Goal: Task Accomplishment & Management: Complete application form

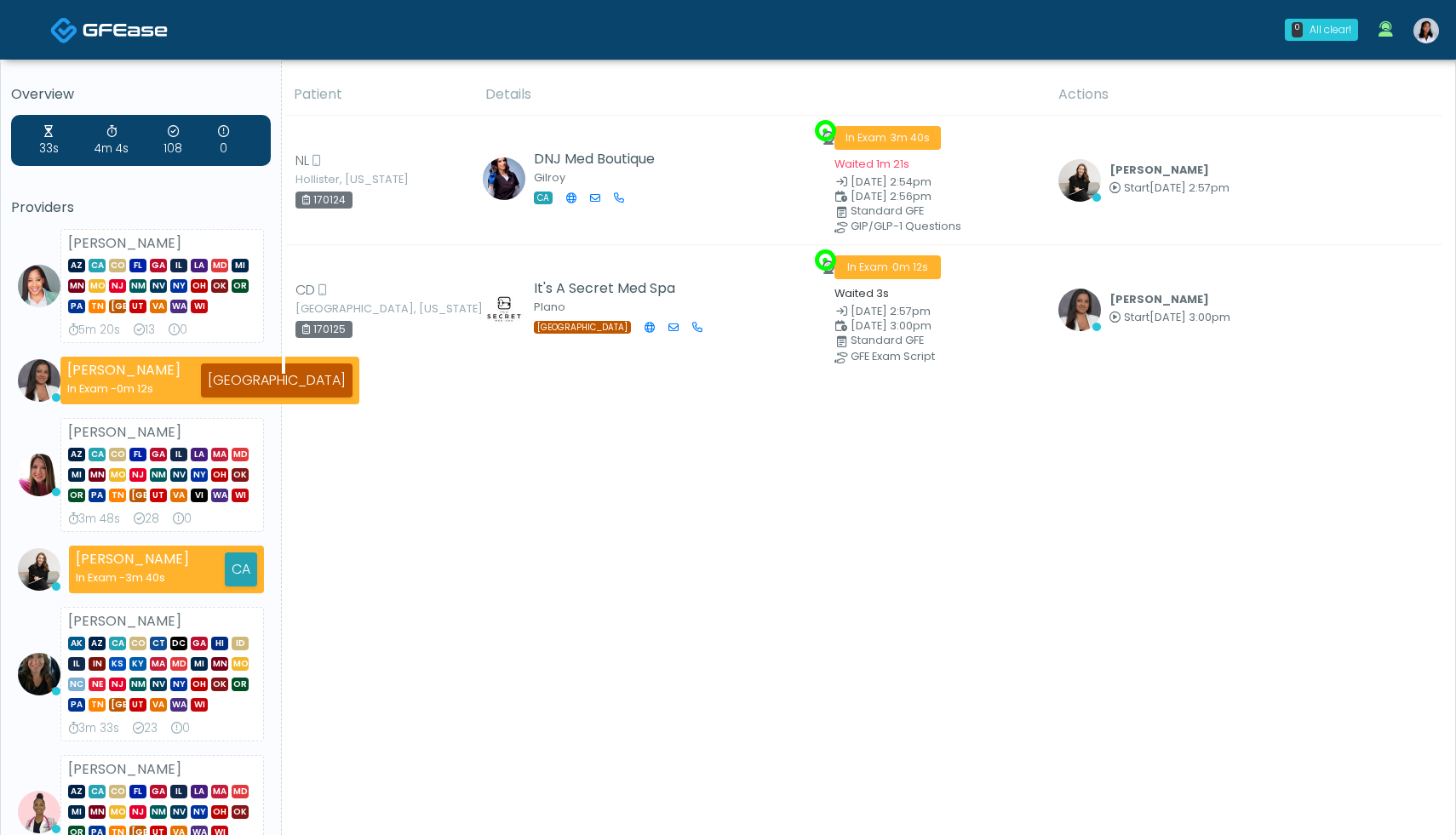
click at [1424, 35] on img at bounding box center [1426, 30] width 26 height 26
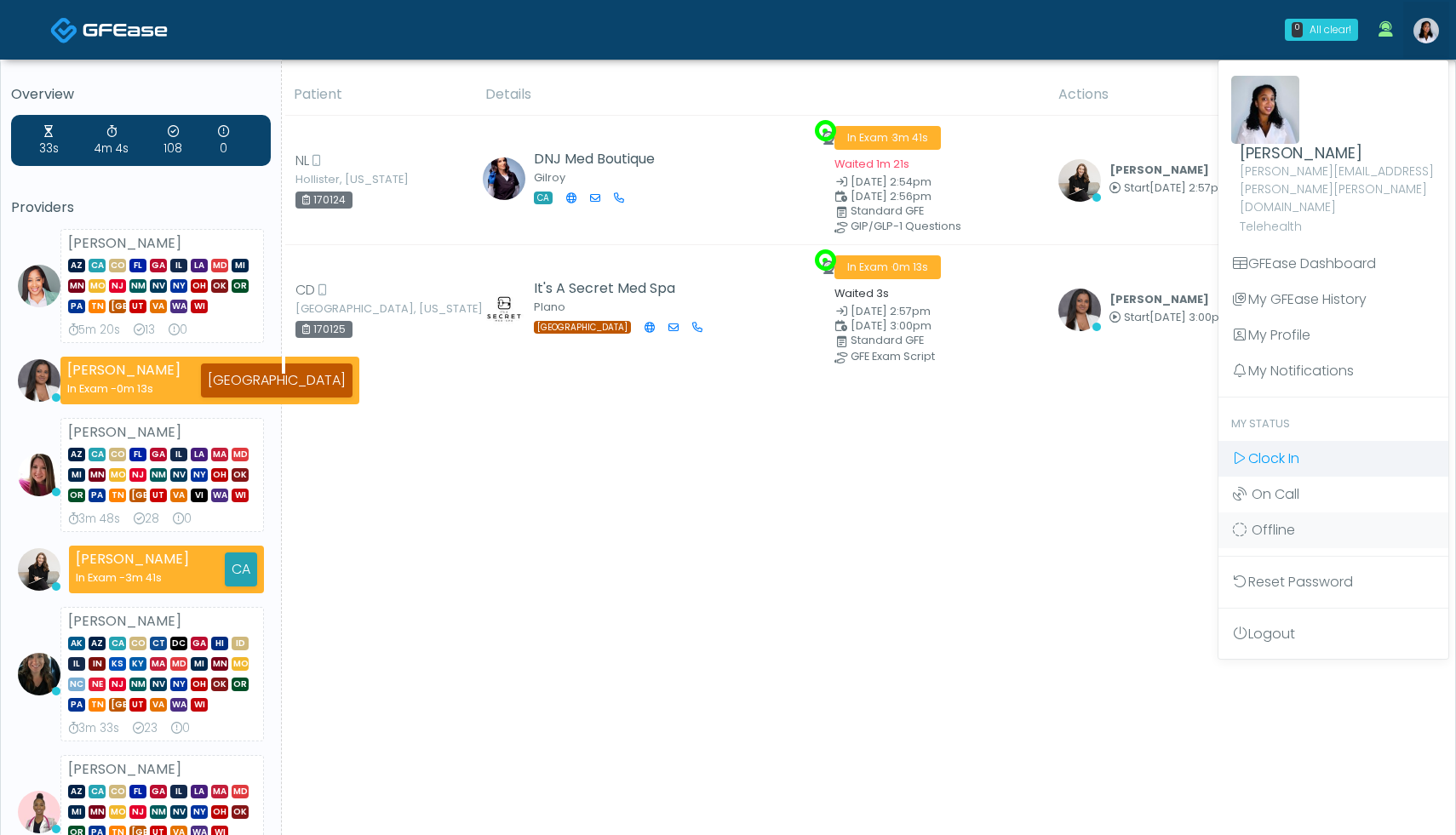
click at [1281, 448] on span "Clock In" at bounding box center [1273, 458] width 51 height 19
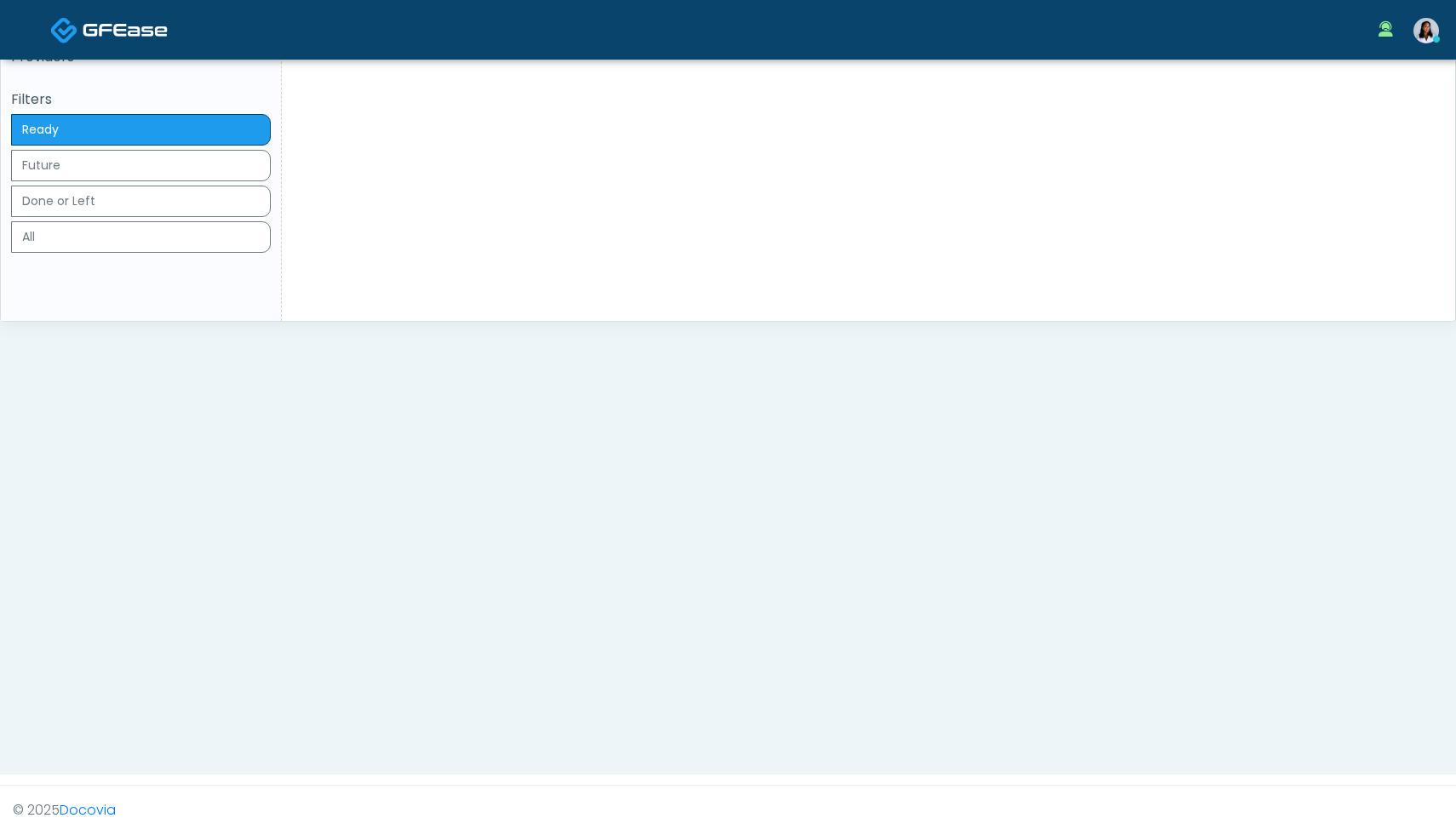
scroll to position [456, 0]
click at [149, 217] on button "Done or Left 113" at bounding box center [141, 202] width 260 height 31
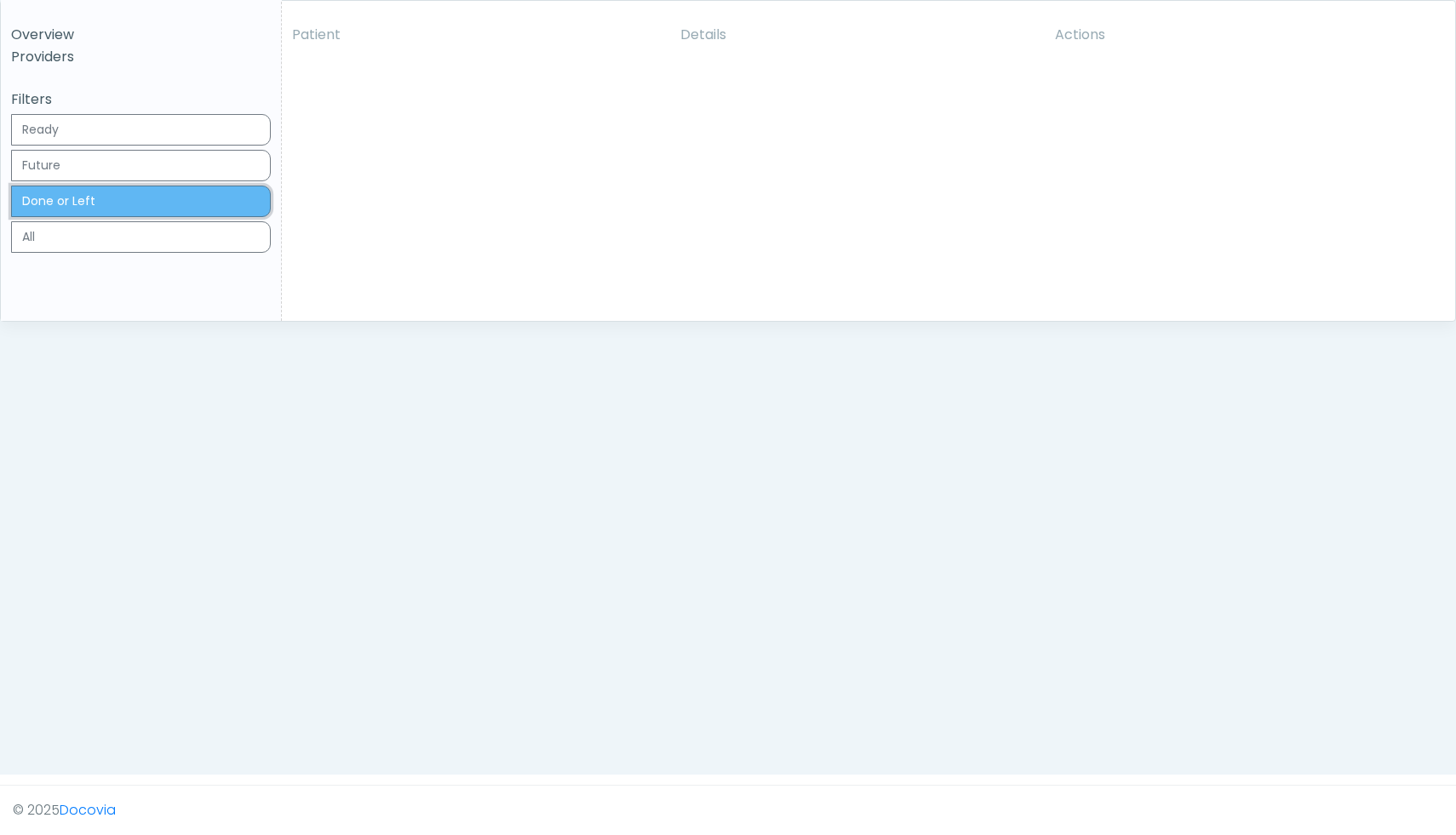
scroll to position [547, 0]
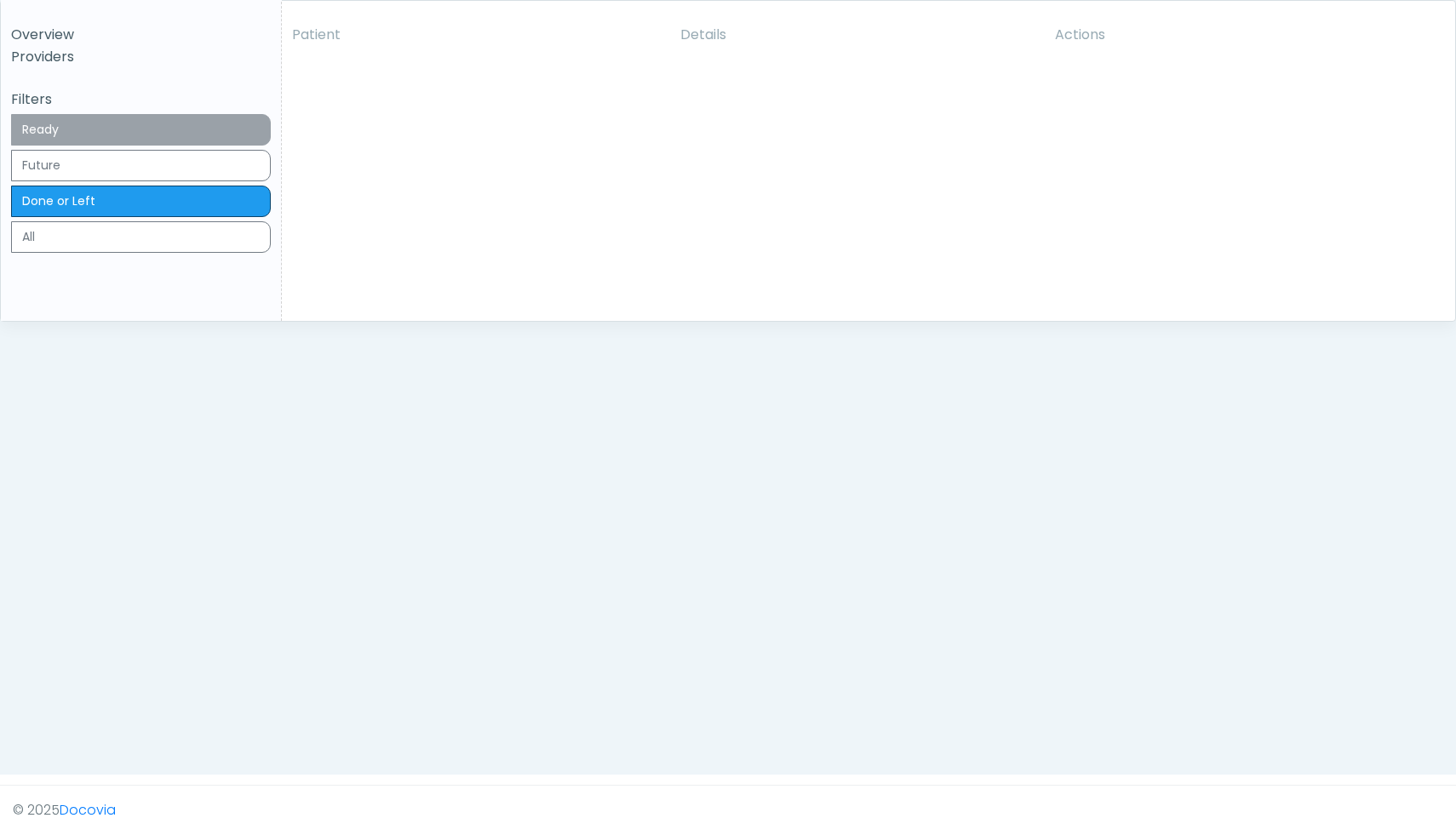
click at [181, 145] on button "Ready 2" at bounding box center [141, 130] width 260 height 31
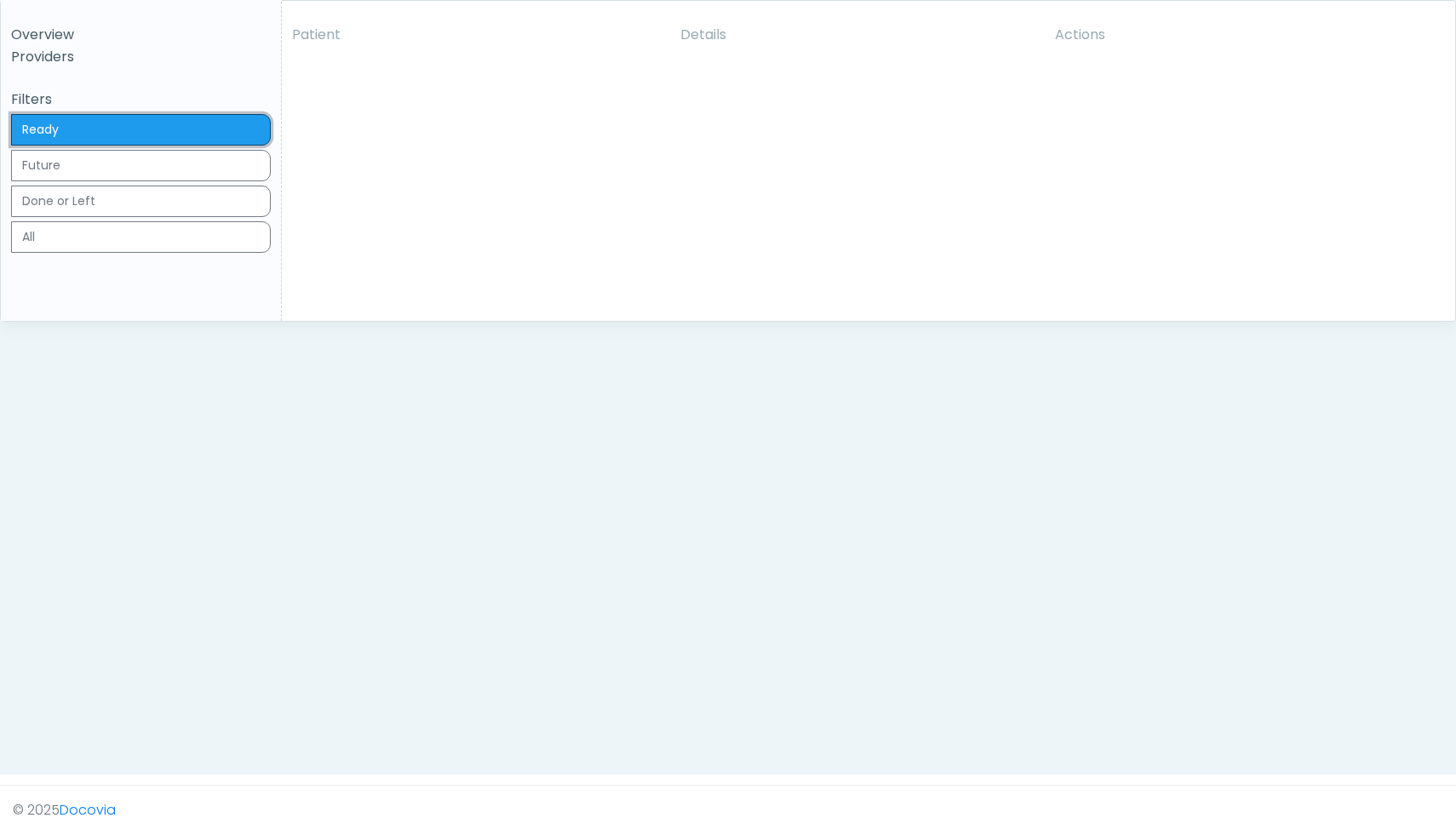
scroll to position [0, 0]
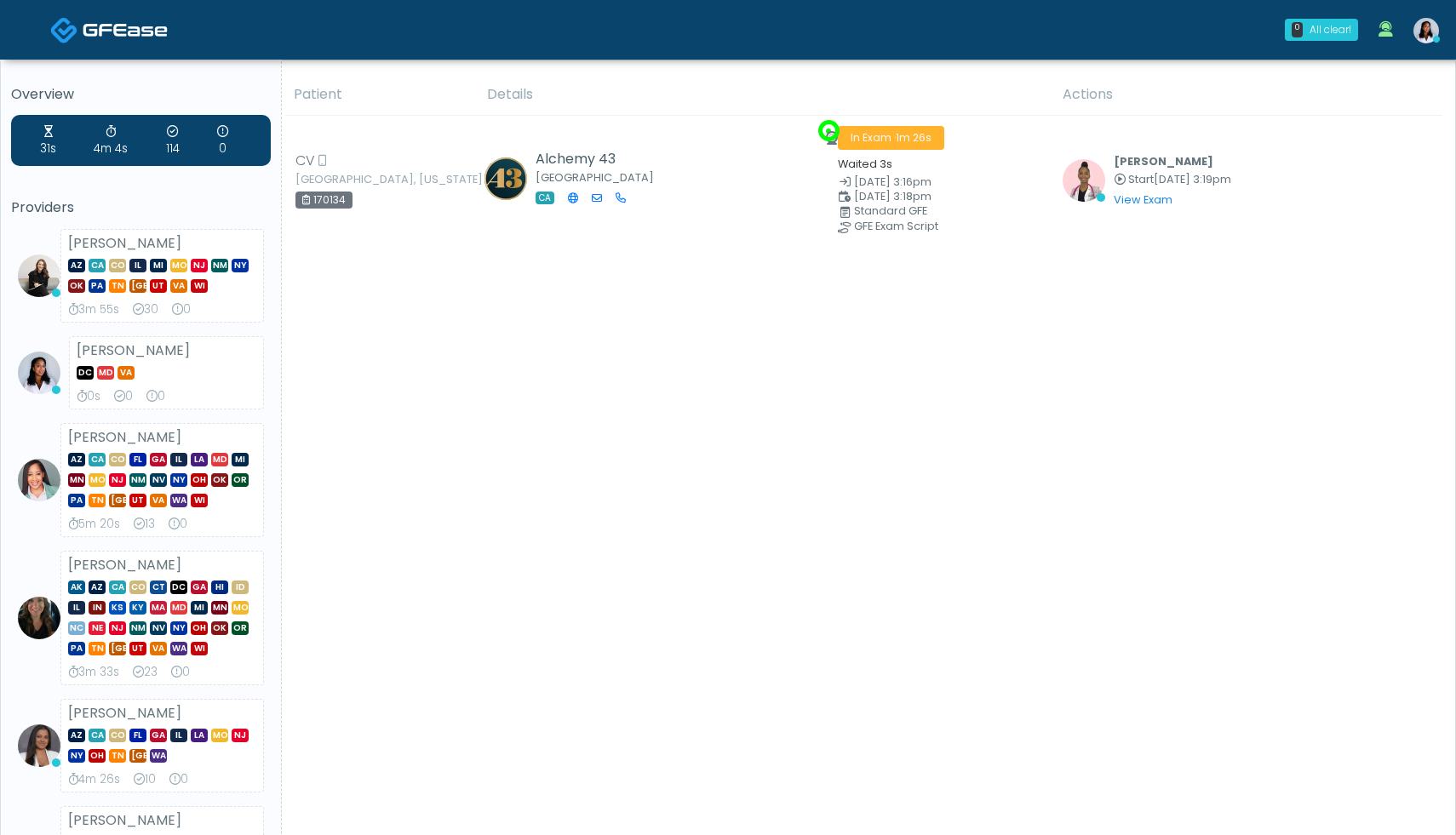
click at [1415, 418] on div "Patient Details Actions" at bounding box center [861, 655] width 1161 height 1164
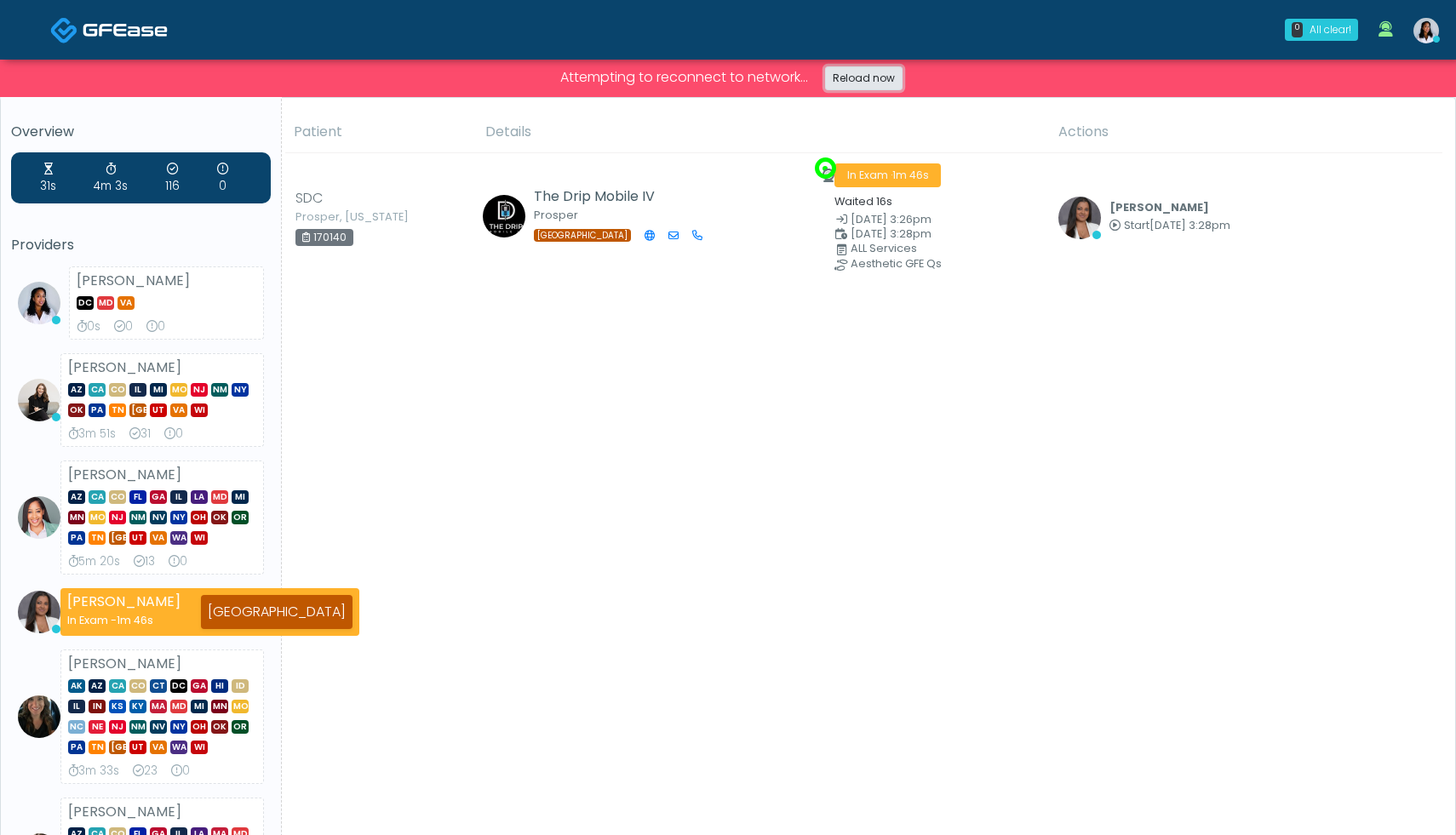
click at [895, 74] on link "Reload now" at bounding box center [863, 78] width 77 height 24
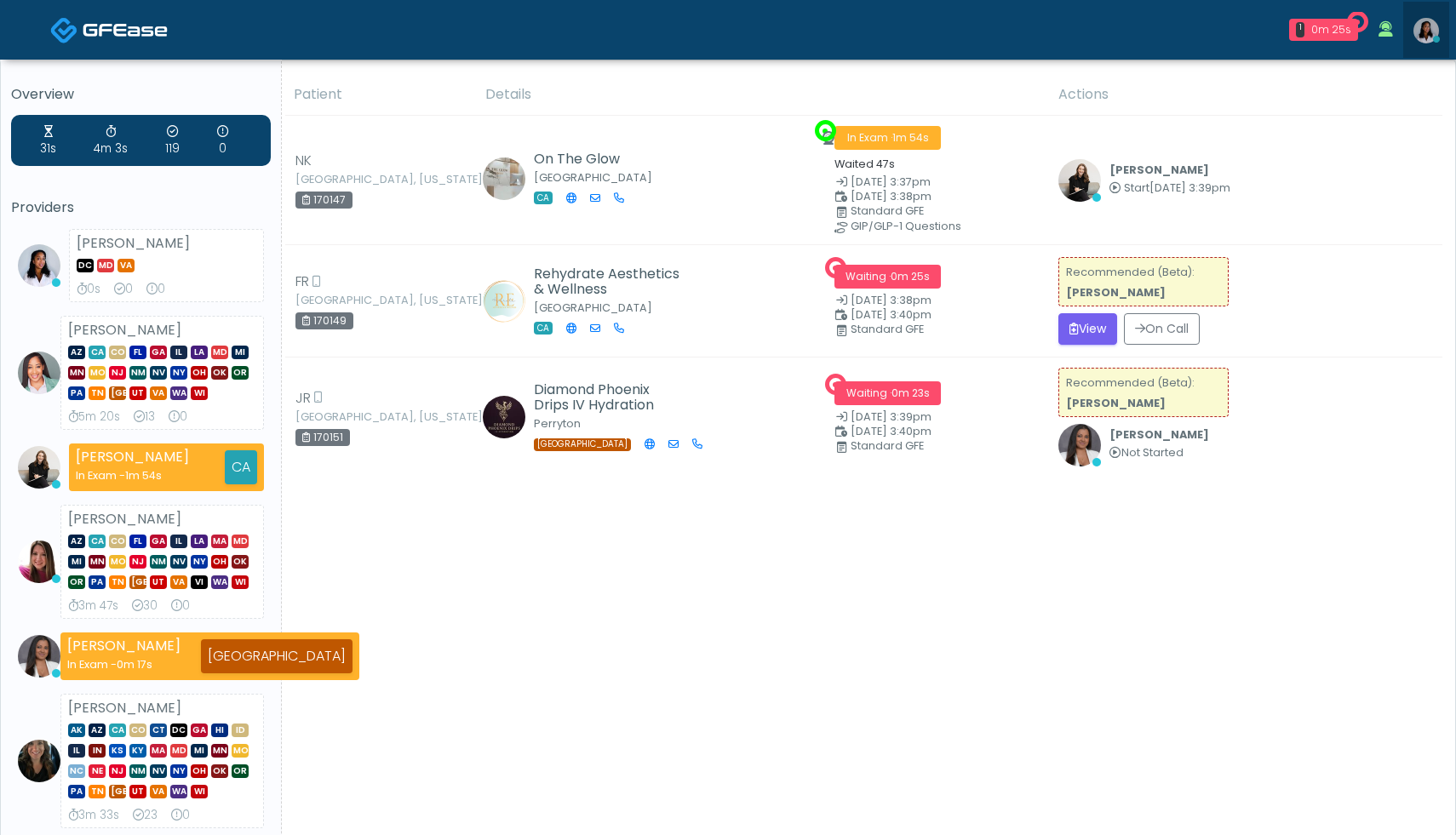
click at [1427, 38] on img at bounding box center [1426, 30] width 26 height 26
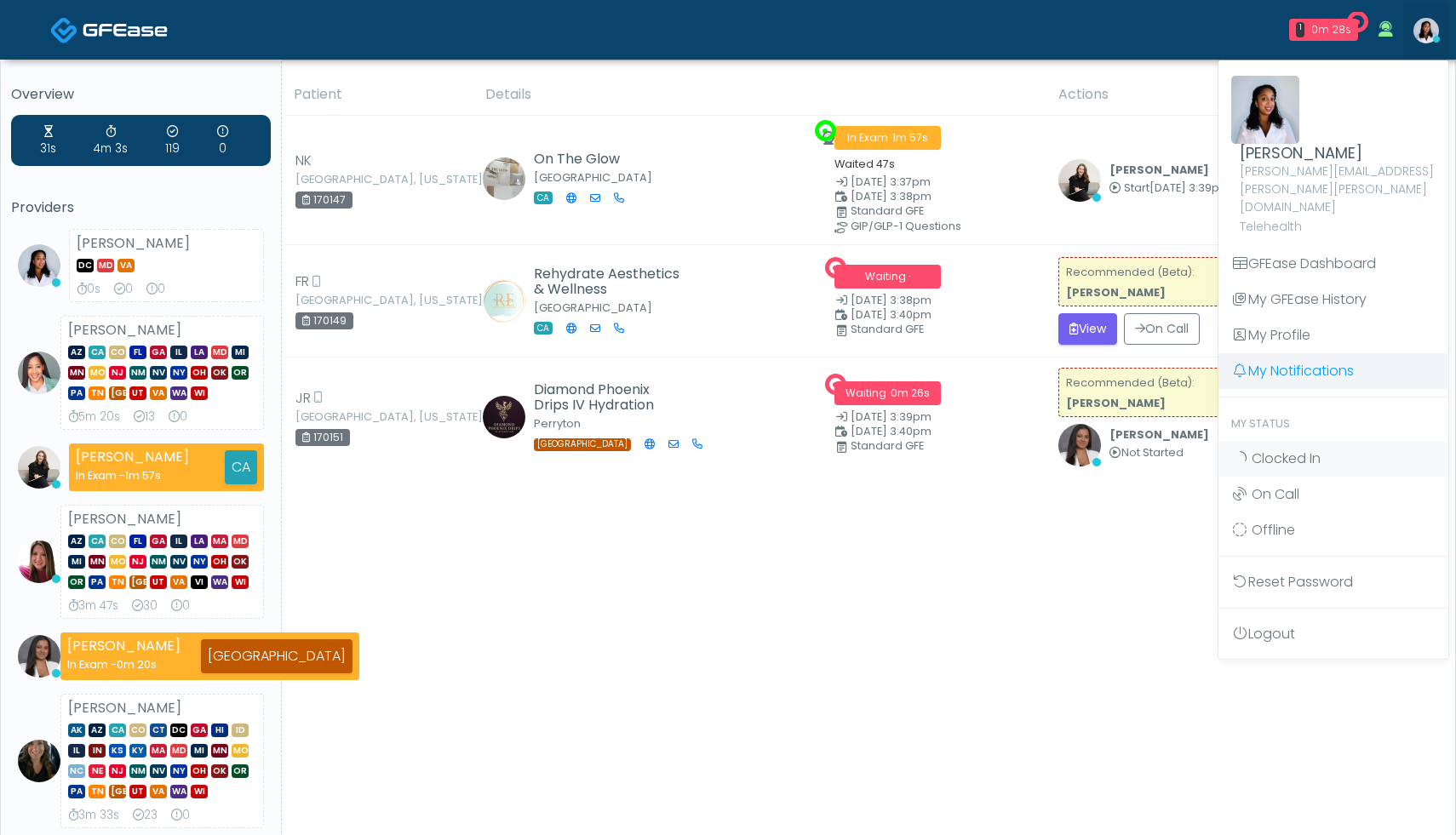
click at [1304, 341] on ul "Teresa Smith smith.teresa.renee@gmail.com Telehealth GFEase Dashboard My GFEase…" at bounding box center [1334, 359] width 230 height 585
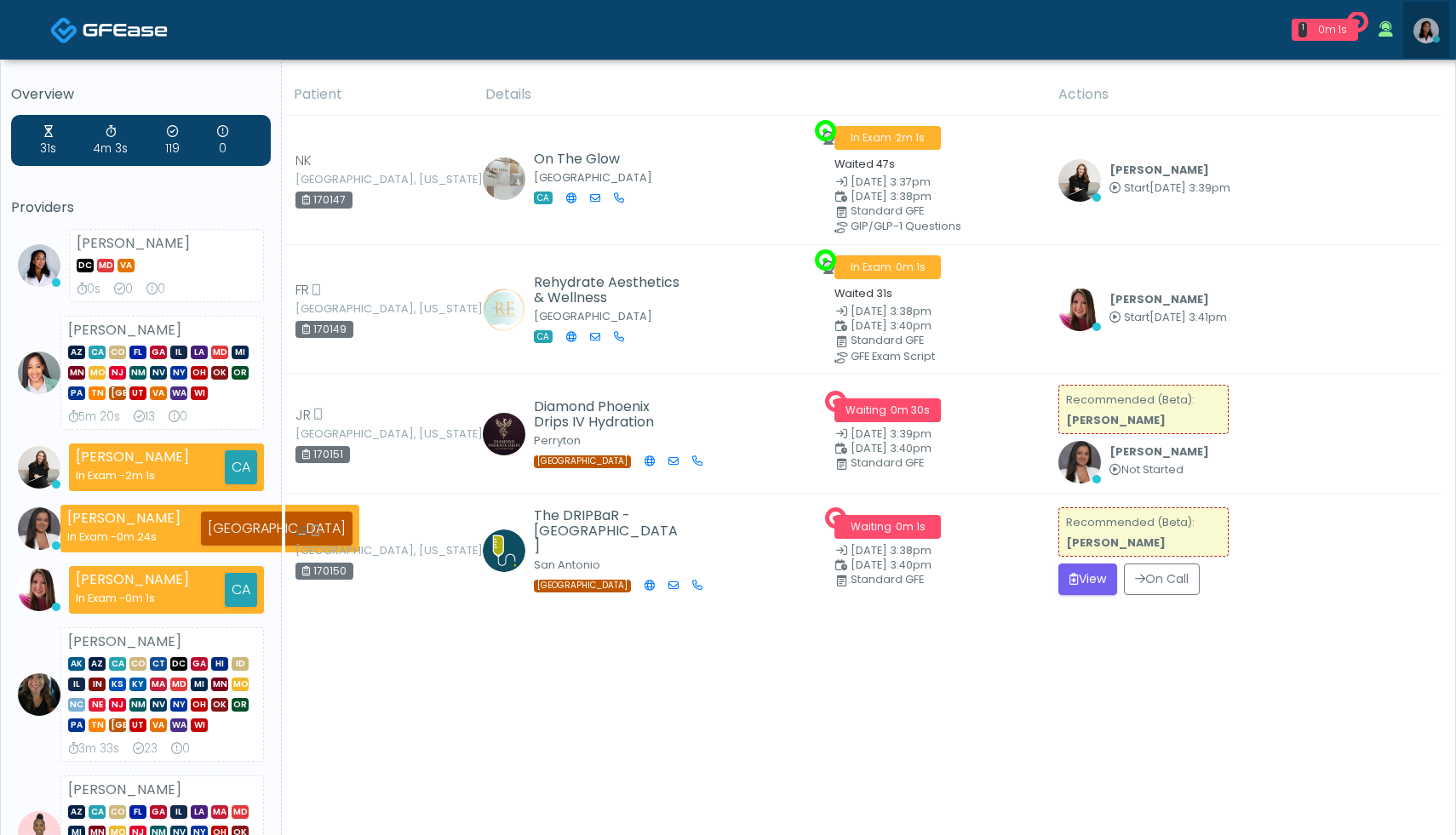
click at [1436, 36] on icon at bounding box center [1436, 39] width 6 height 6
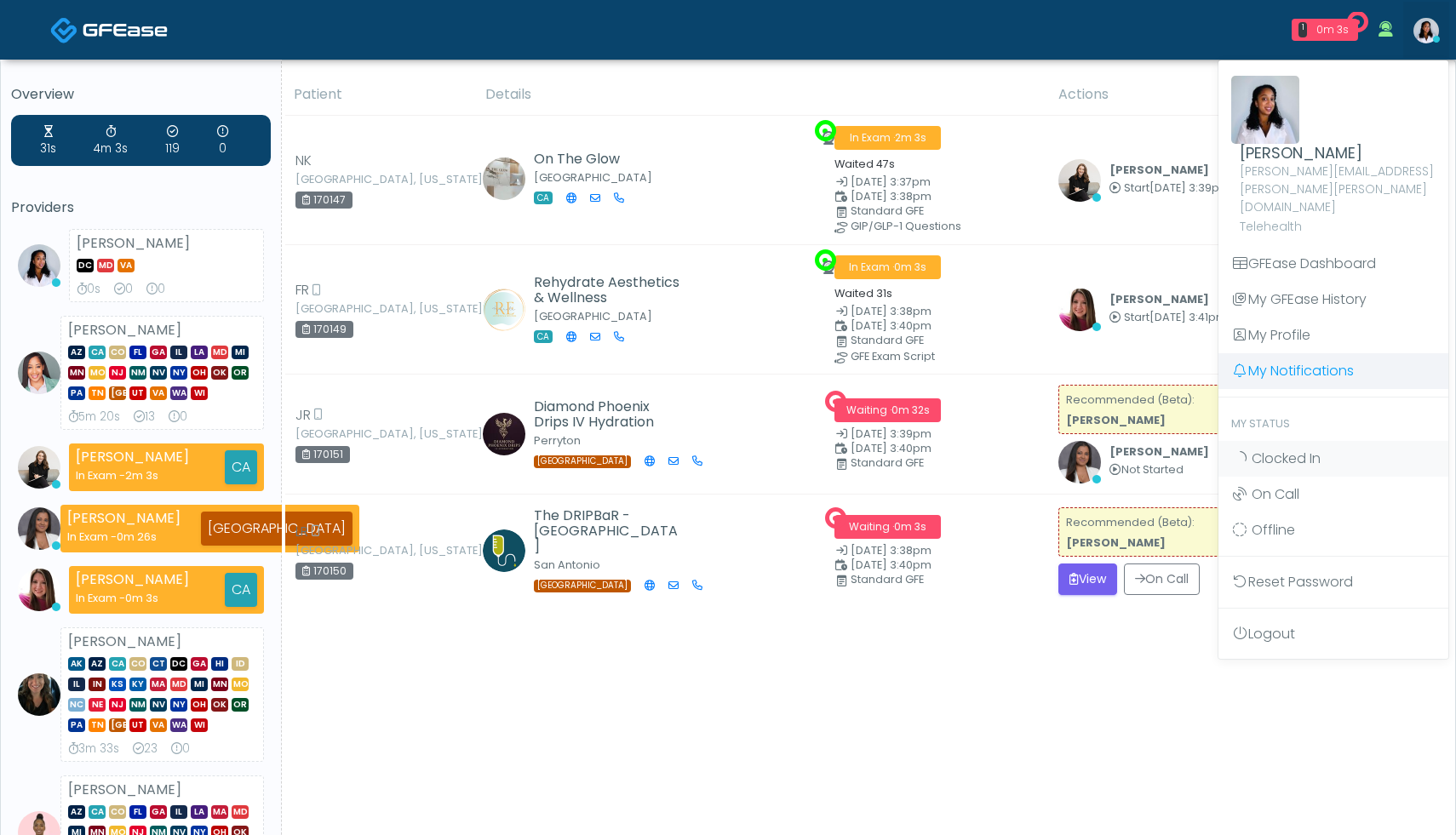
click at [1262, 354] on link "My Notifications" at bounding box center [1334, 371] width 230 height 36
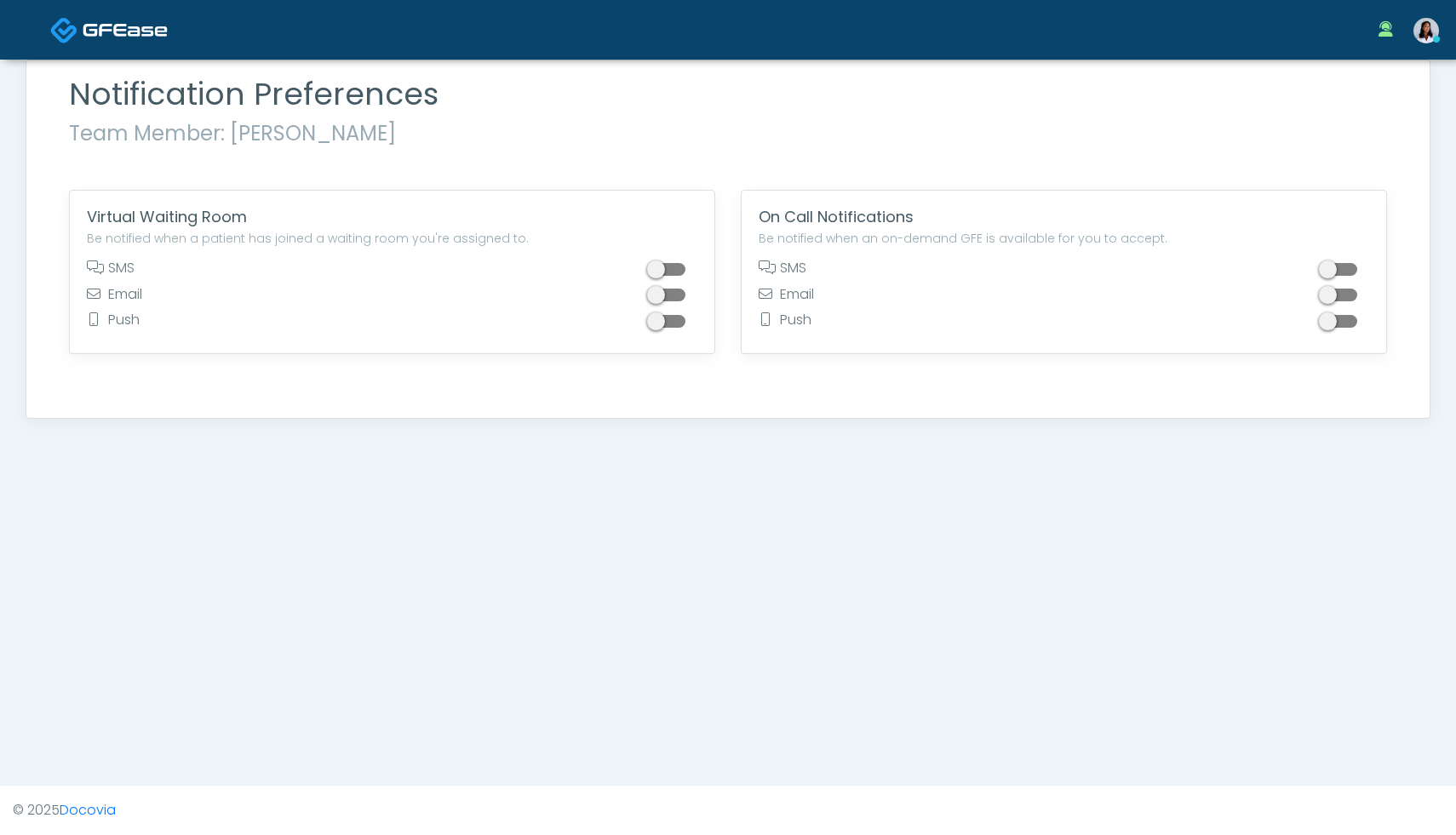
click at [1429, 28] on img at bounding box center [1426, 30] width 26 height 26
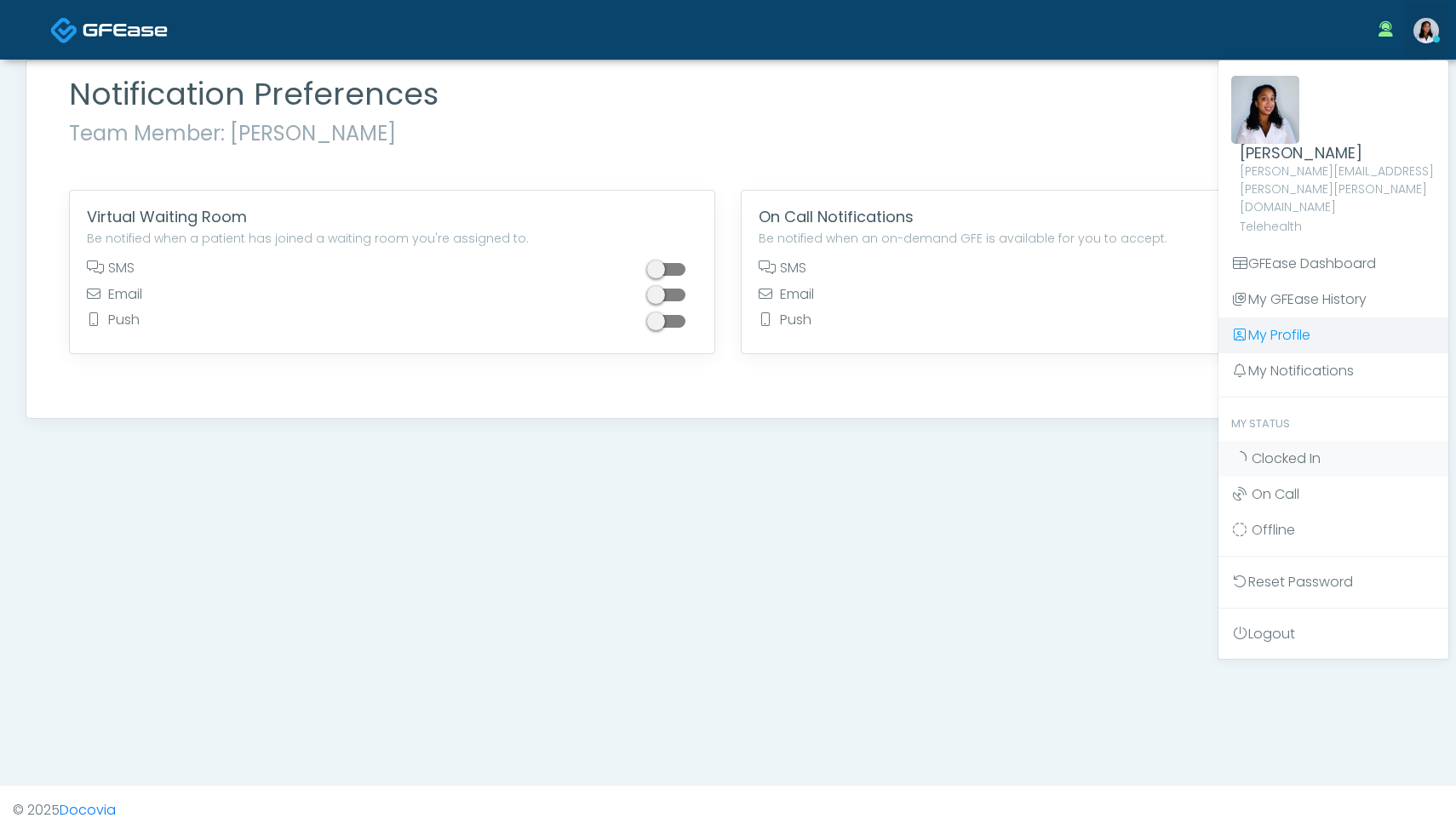
click at [1288, 318] on link "My Profile" at bounding box center [1334, 335] width 230 height 36
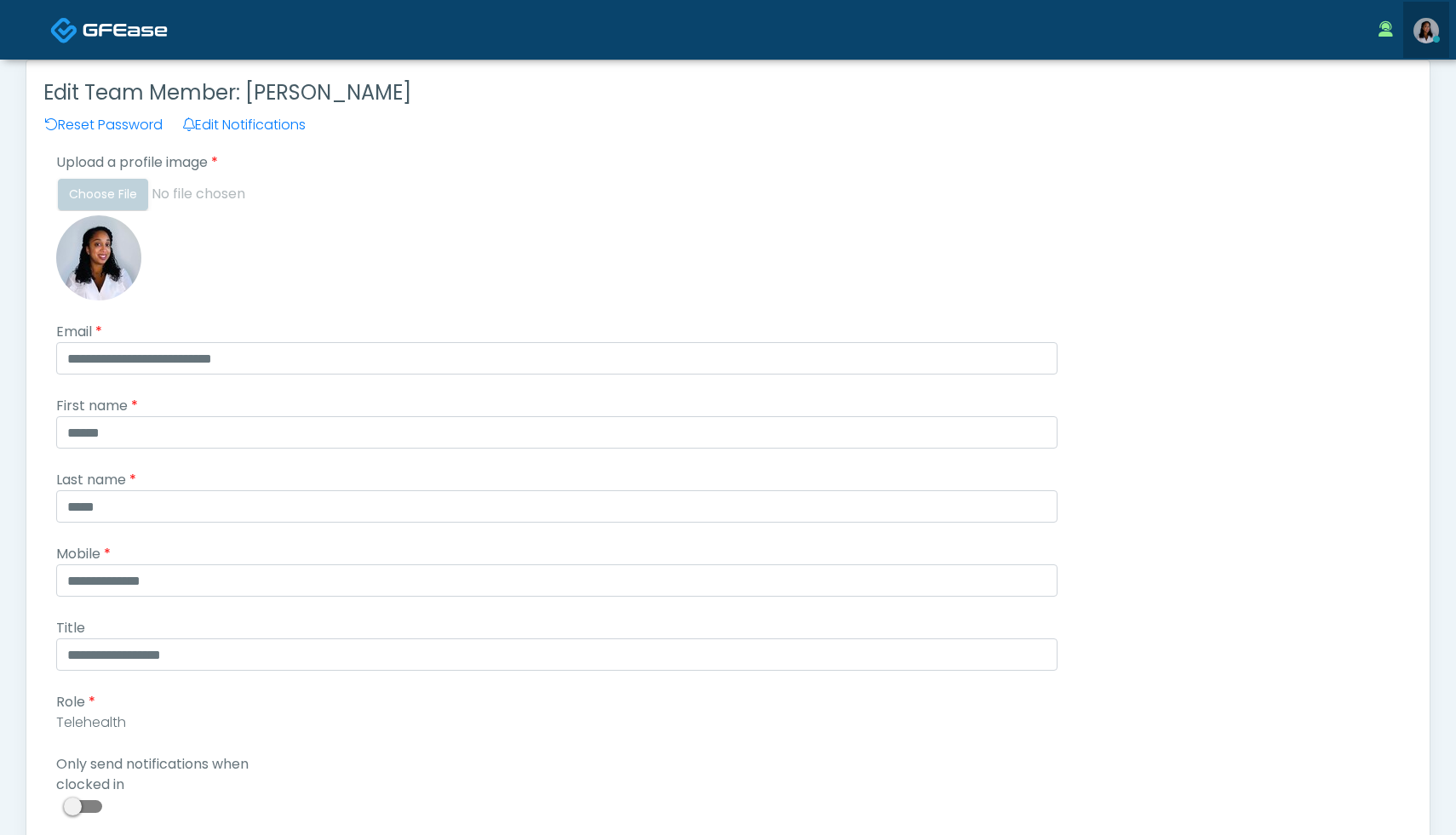
click at [1432, 32] on img at bounding box center [1426, 30] width 26 height 26
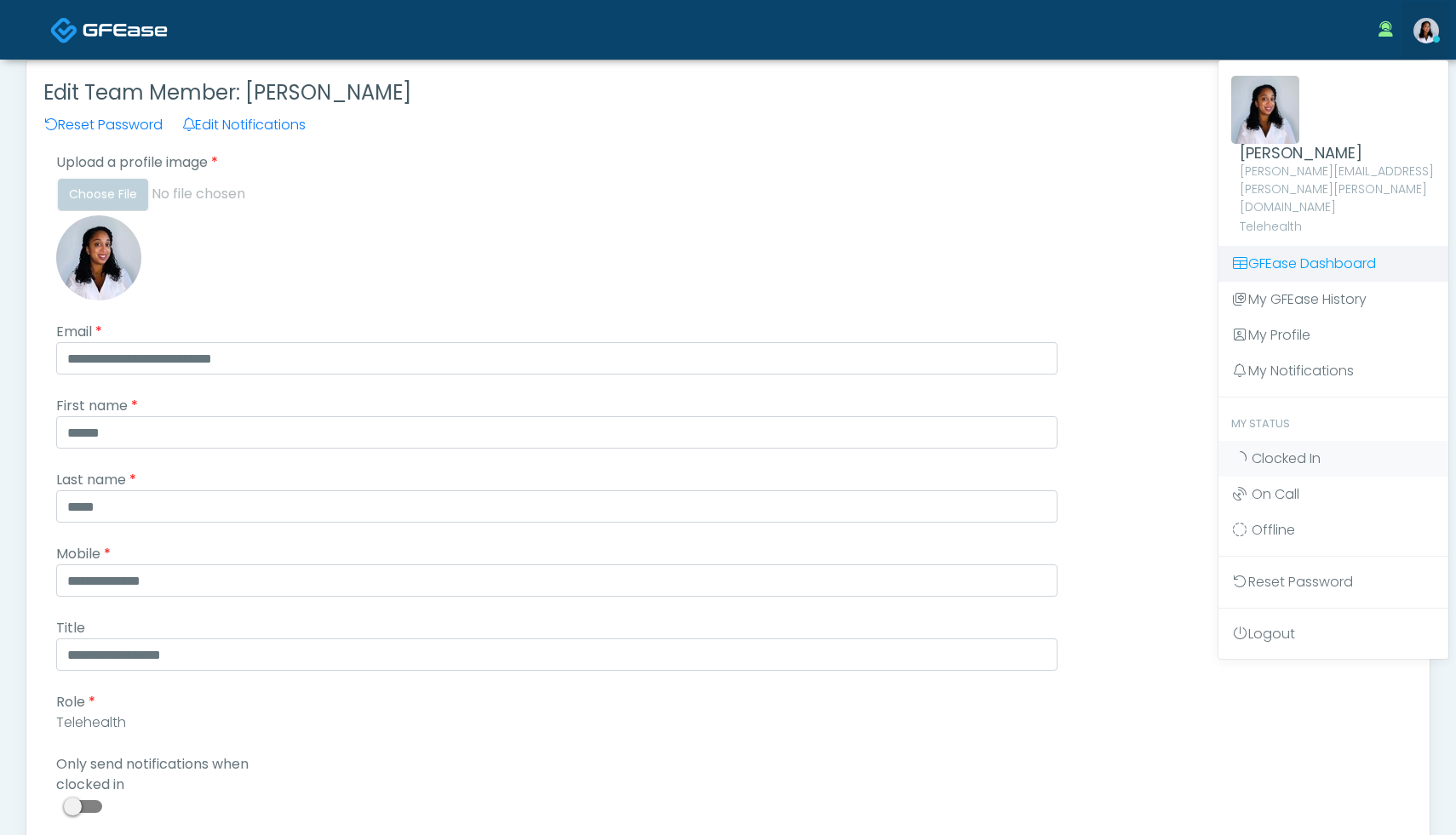
click at [1304, 246] on link "GFEase Dashboard" at bounding box center [1334, 263] width 230 height 36
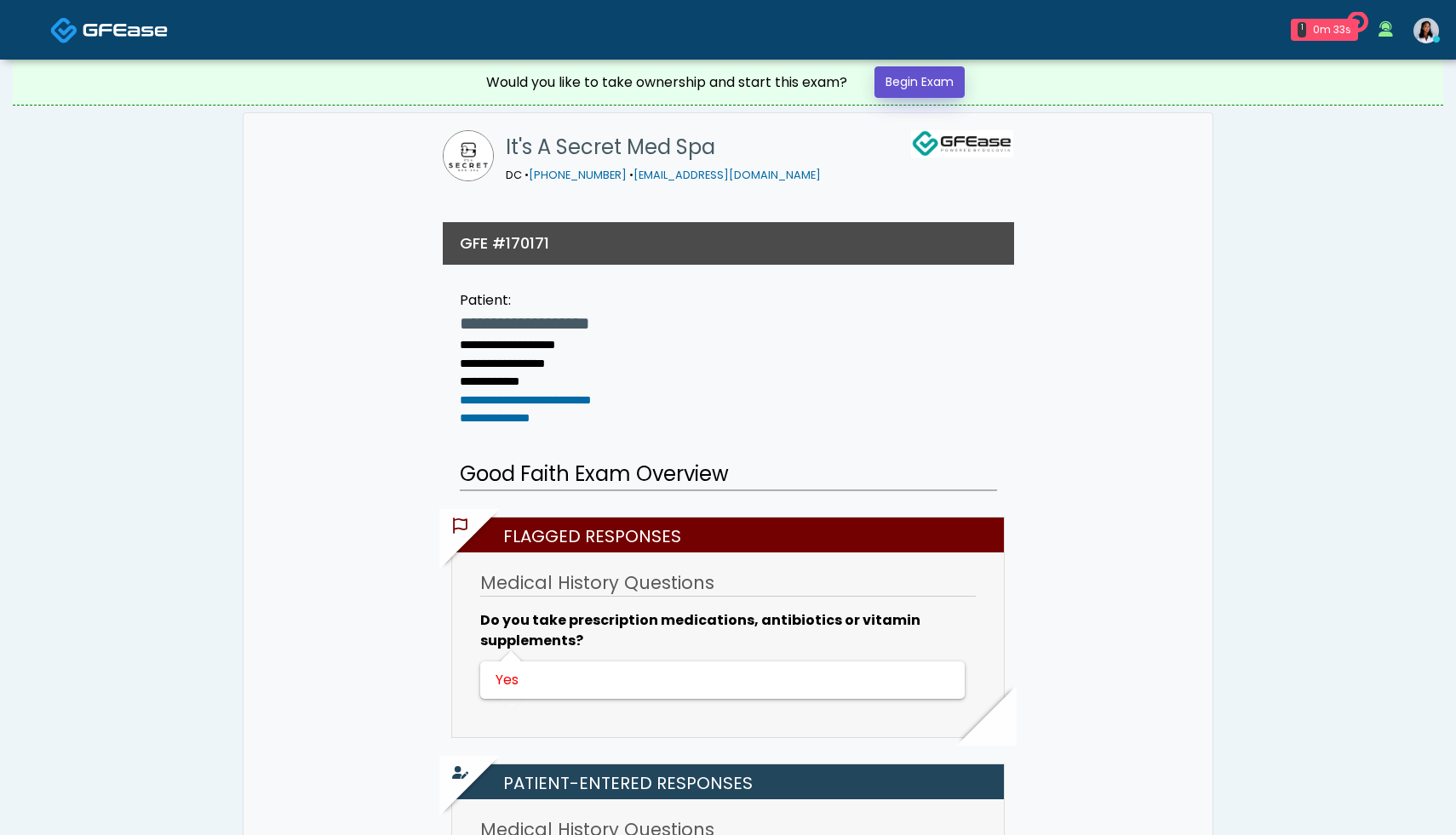
click at [927, 78] on link "Begin Exam" at bounding box center [919, 82] width 90 height 31
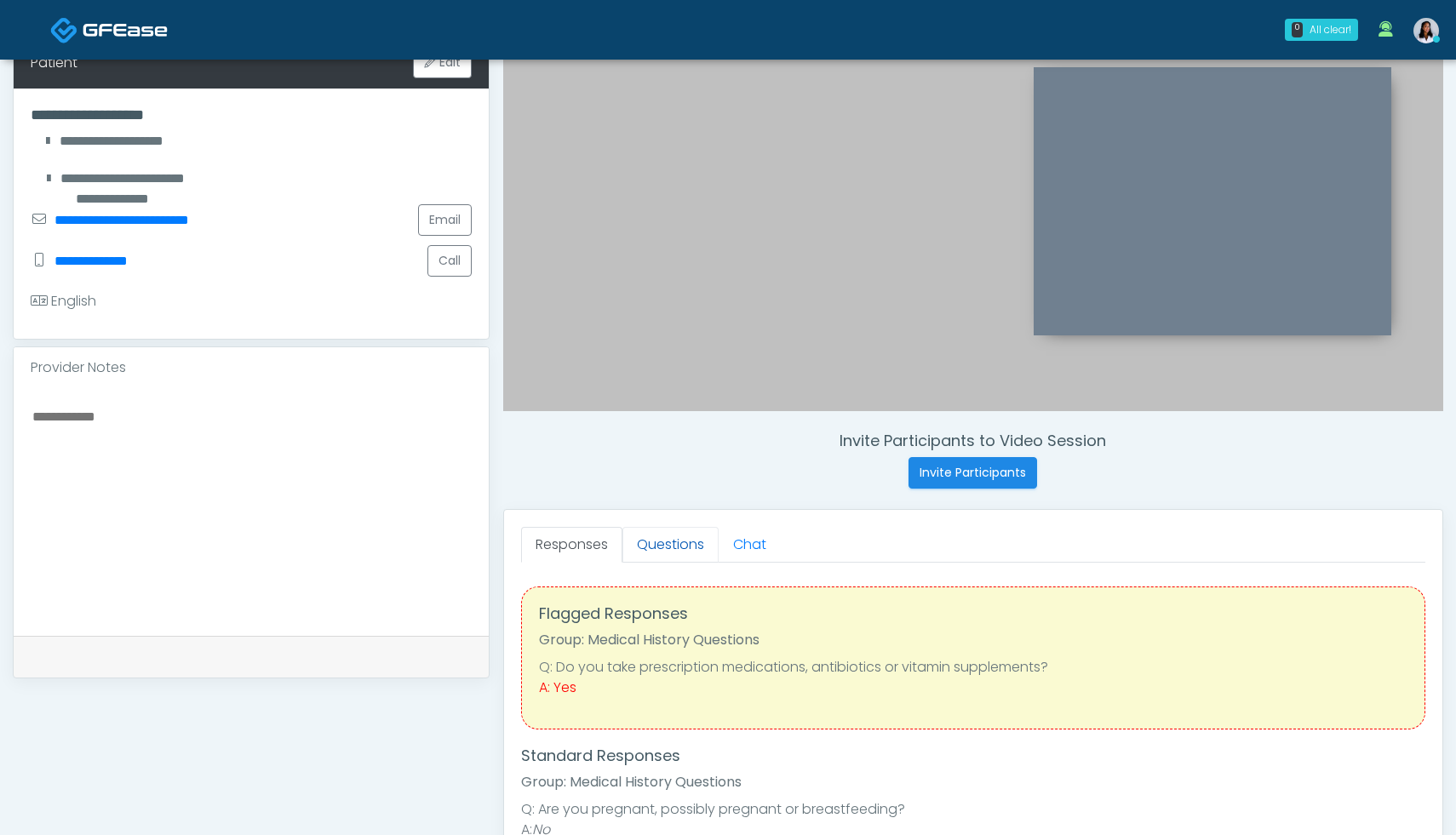
click at [691, 541] on link "Questions" at bounding box center [670, 545] width 97 height 36
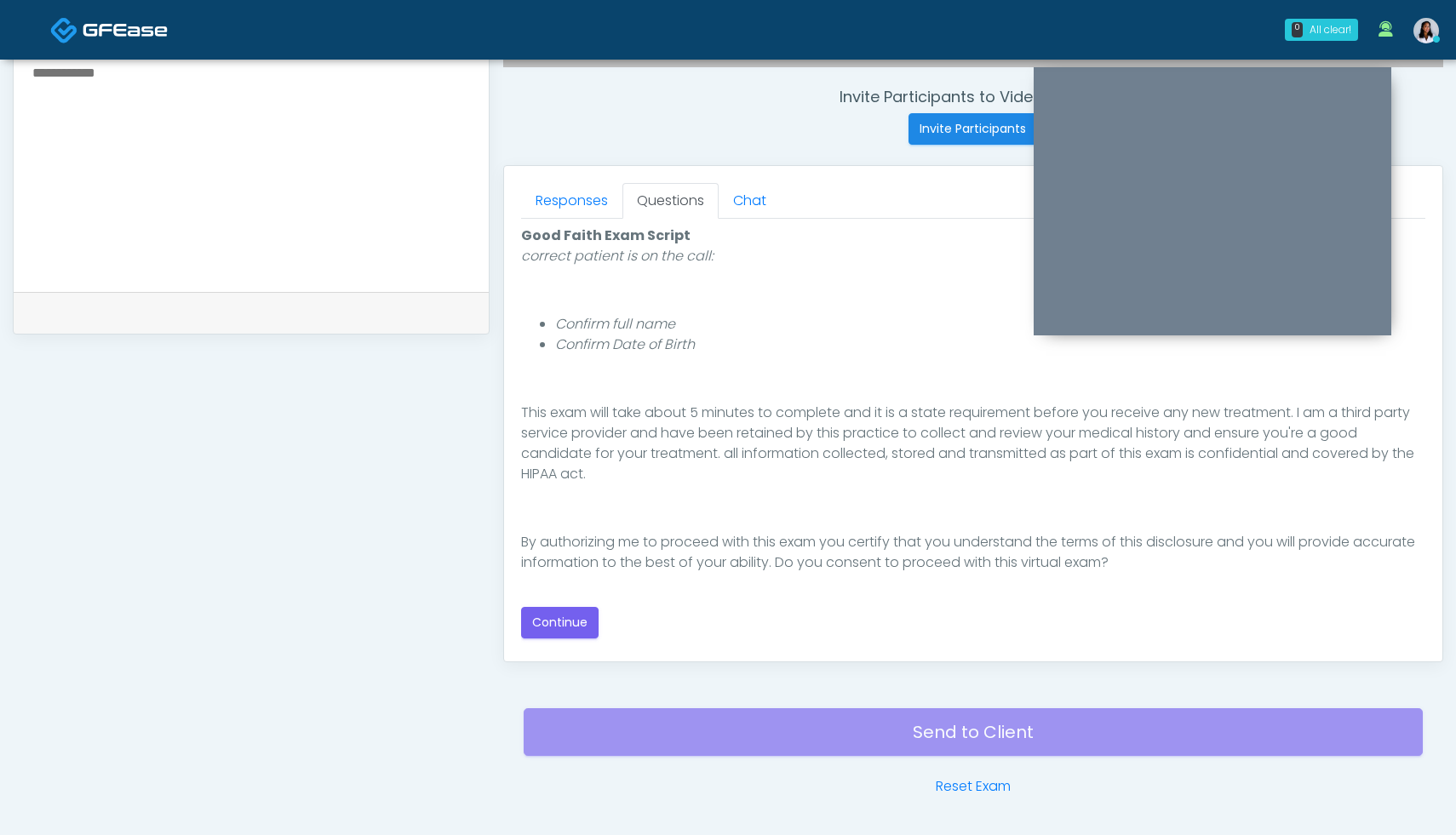
scroll to position [641, 0]
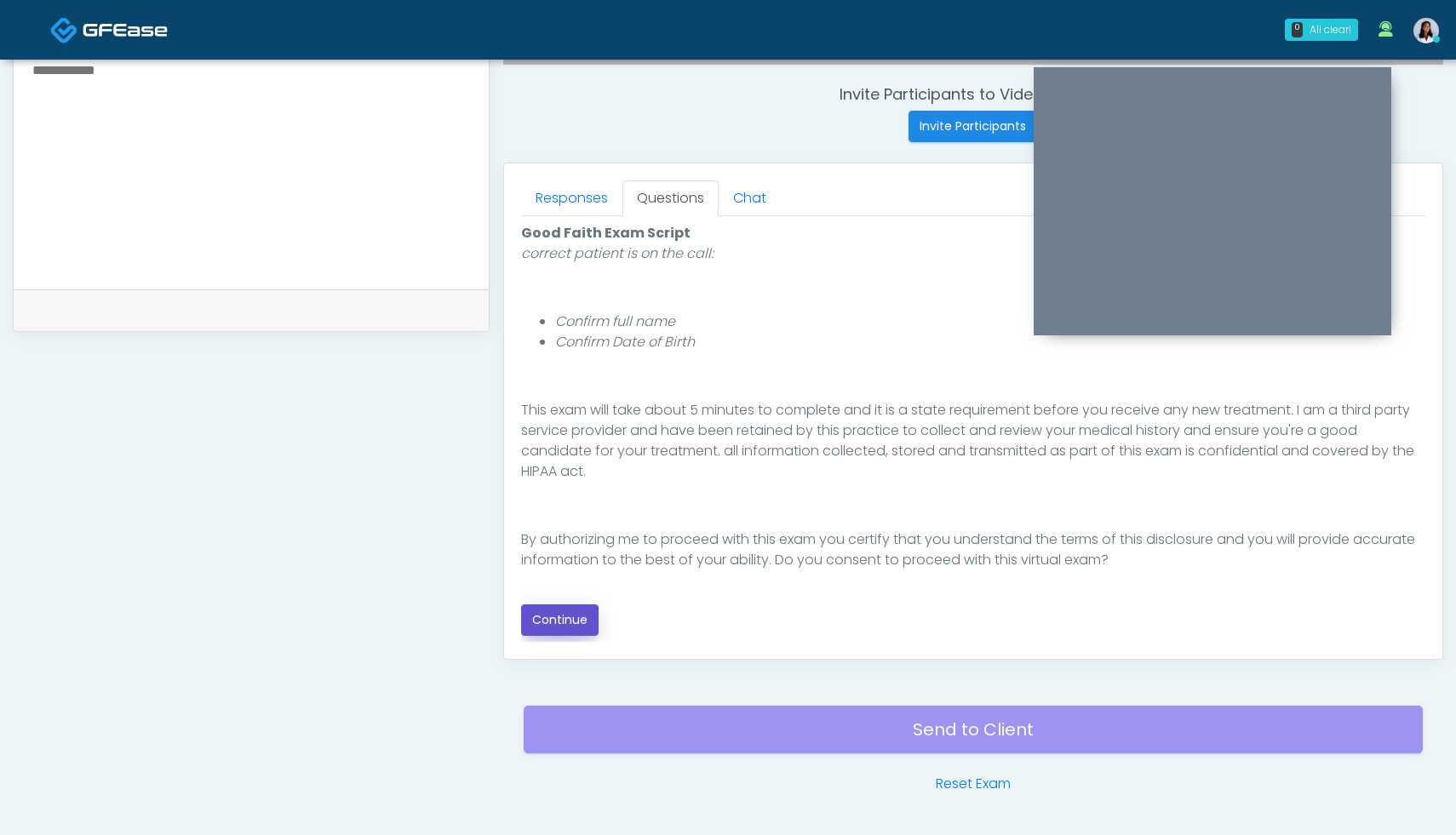
click at [582, 625] on button "Continue" at bounding box center [560, 620] width 77 height 31
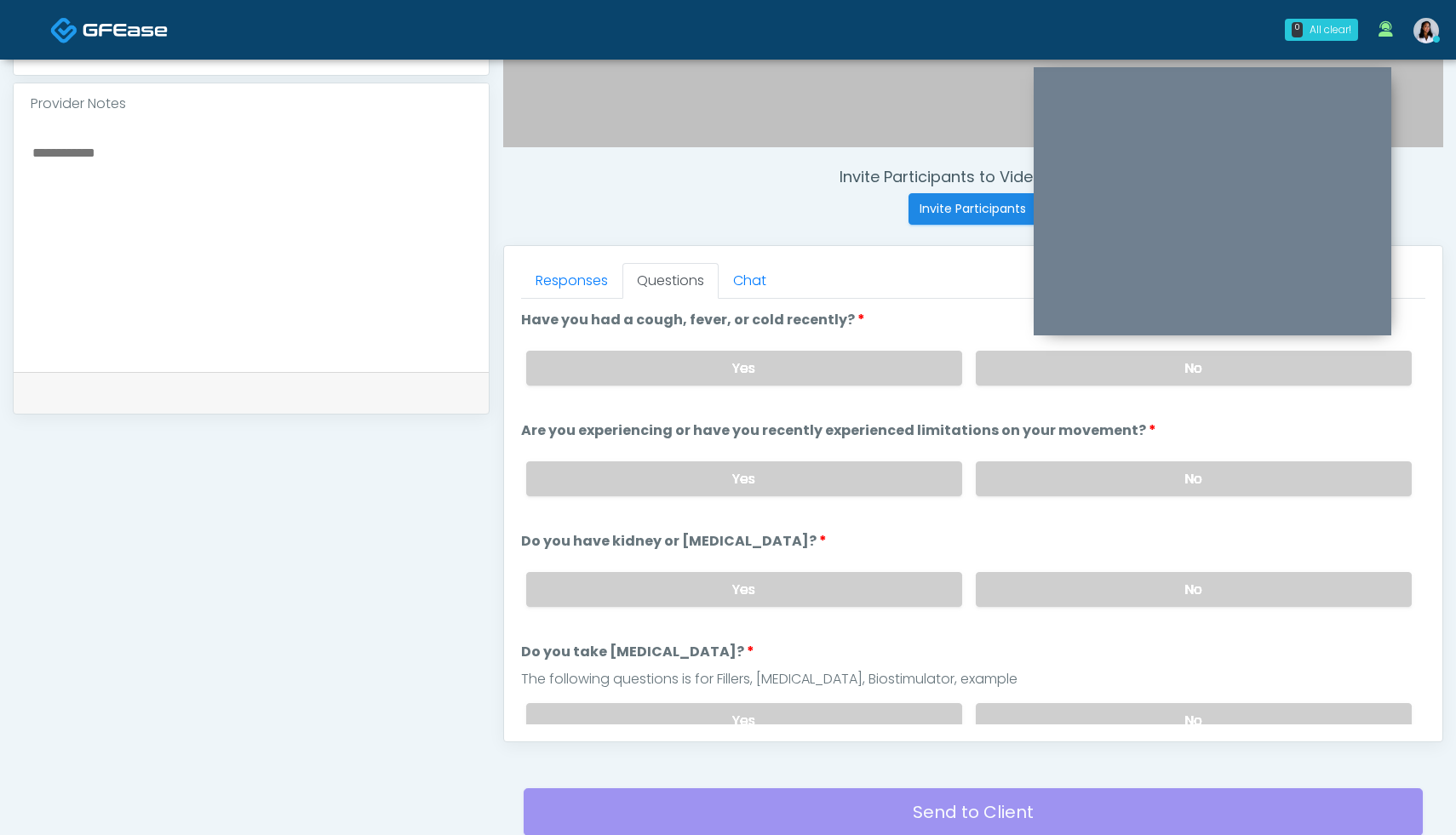
scroll to position [554, 0]
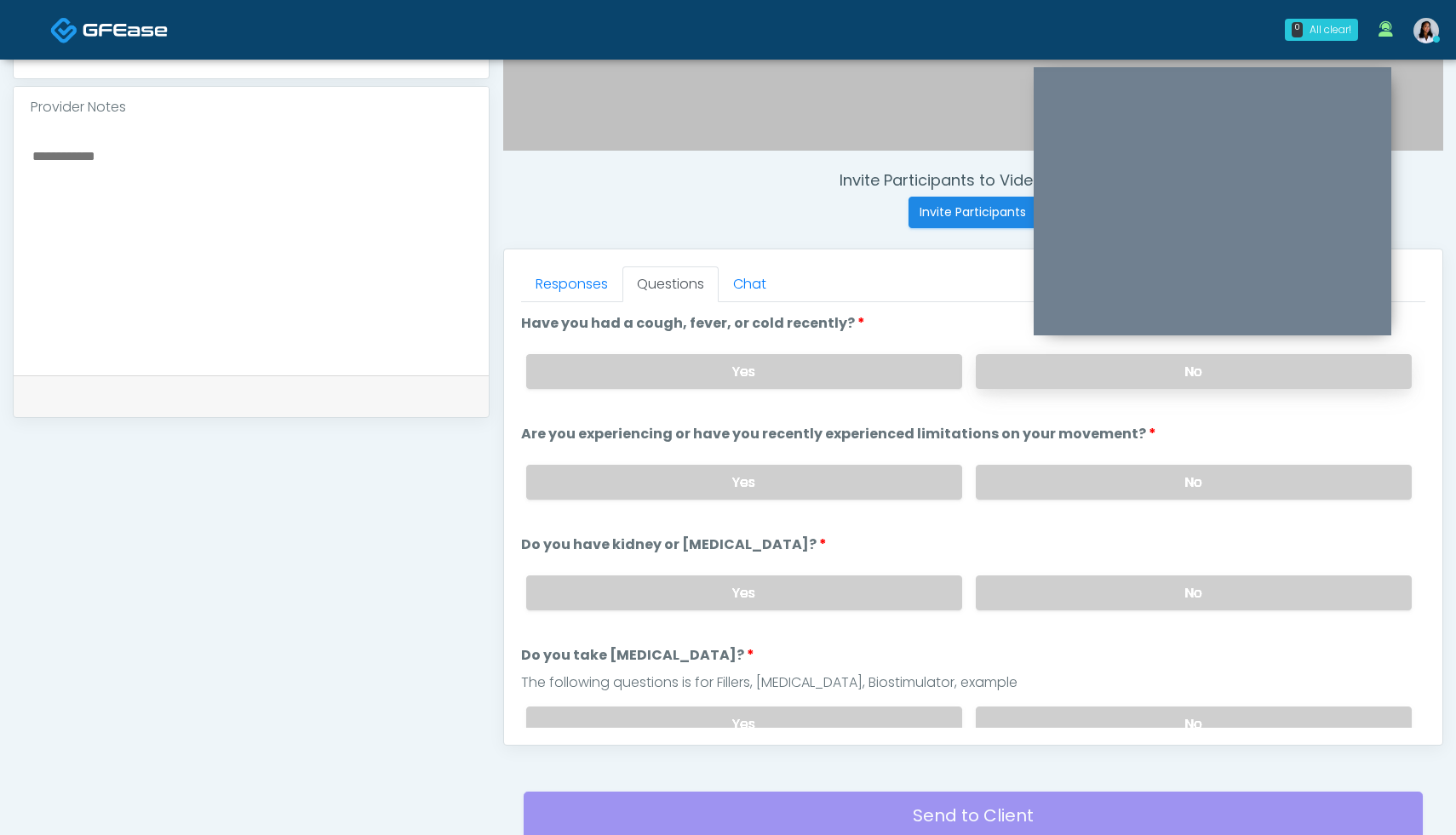
click at [1078, 364] on label "No" at bounding box center [1194, 372] width 436 height 35
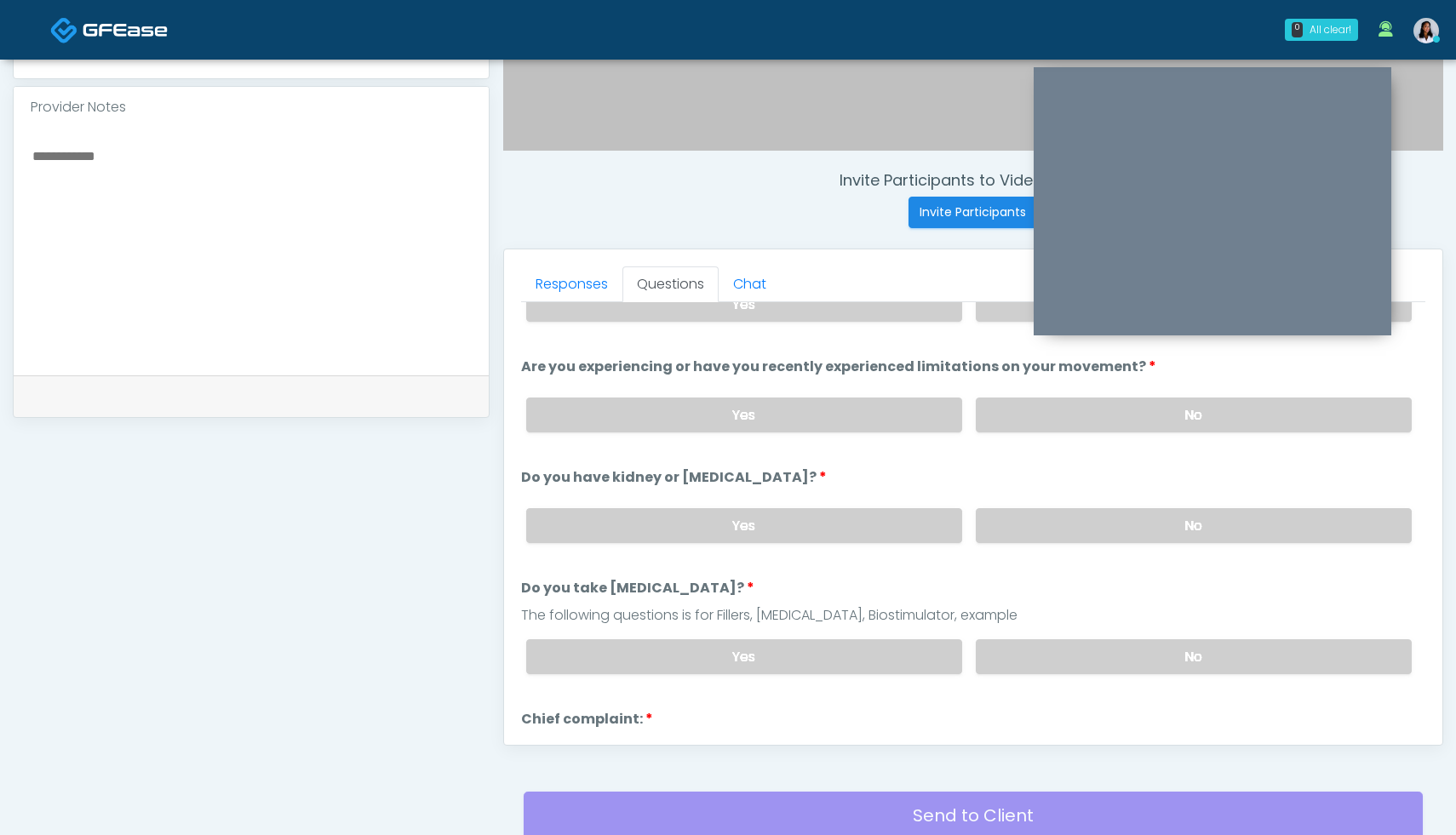
scroll to position [64, 0]
click at [1093, 418] on label "No" at bounding box center [1194, 418] width 436 height 35
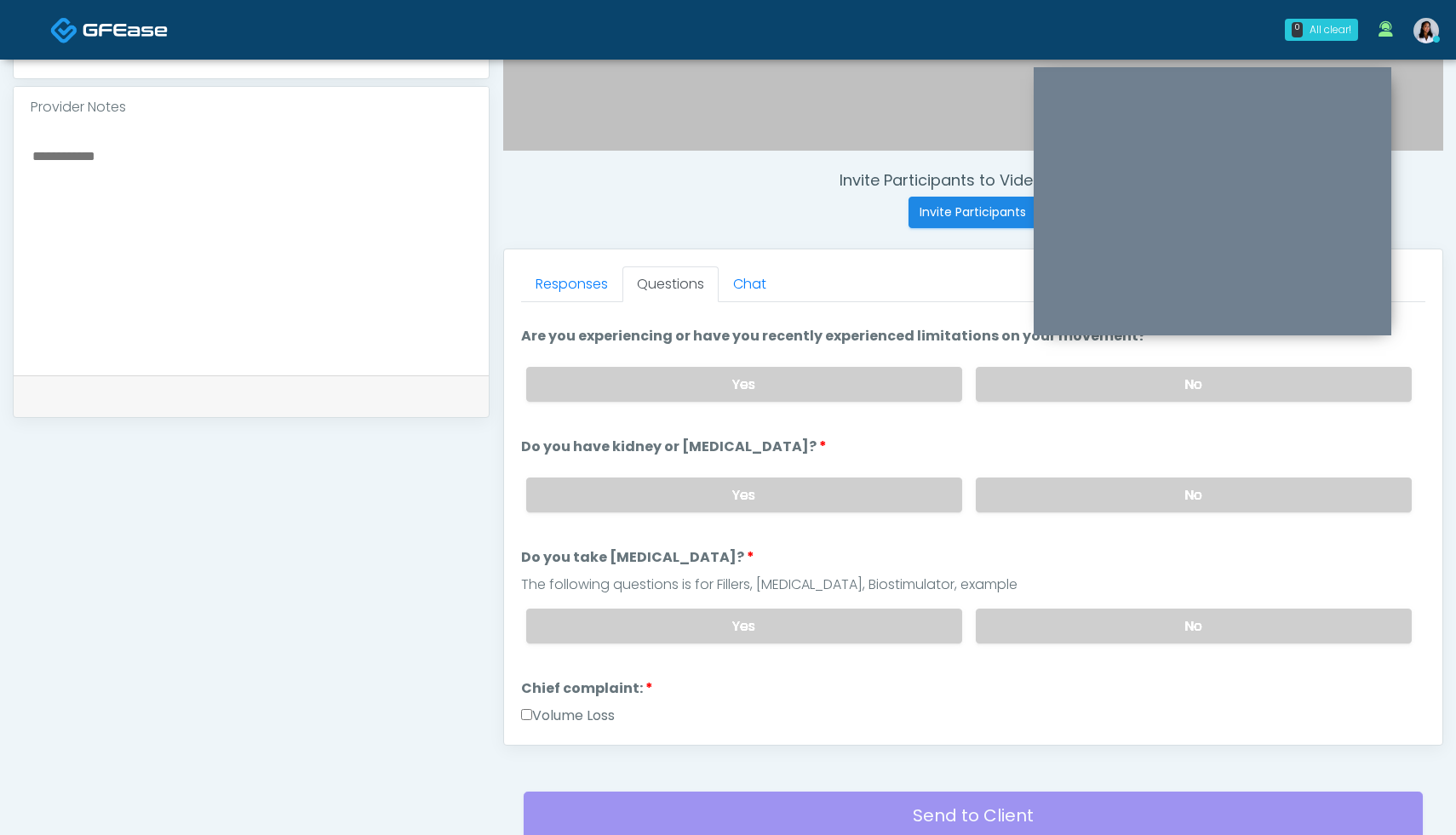
scroll to position [110, 0]
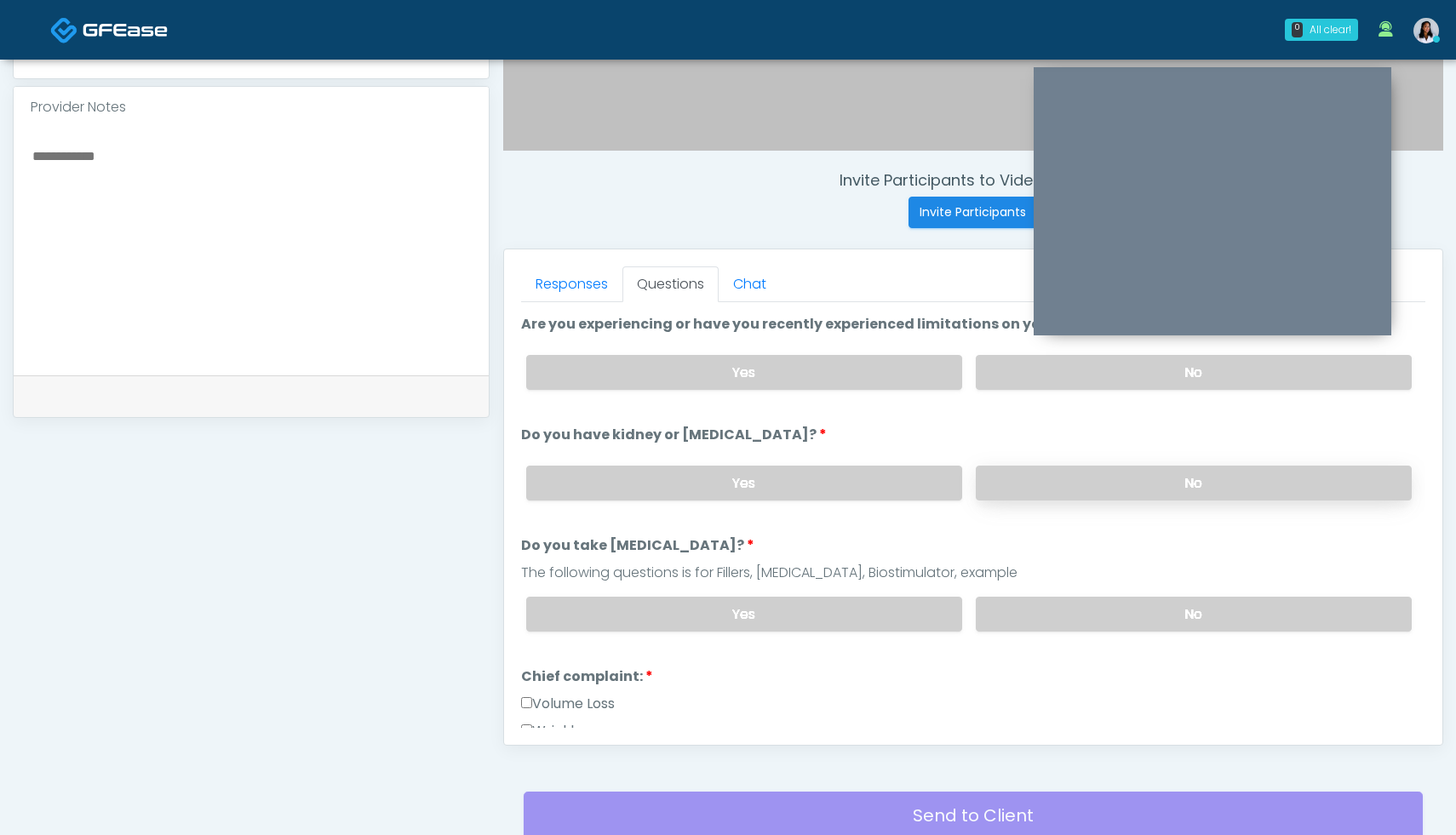
click at [1154, 466] on label "No" at bounding box center [1194, 483] width 436 height 35
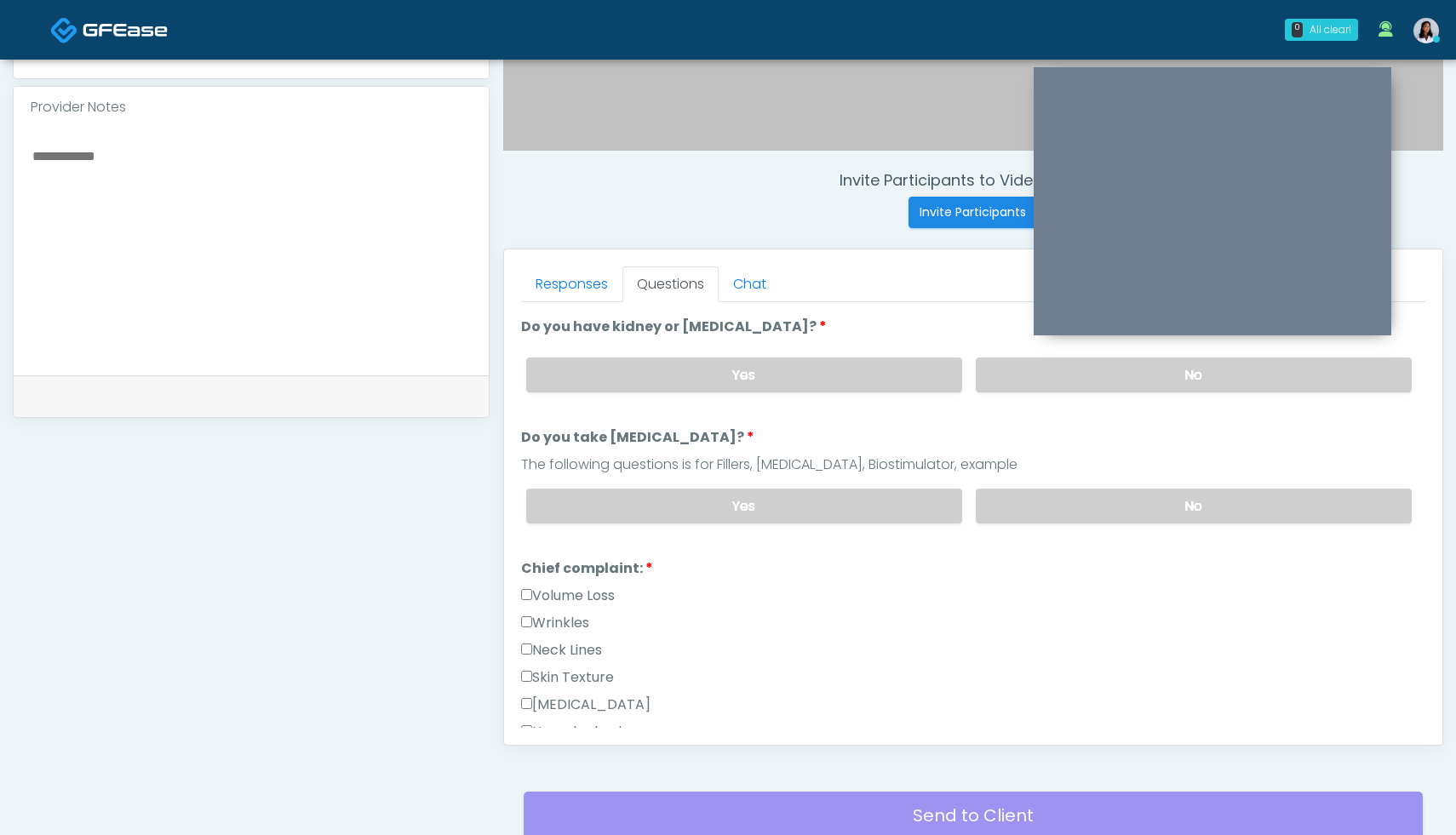
scroll to position [220, 0]
click at [1134, 492] on label "No" at bounding box center [1194, 504] width 436 height 35
click at [108, 161] on textarea at bounding box center [250, 249] width 441 height 208
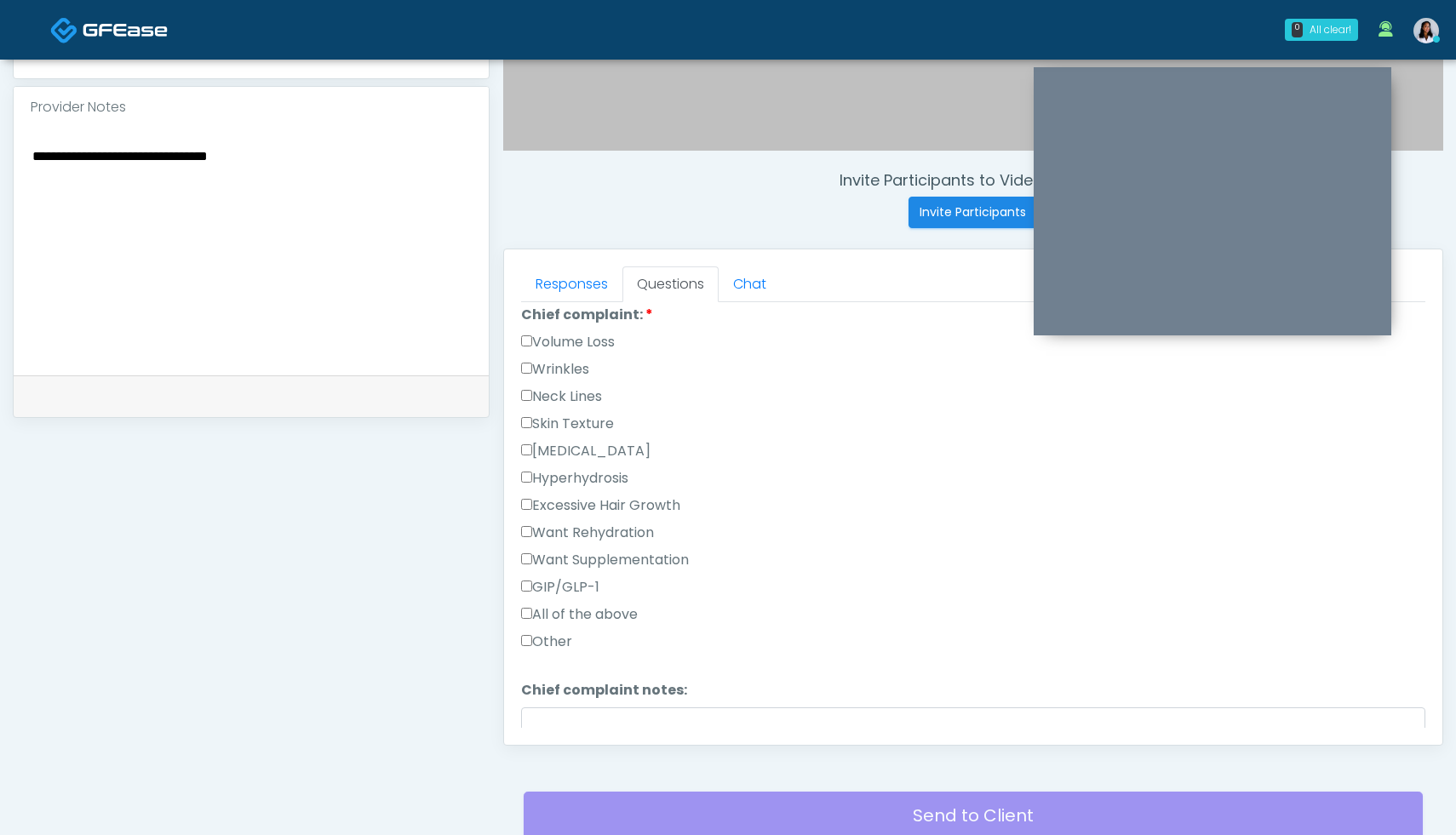
scroll to position [471, 0]
type textarea "**********"
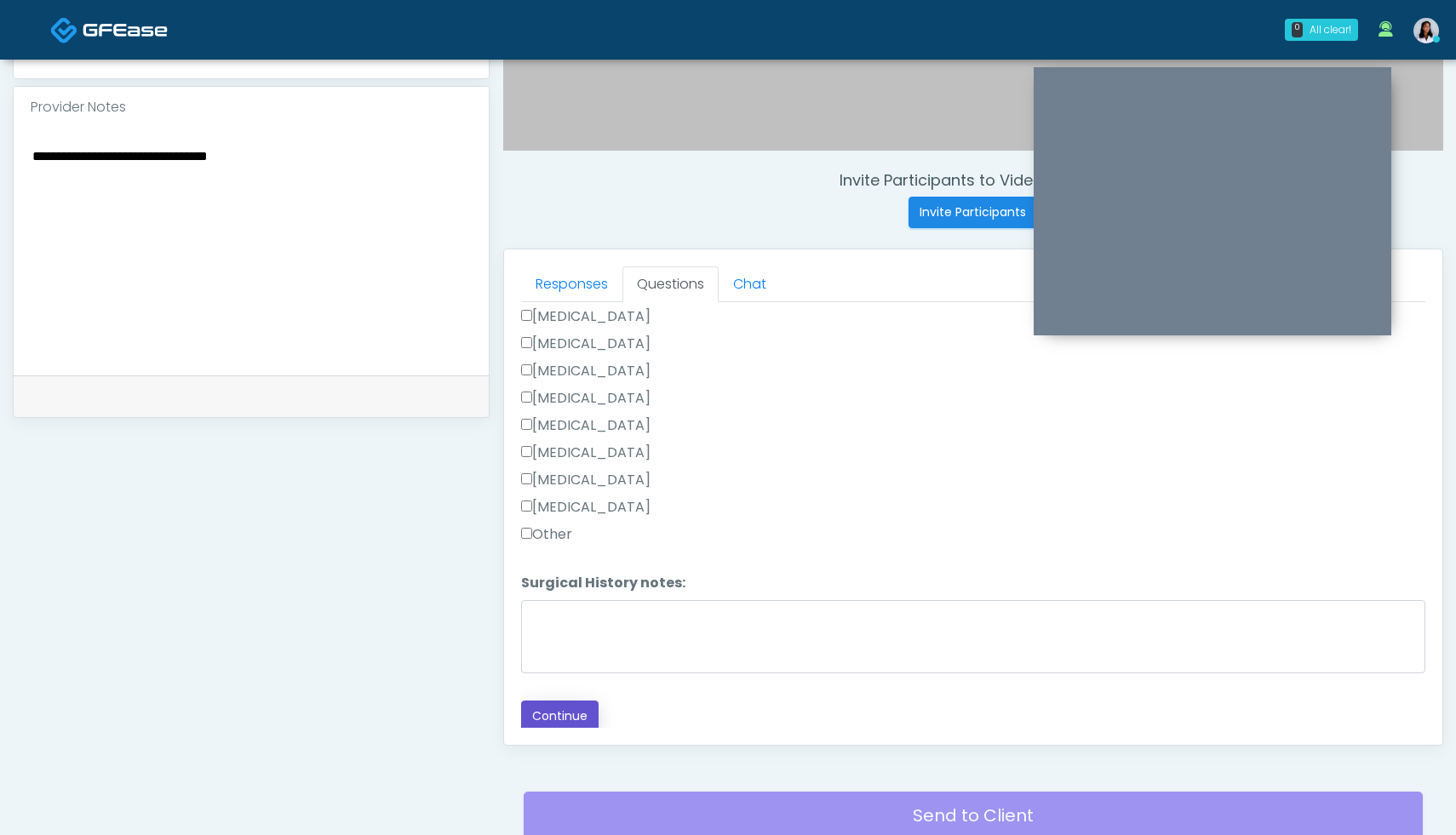
click at [556, 717] on button "Continue" at bounding box center [560, 716] width 77 height 31
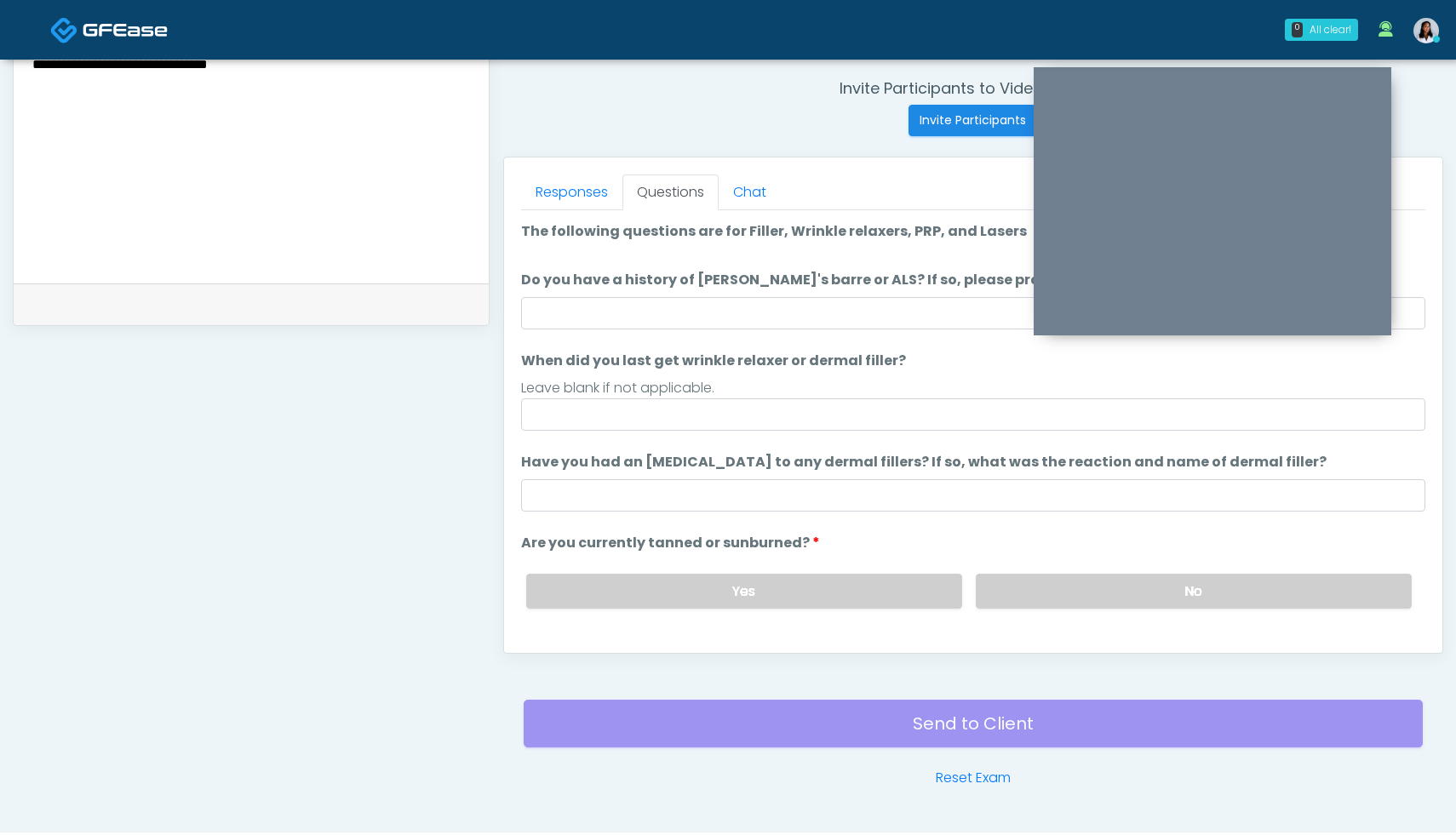
scroll to position [537, 0]
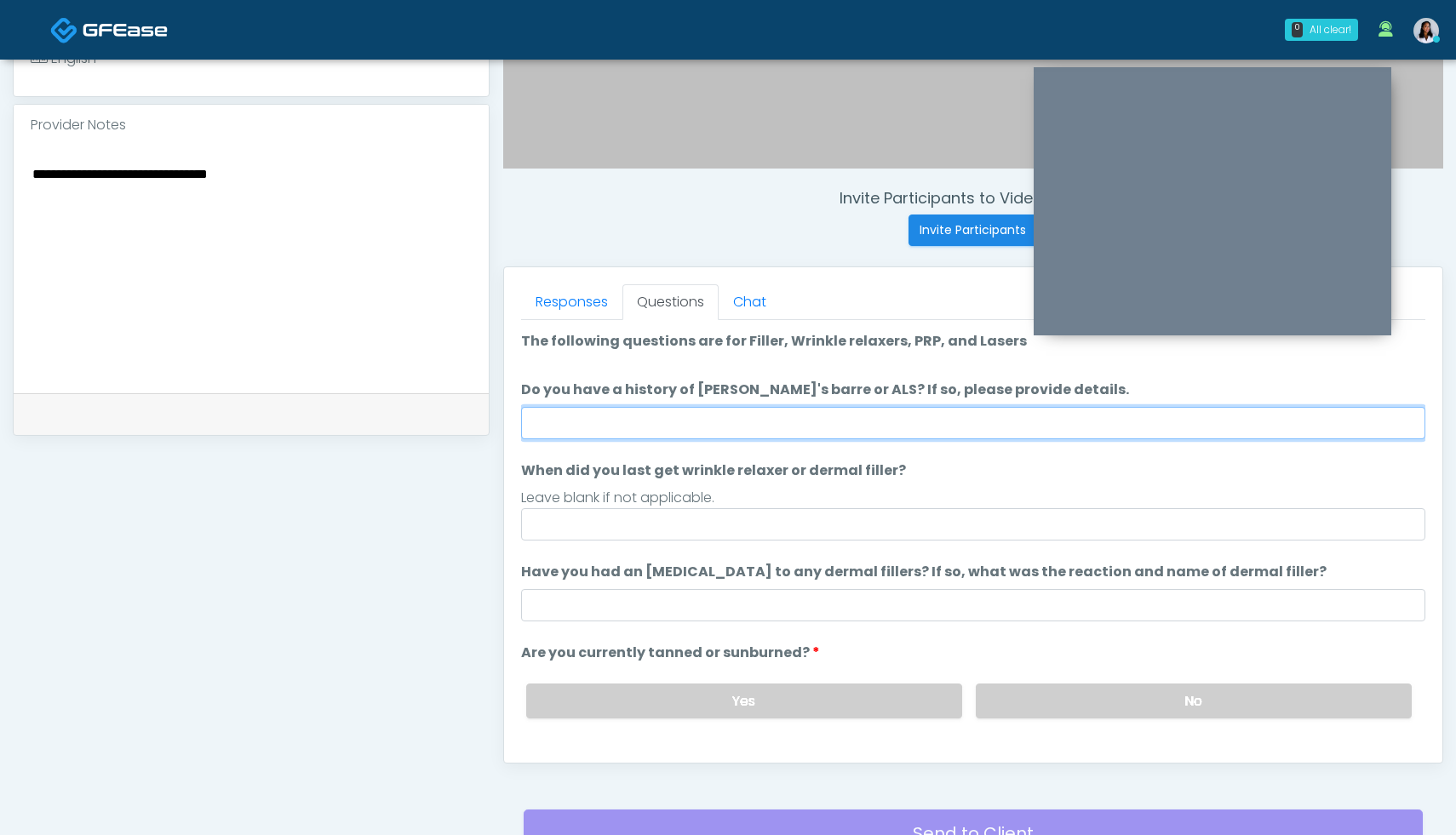
click at [598, 433] on input "Do you have a history of Guillain's barre or ALS? If so, please provide details." at bounding box center [973, 423] width 904 height 32
type input "***"
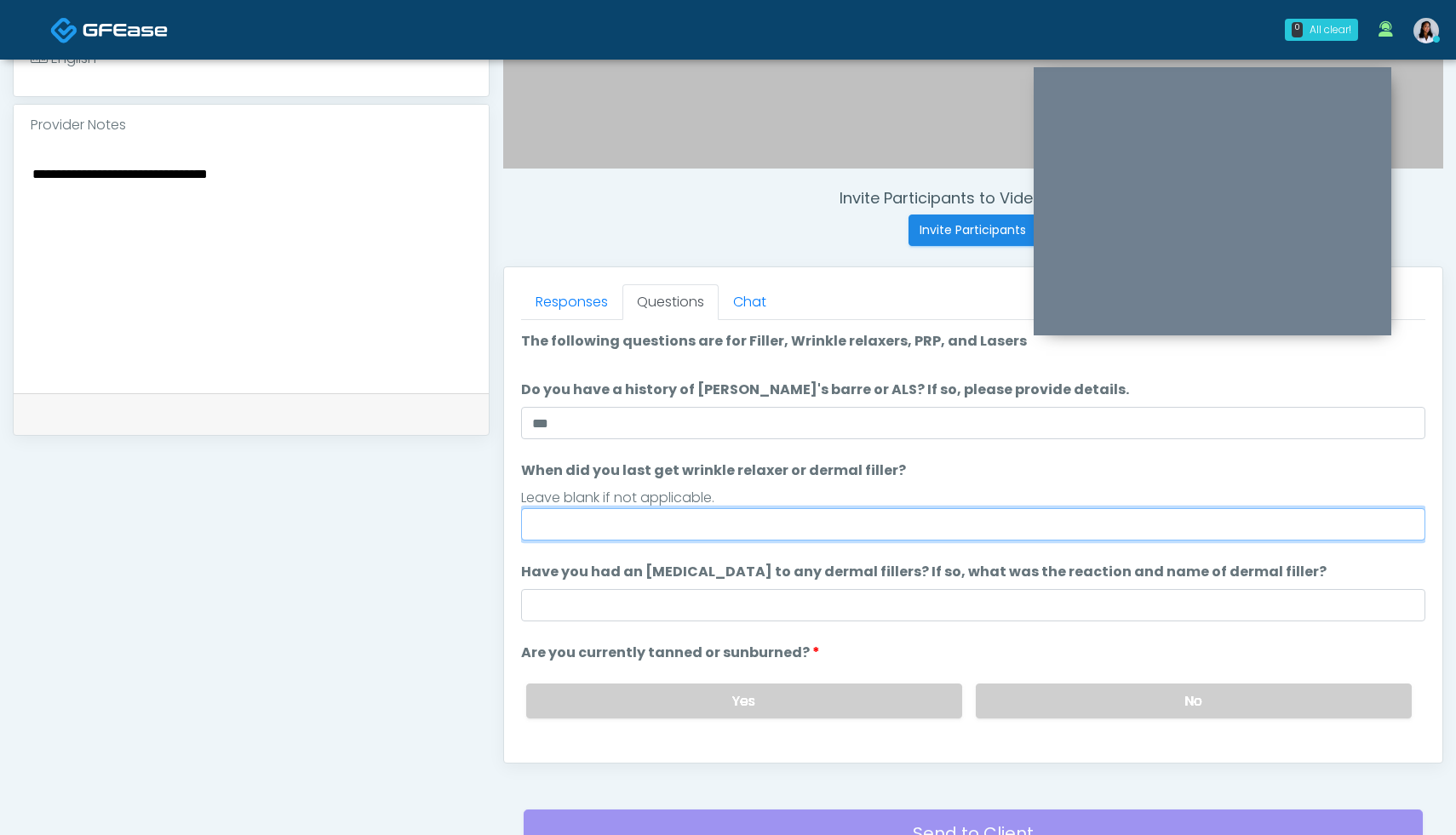
click at [618, 525] on input "When did you last get wrinkle relaxer or dermal filler?" at bounding box center [973, 524] width 904 height 32
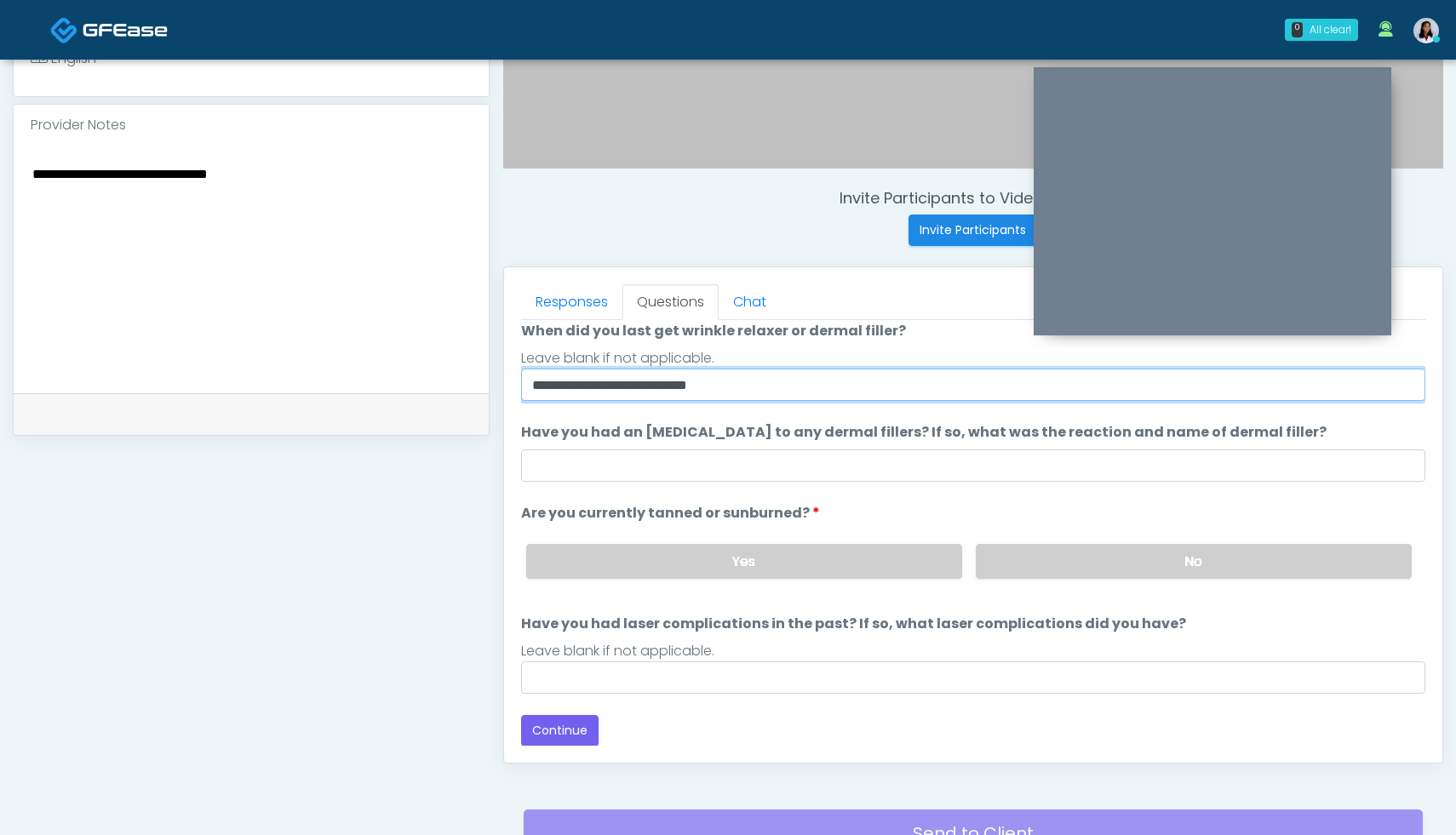
type input "**********"
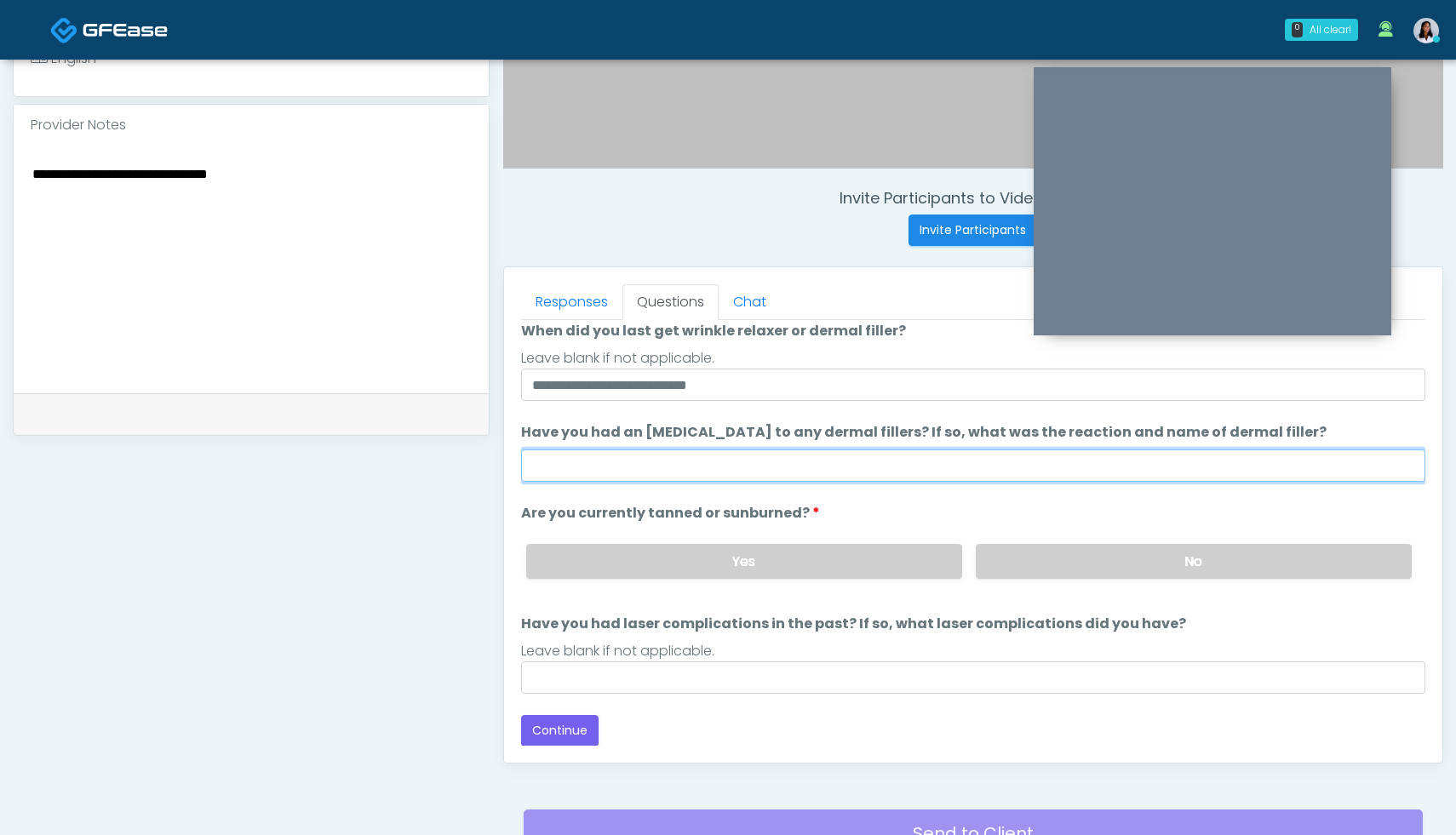
click at [867, 469] on input "Have you had an allergic response to any dermal fillers? If so, what was the re…" at bounding box center [973, 465] width 904 height 32
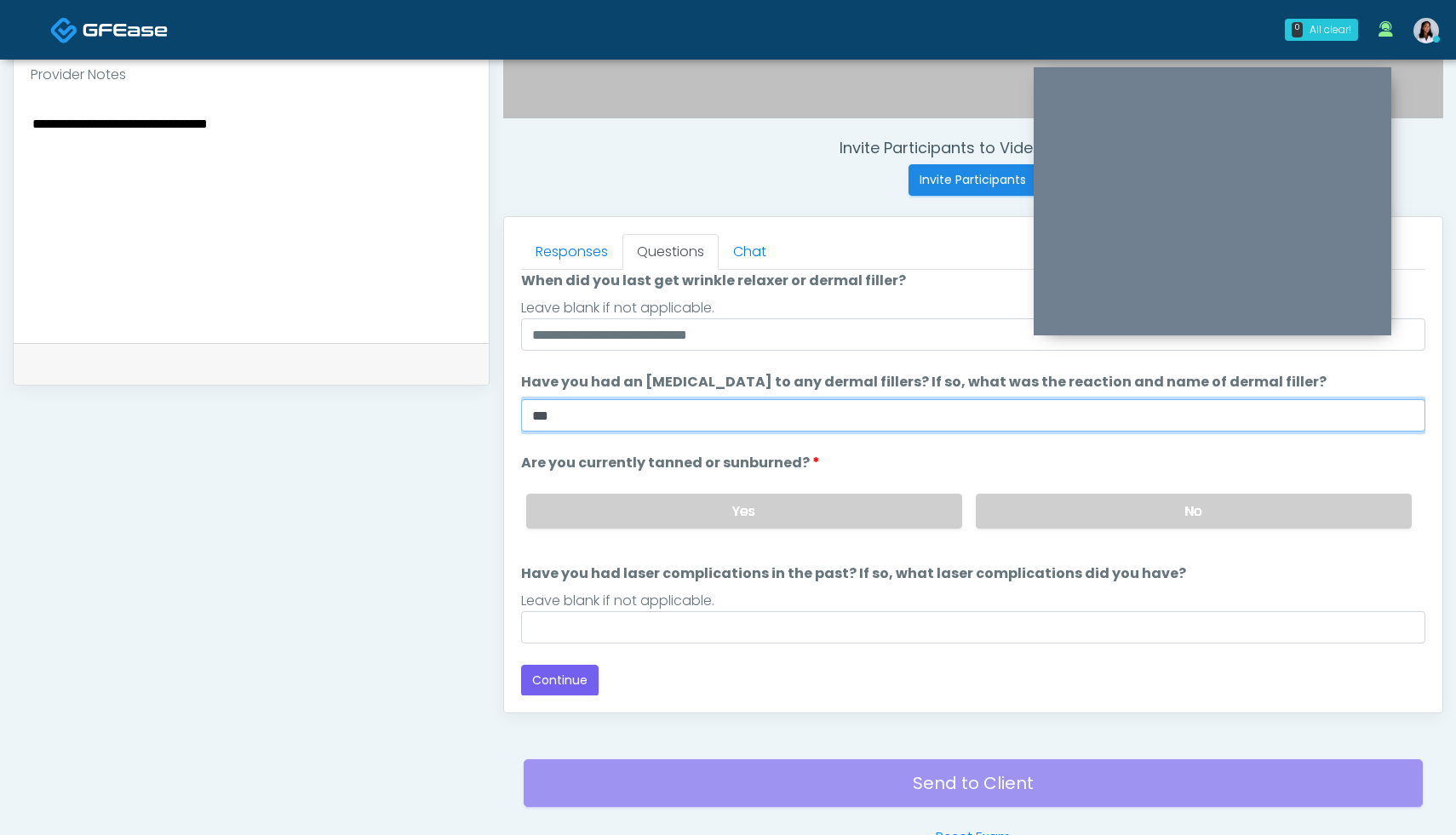
scroll to position [608, 0]
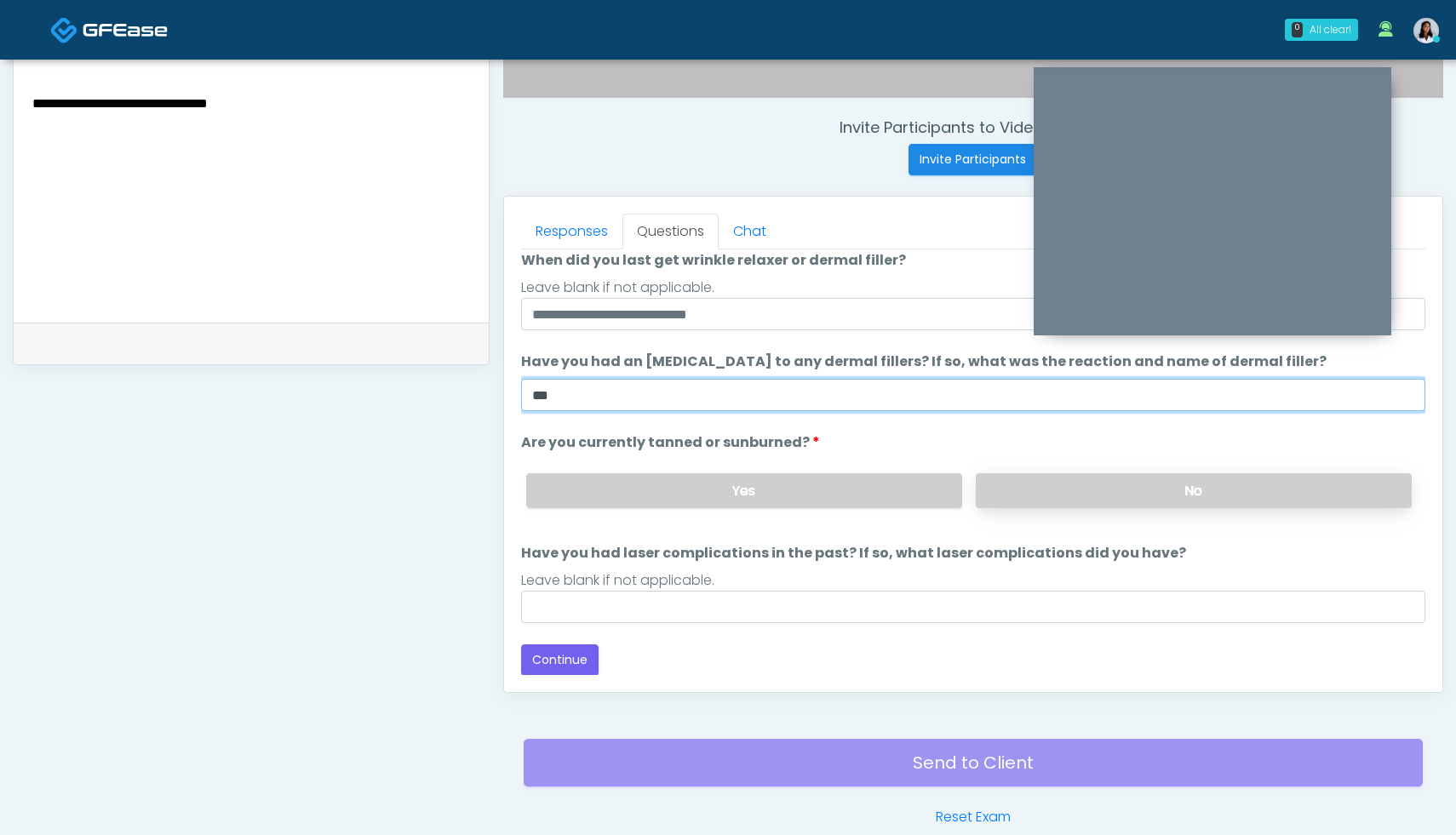
type input "***"
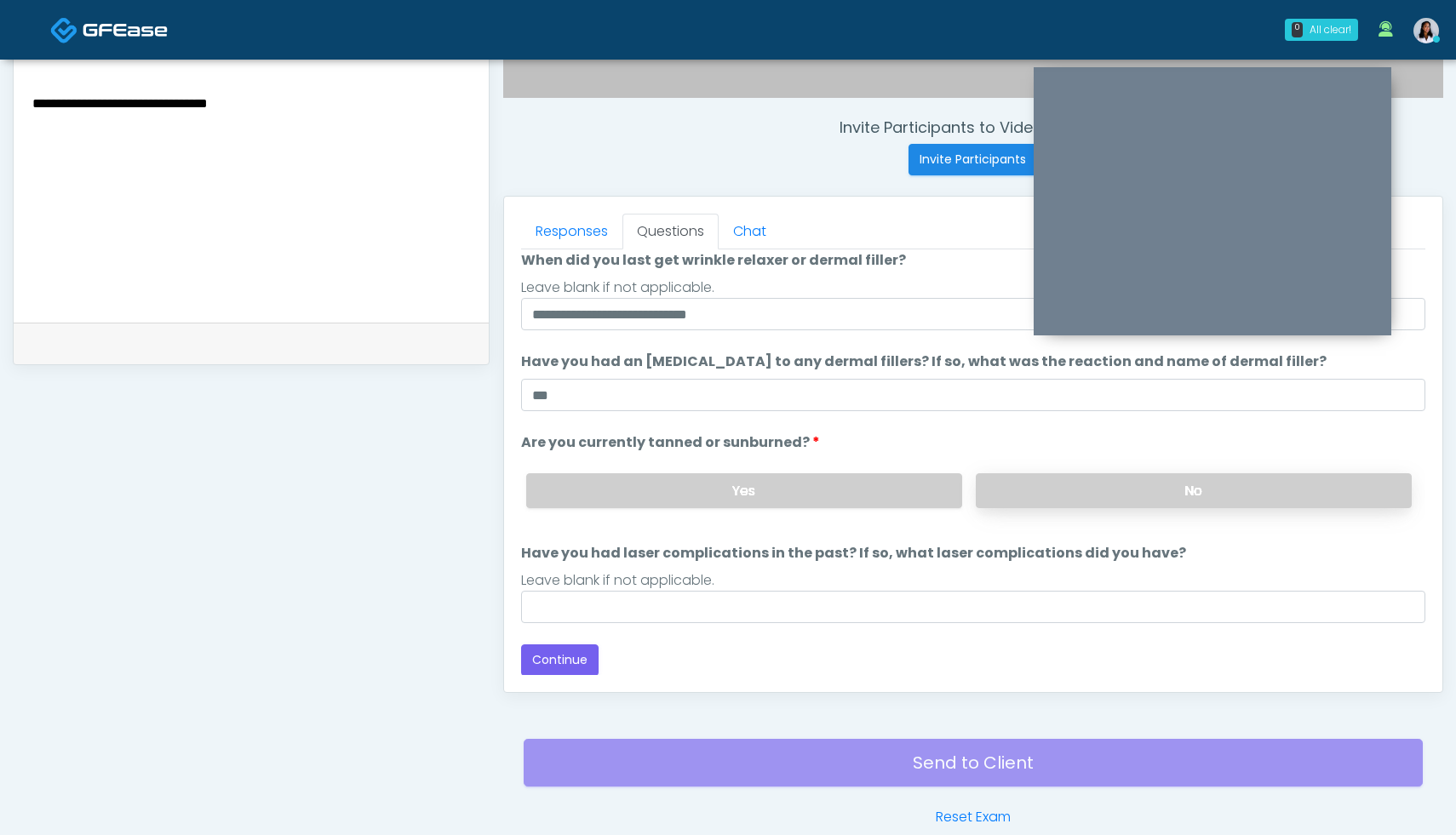
click at [1097, 504] on label "No" at bounding box center [1194, 491] width 436 height 35
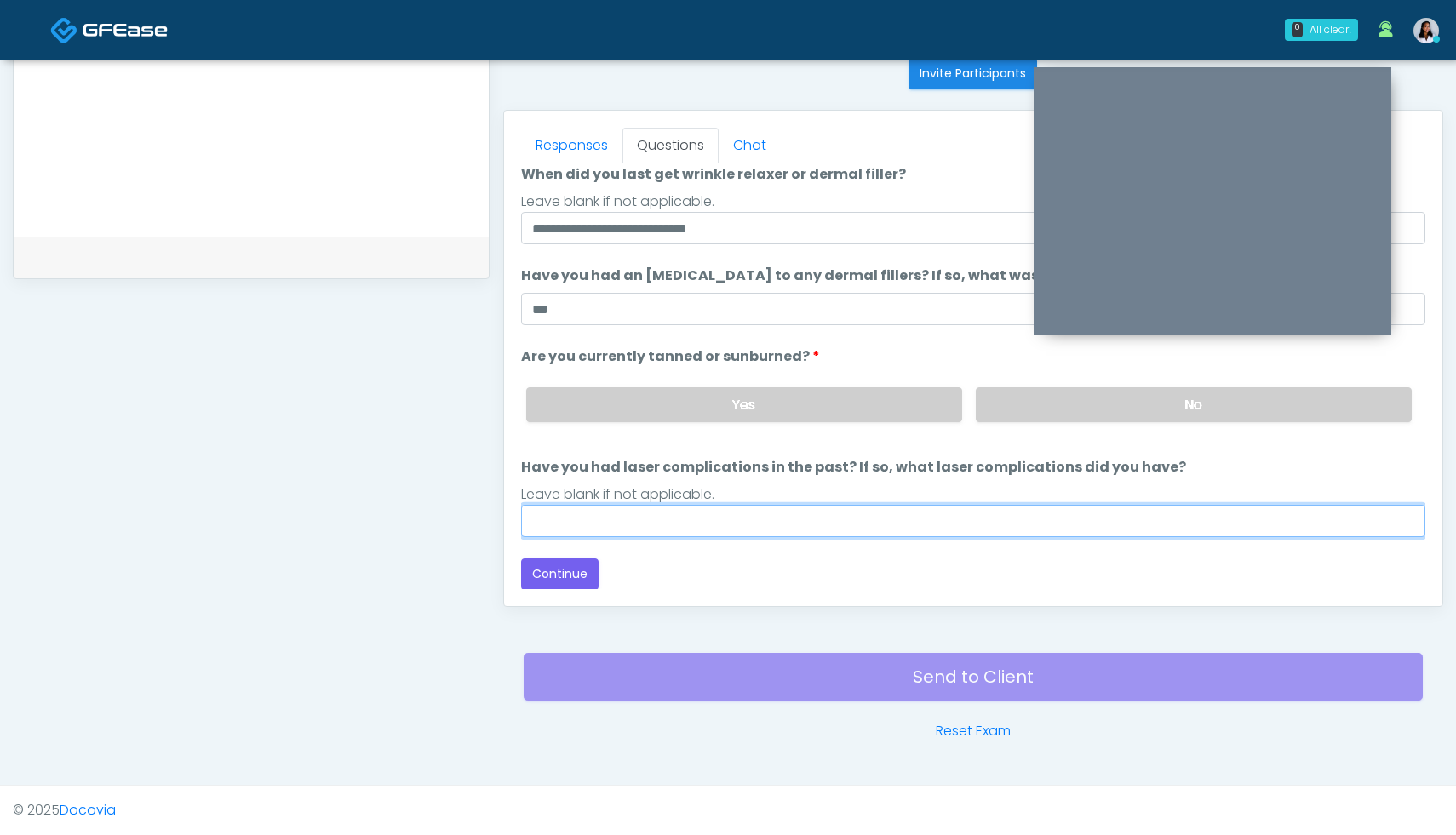
click at [660, 519] on input "Have you had laser complications in the past? If so, what laser complications d…" at bounding box center [973, 521] width 904 height 32
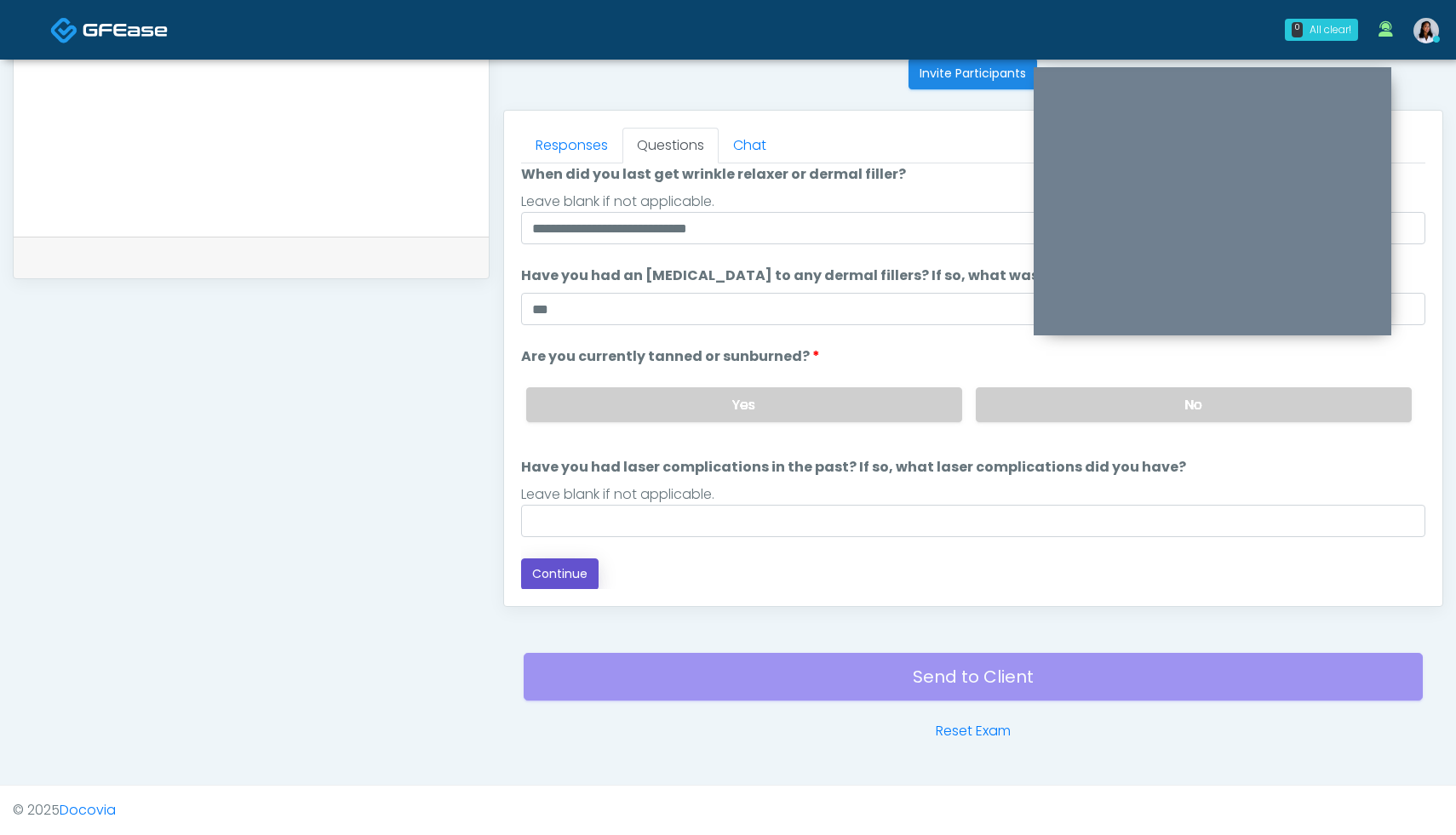
click at [561, 574] on button "Continue" at bounding box center [560, 574] width 77 height 31
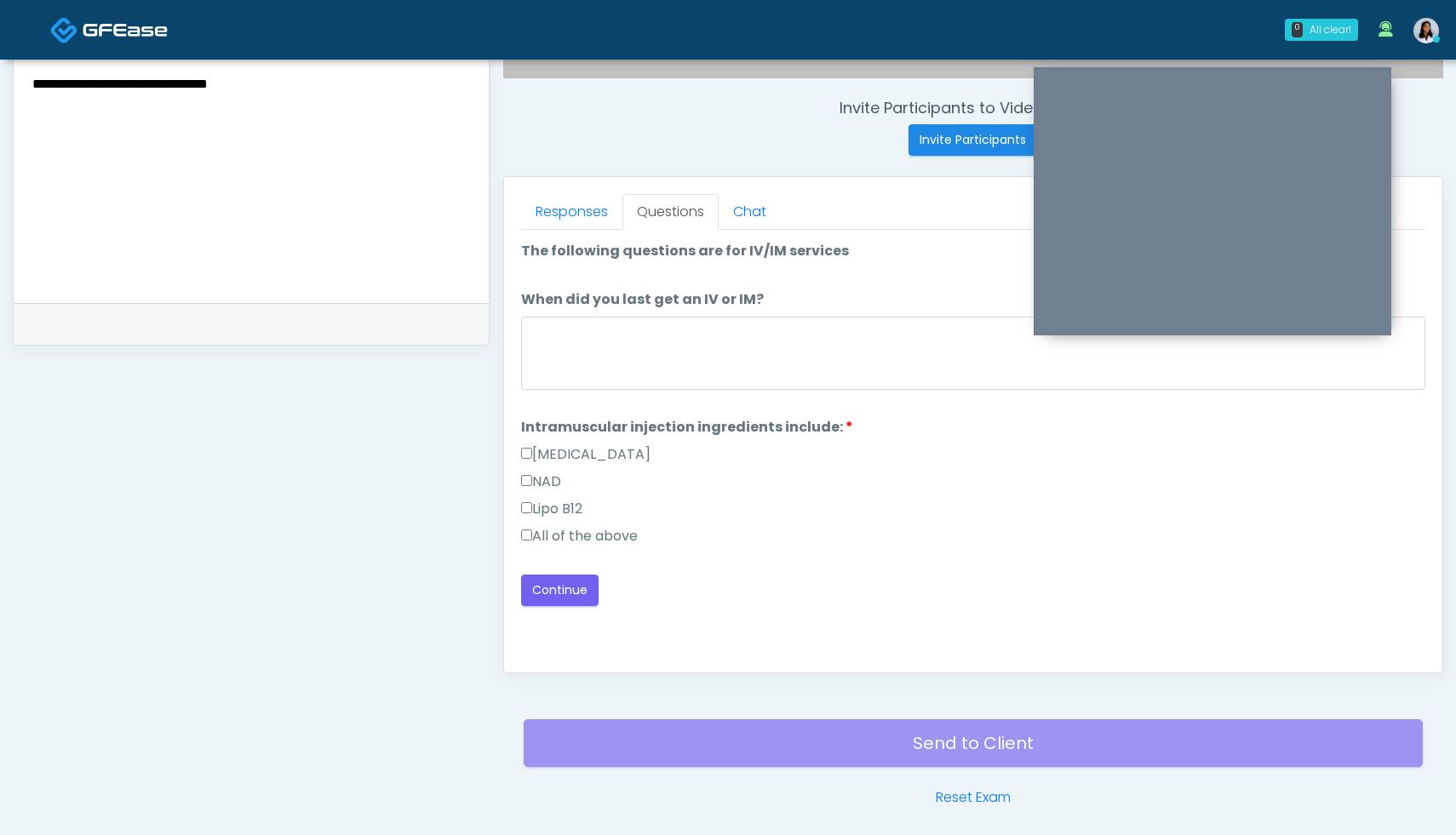
scroll to position [648, 0]
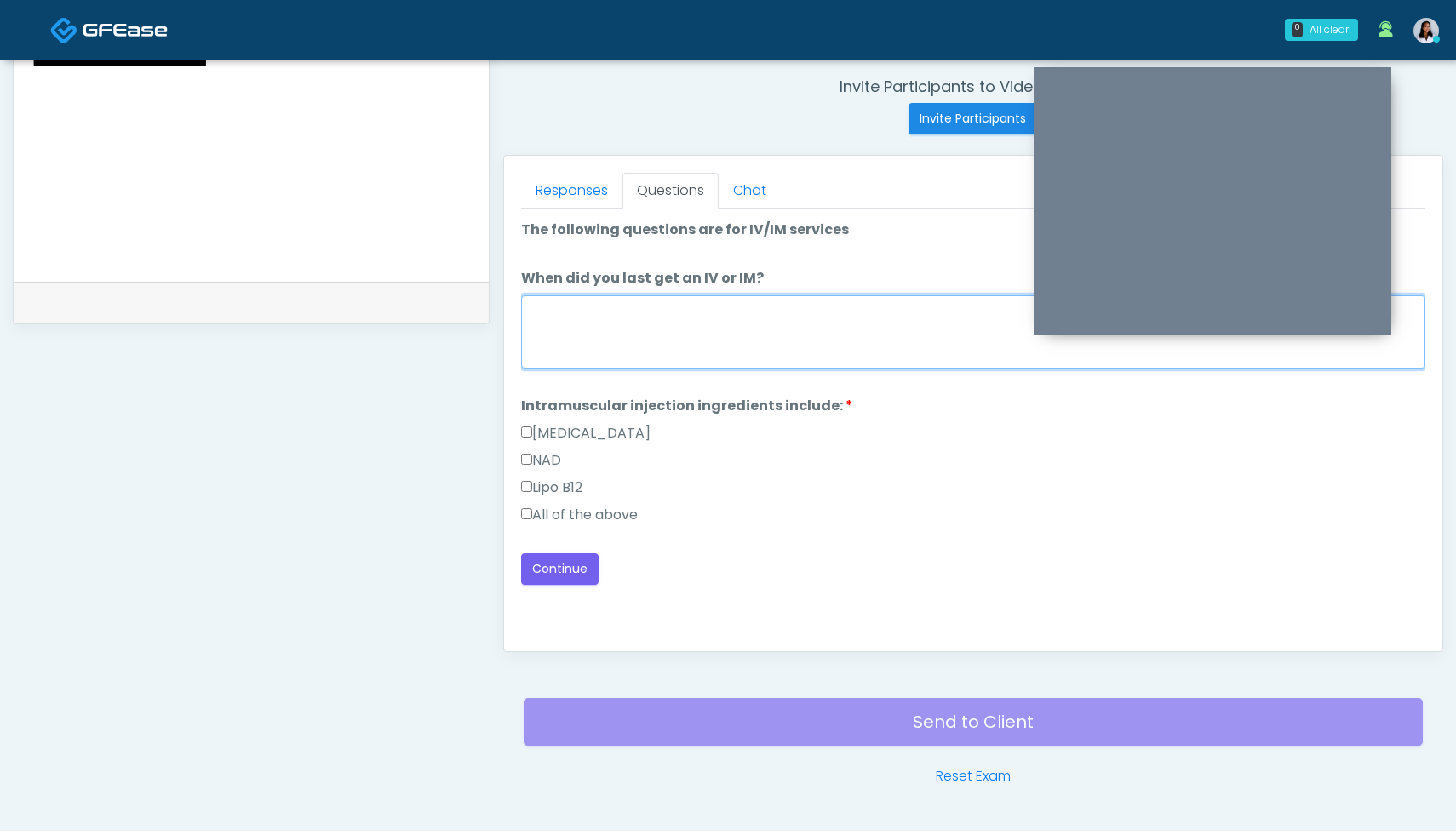
click at [641, 319] on textarea "When did you last get an IV or IM?" at bounding box center [973, 332] width 904 height 74
type textarea "**********"
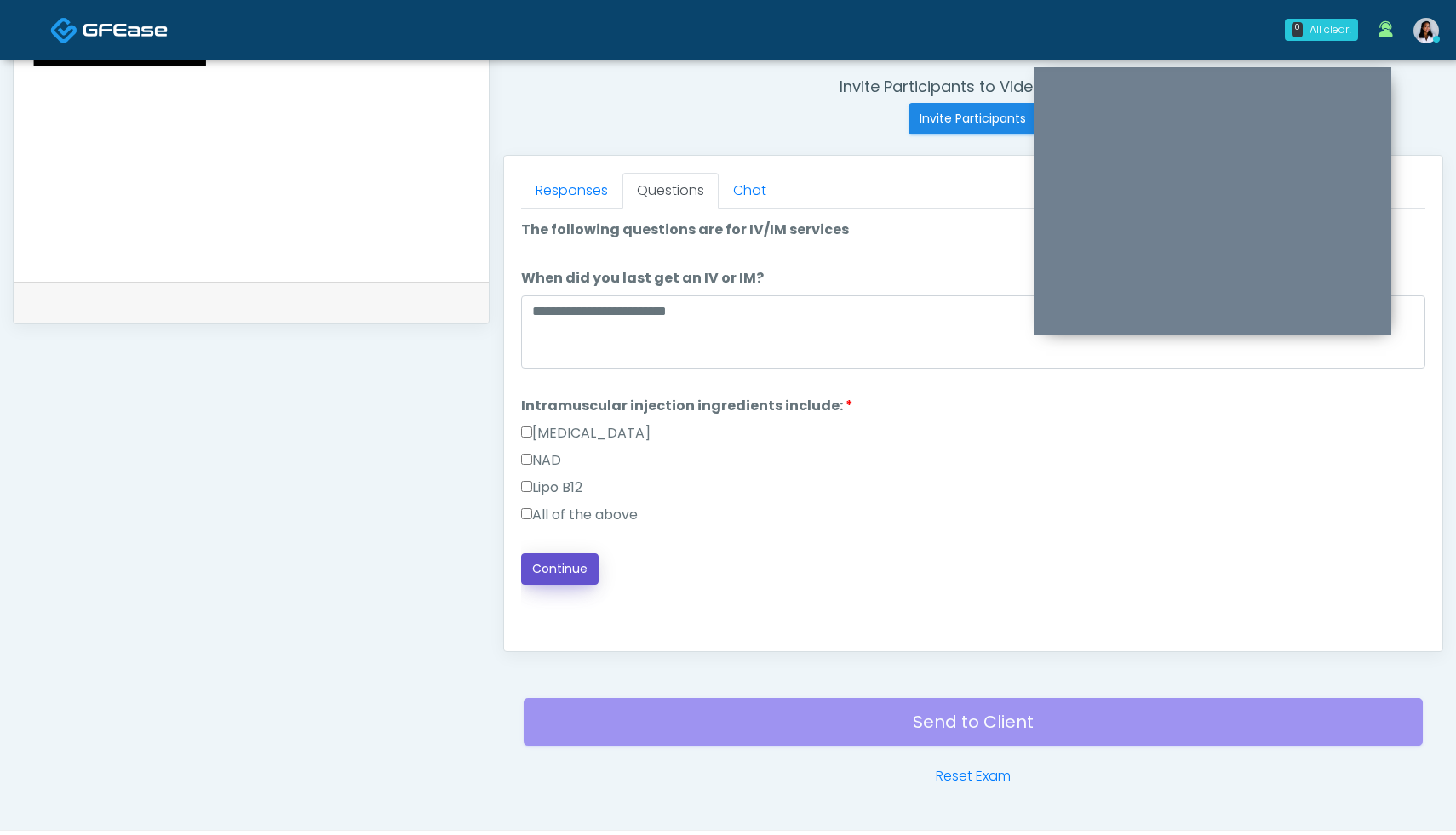
click at [580, 566] on button "Continue" at bounding box center [560, 569] width 77 height 31
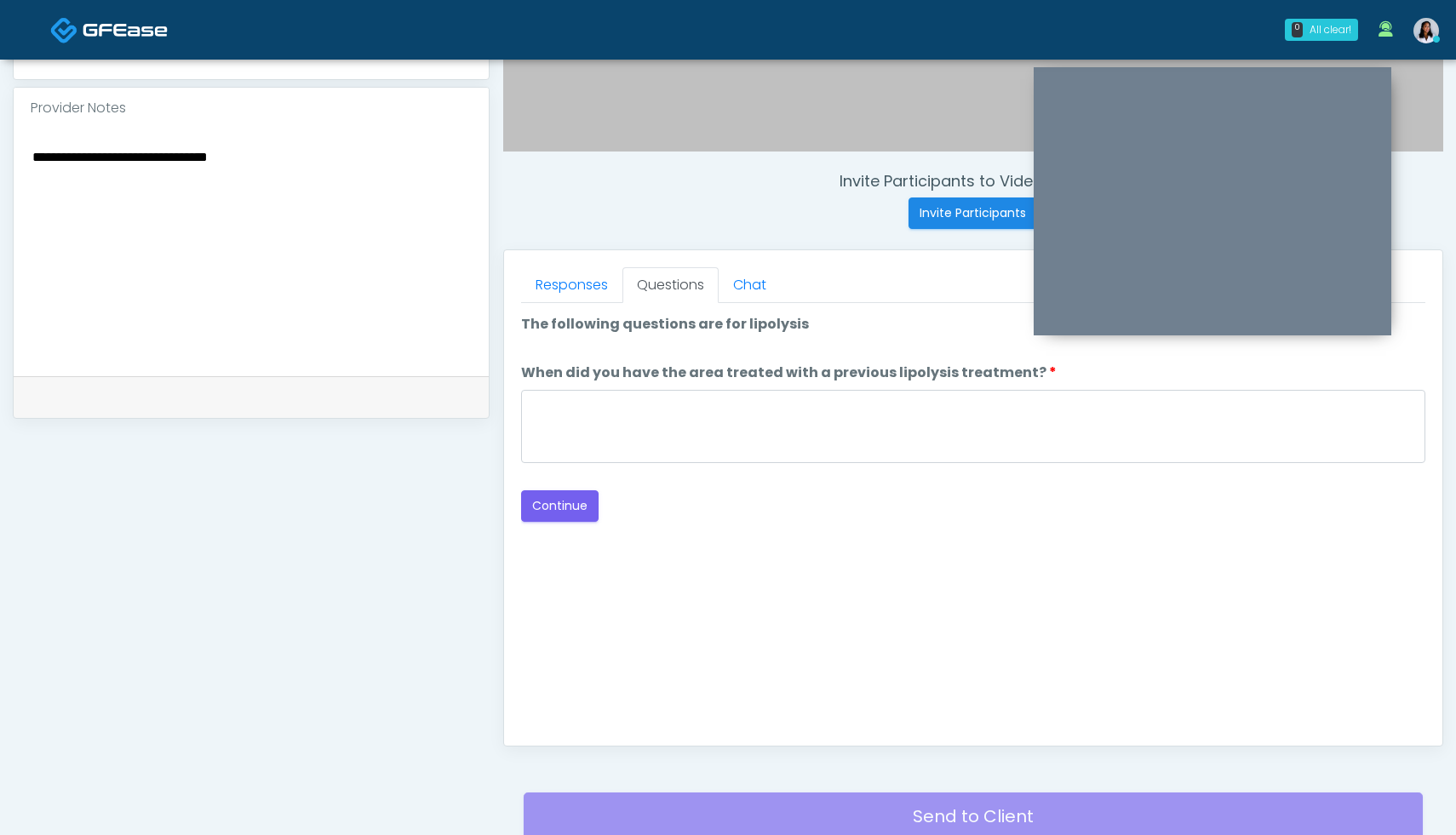
scroll to position [531, 0]
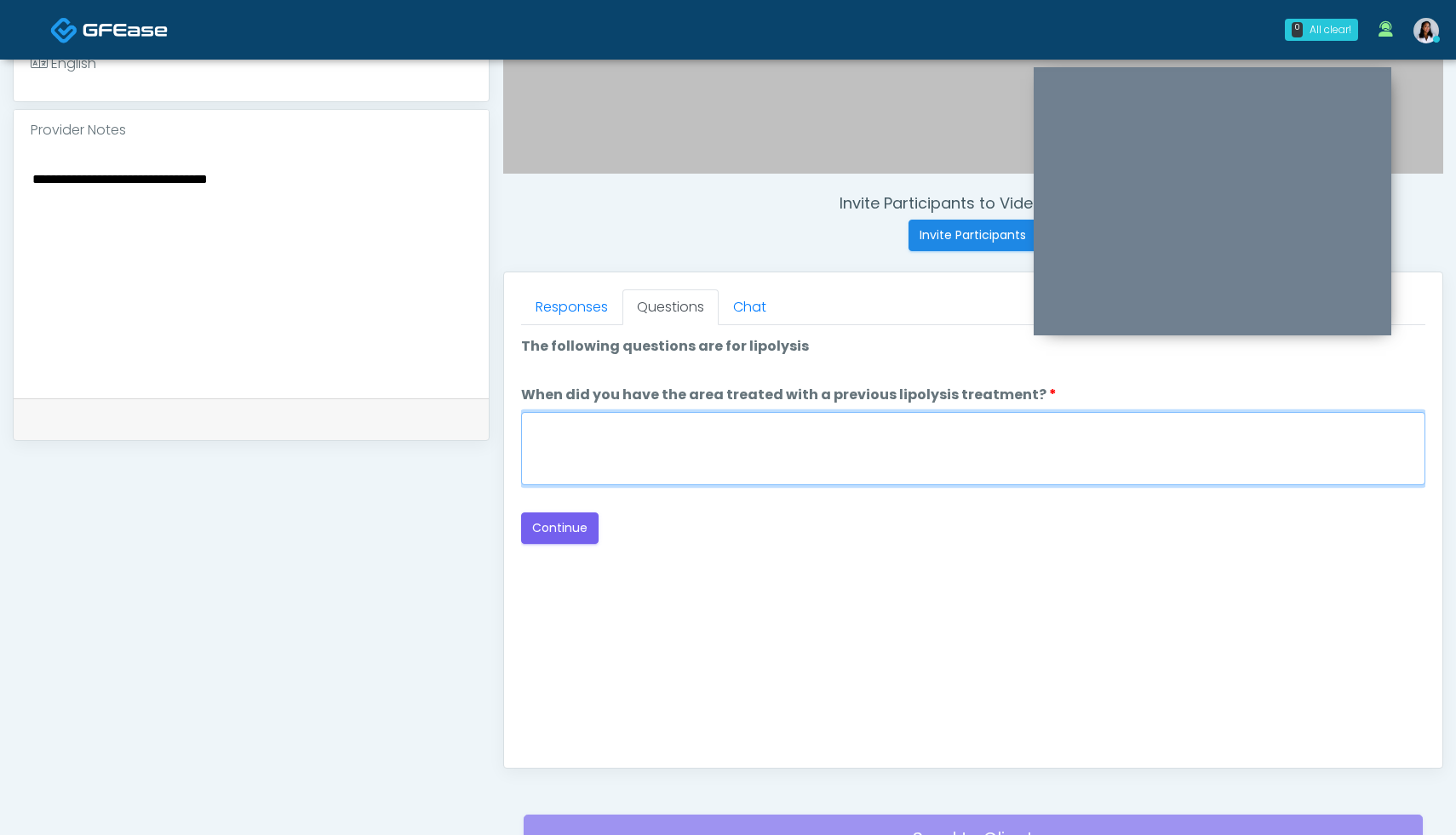
click at [598, 452] on textarea "When did you have the area treated with a previous lipolysis treatment?" at bounding box center [973, 449] width 904 height 74
type textarea "**********"
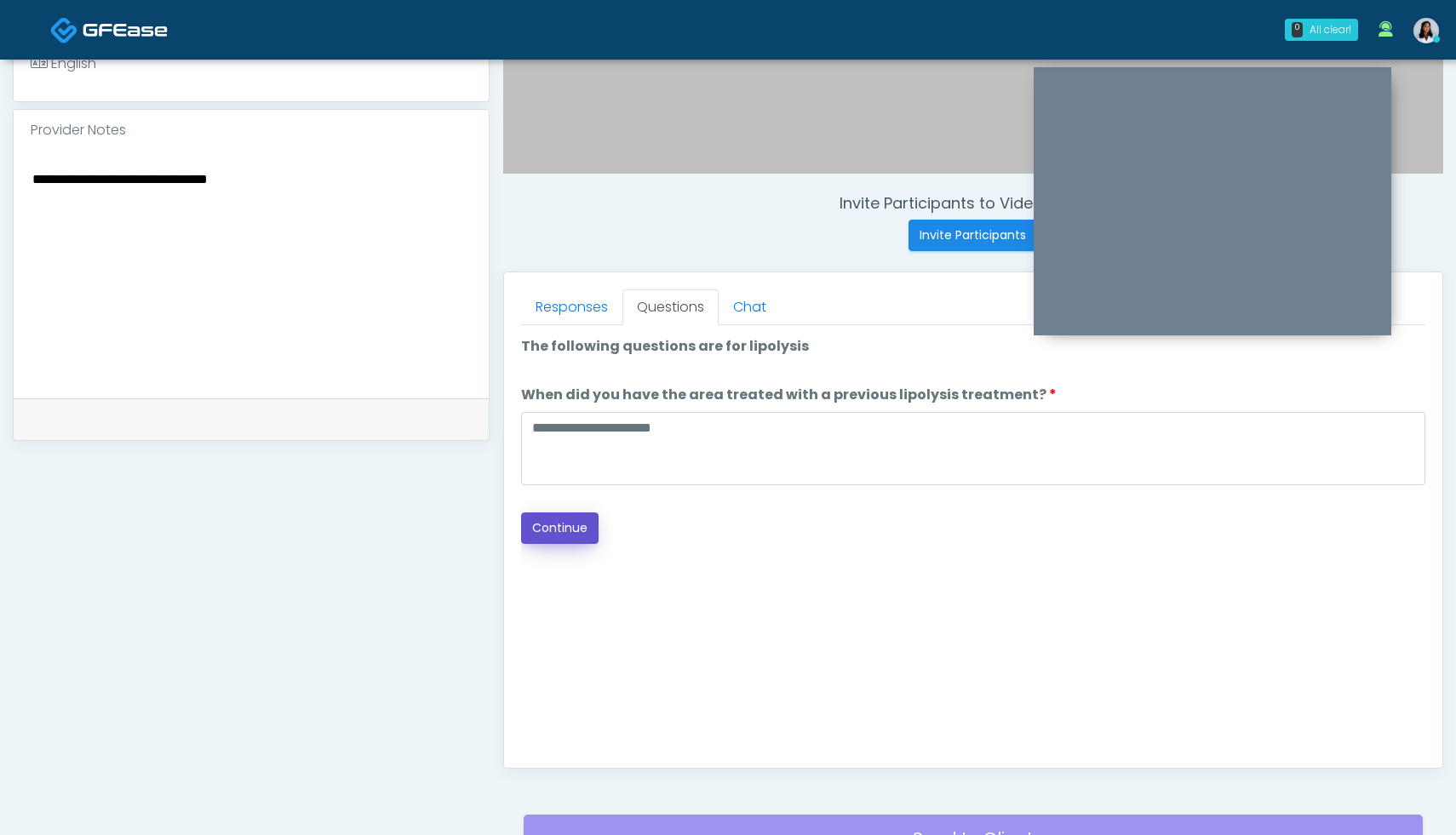
click at [557, 538] on button "Continue" at bounding box center [560, 528] width 77 height 31
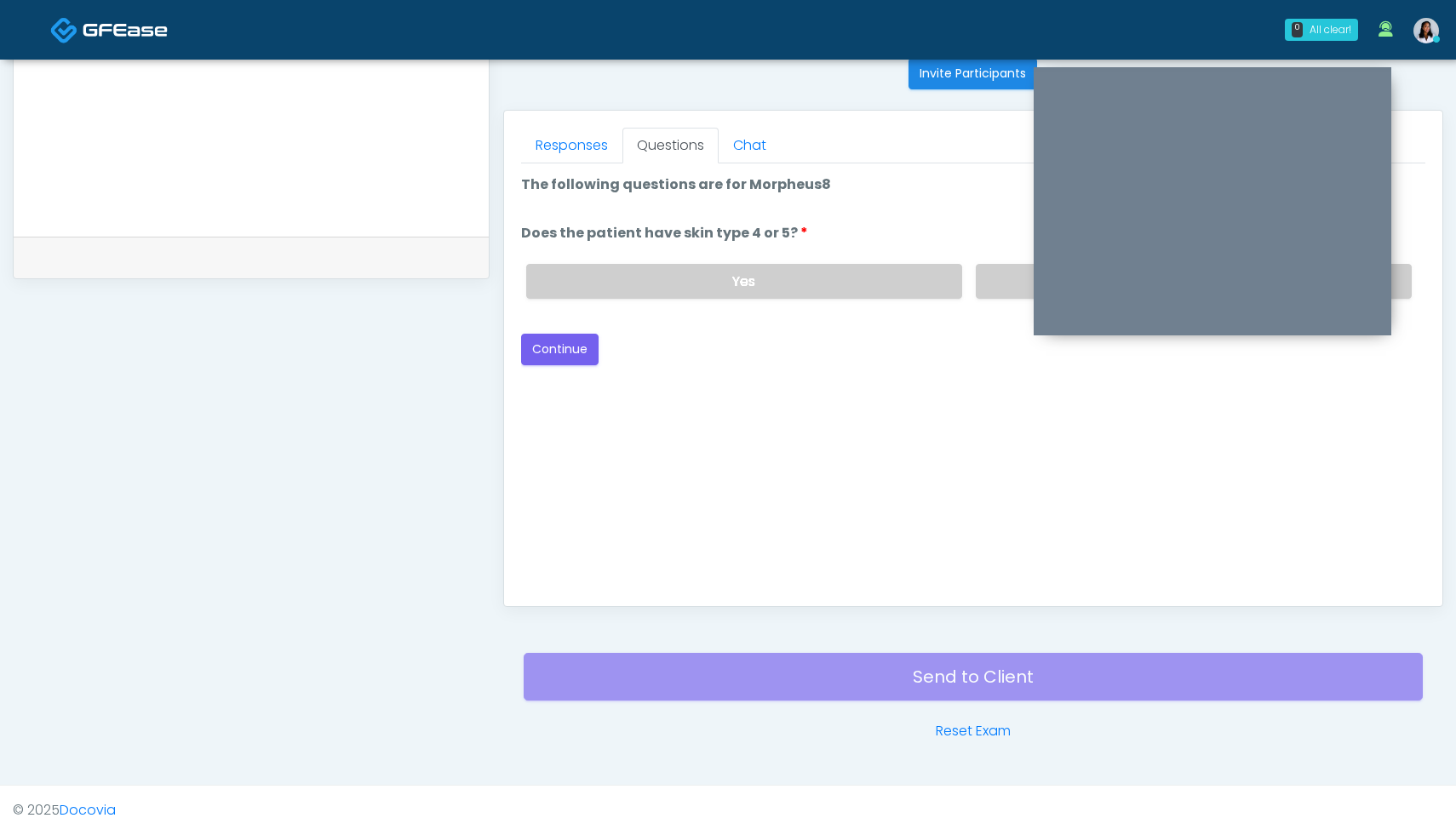
scroll to position [594, 0]
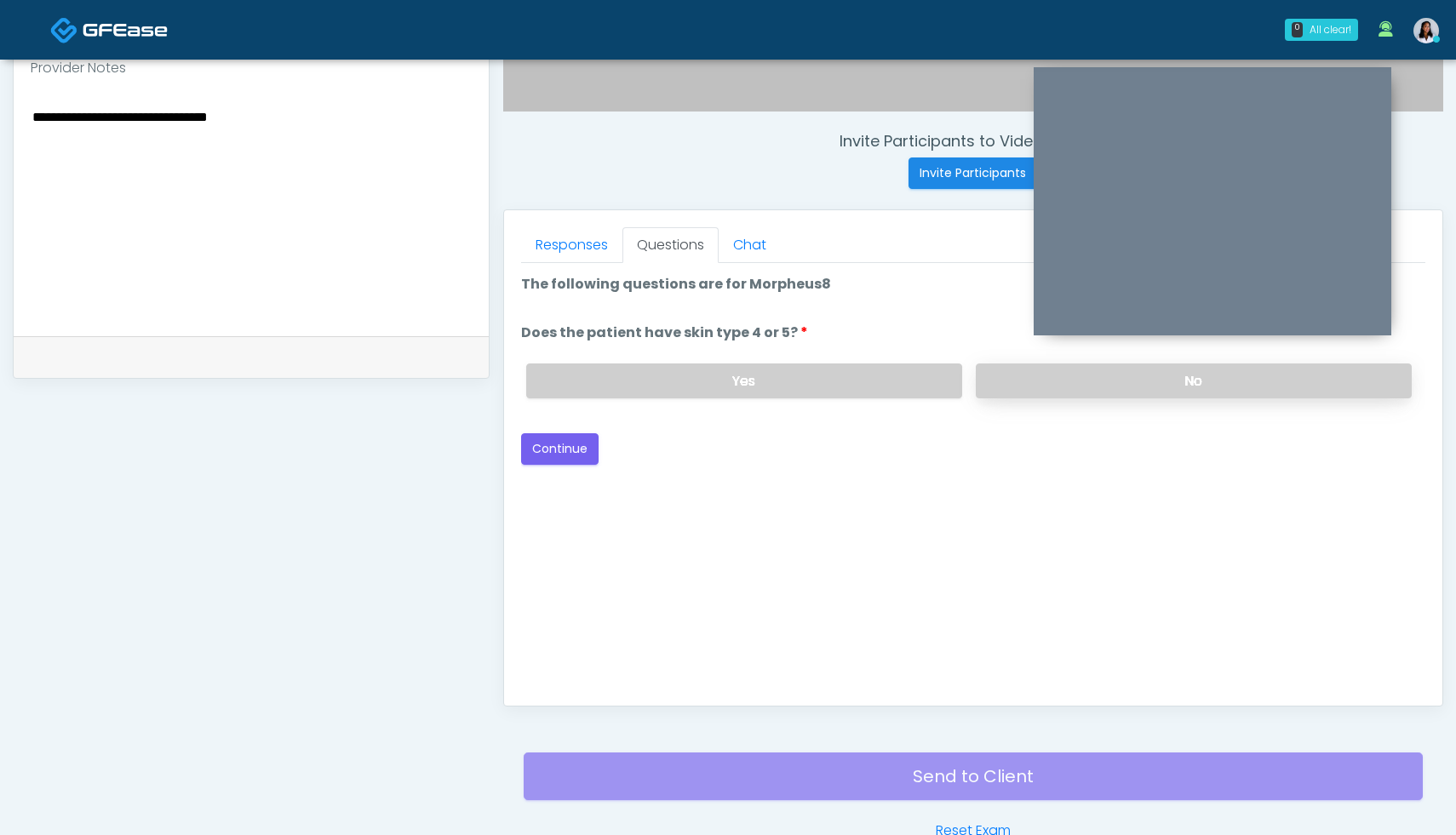
click at [1090, 387] on label "No" at bounding box center [1194, 381] width 436 height 35
click at [578, 454] on button "Continue" at bounding box center [560, 449] width 77 height 31
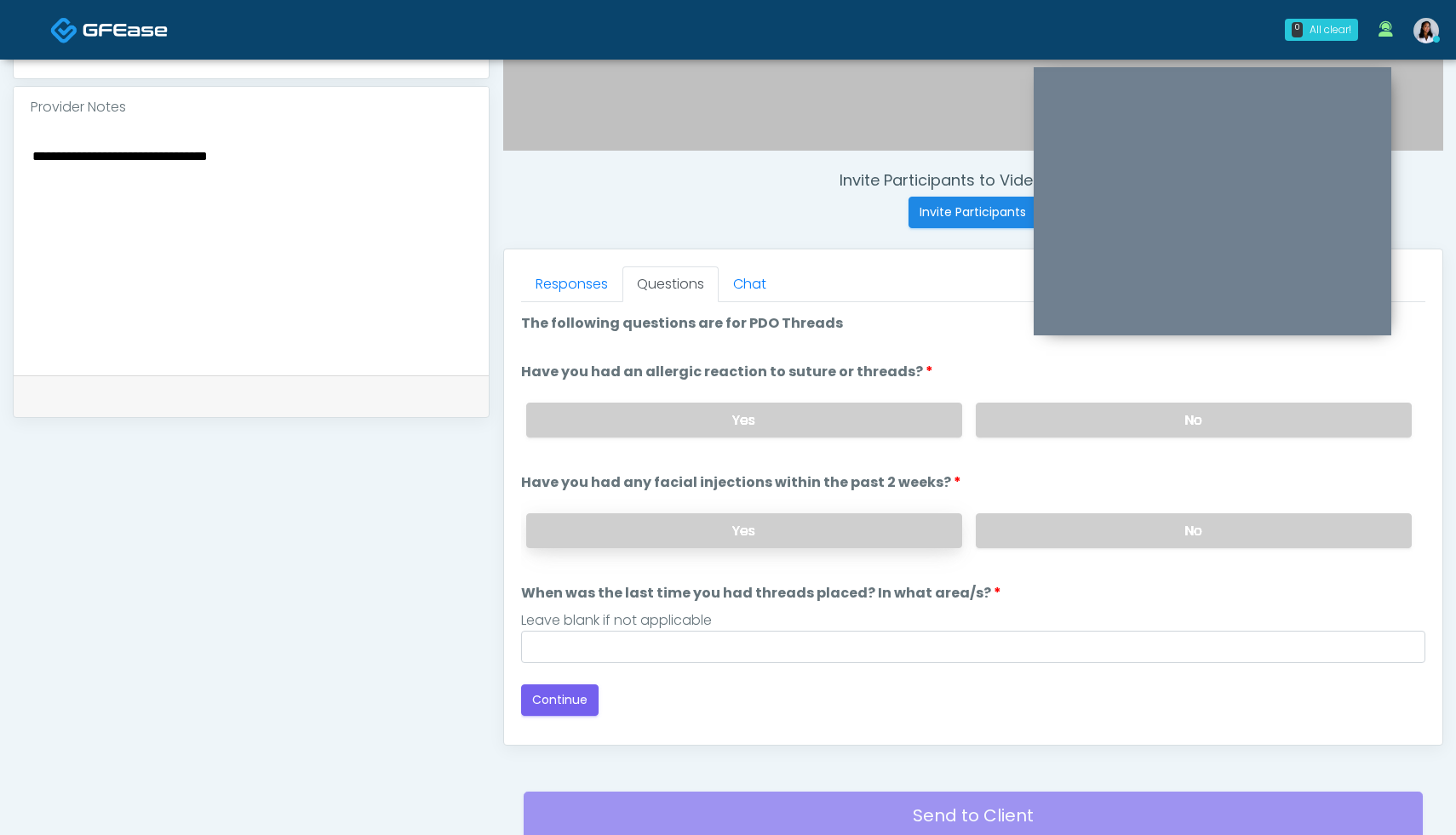
scroll to position [552, 0]
click at [1089, 423] on label "No" at bounding box center [1194, 422] width 436 height 35
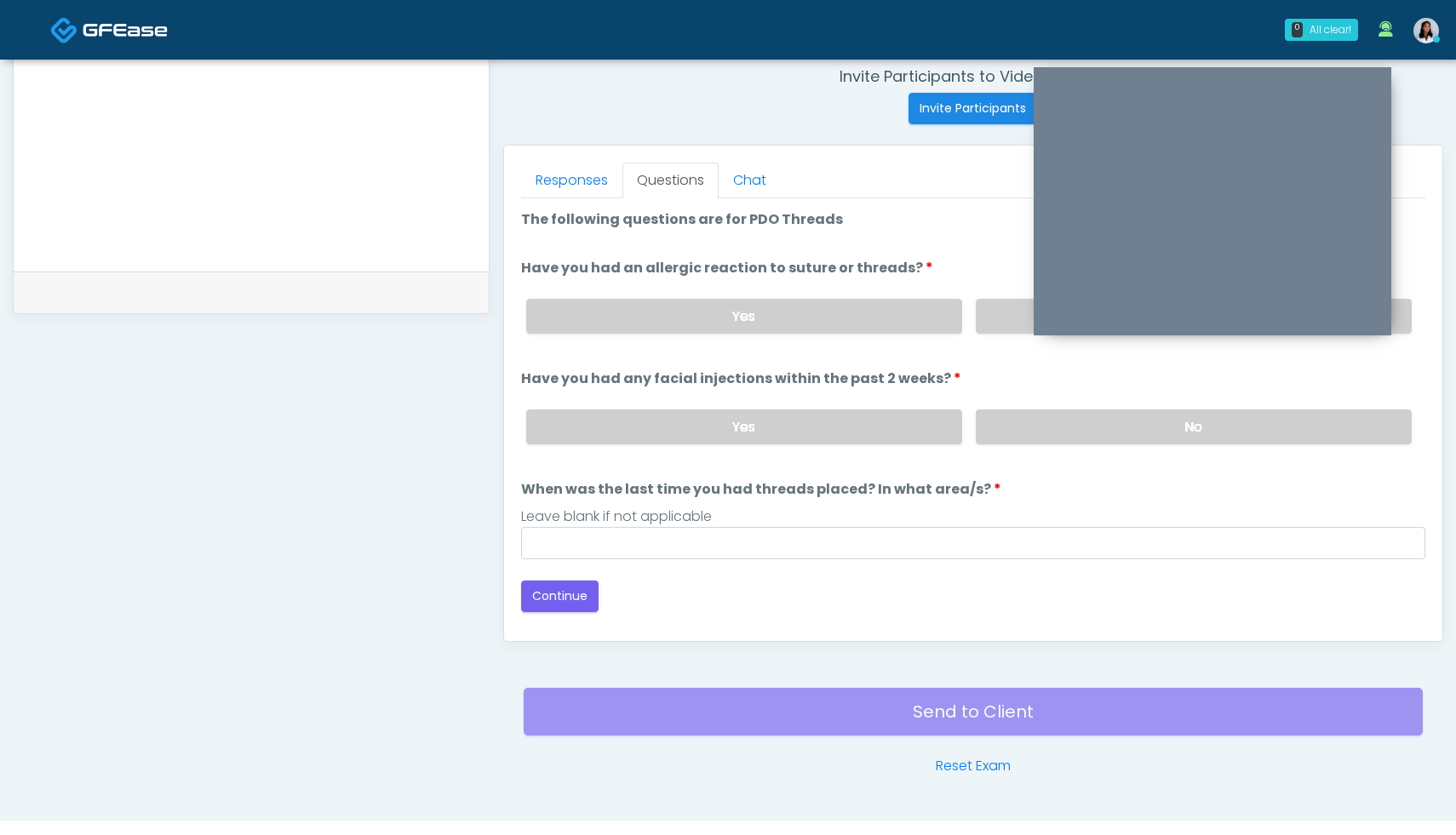
scroll to position [659, 0]
click at [1082, 423] on label "No" at bounding box center [1194, 426] width 436 height 35
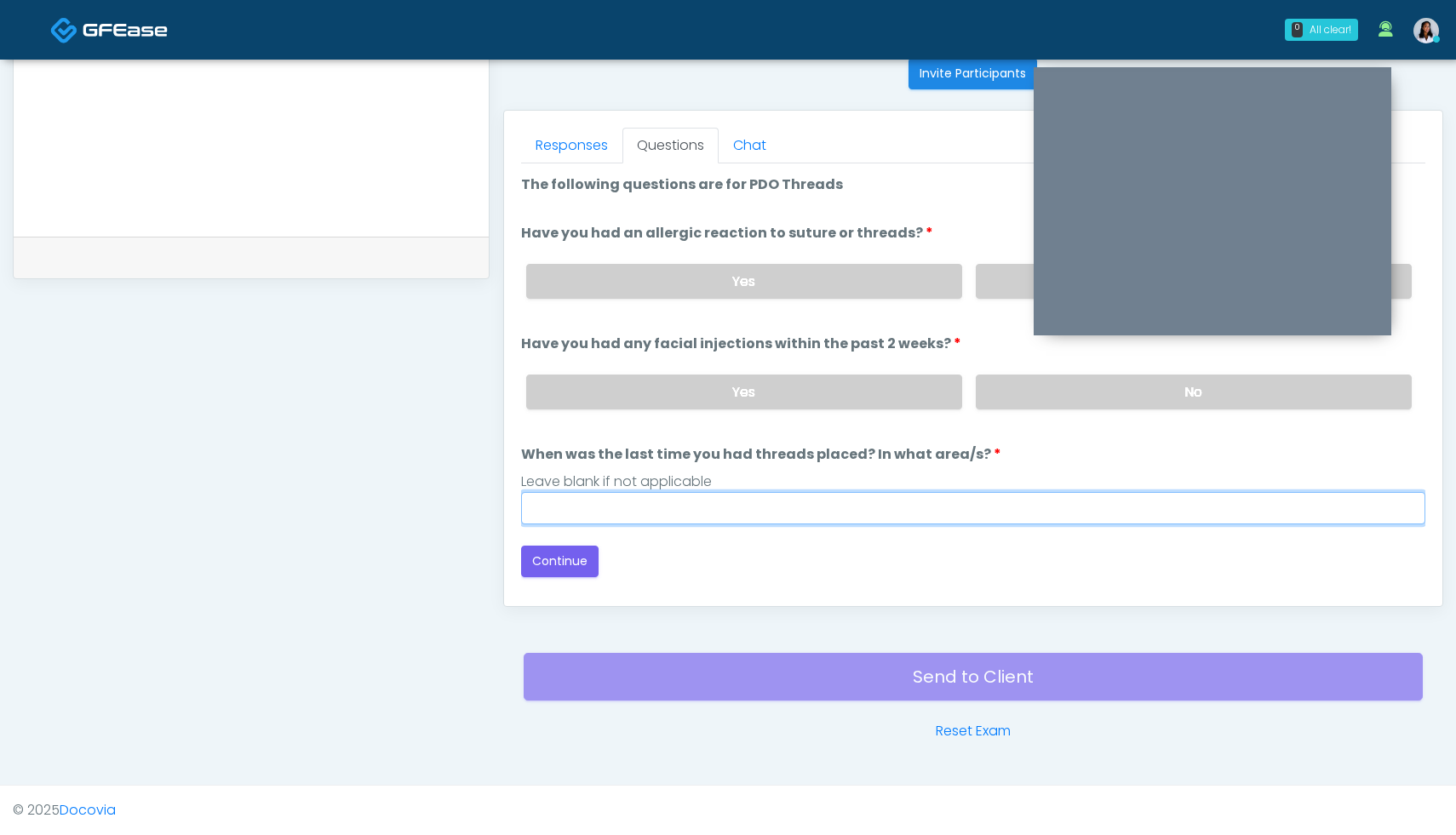
click at [860, 507] on input "When was the last time you had threads placed? In what area/s?" at bounding box center [973, 508] width 904 height 32
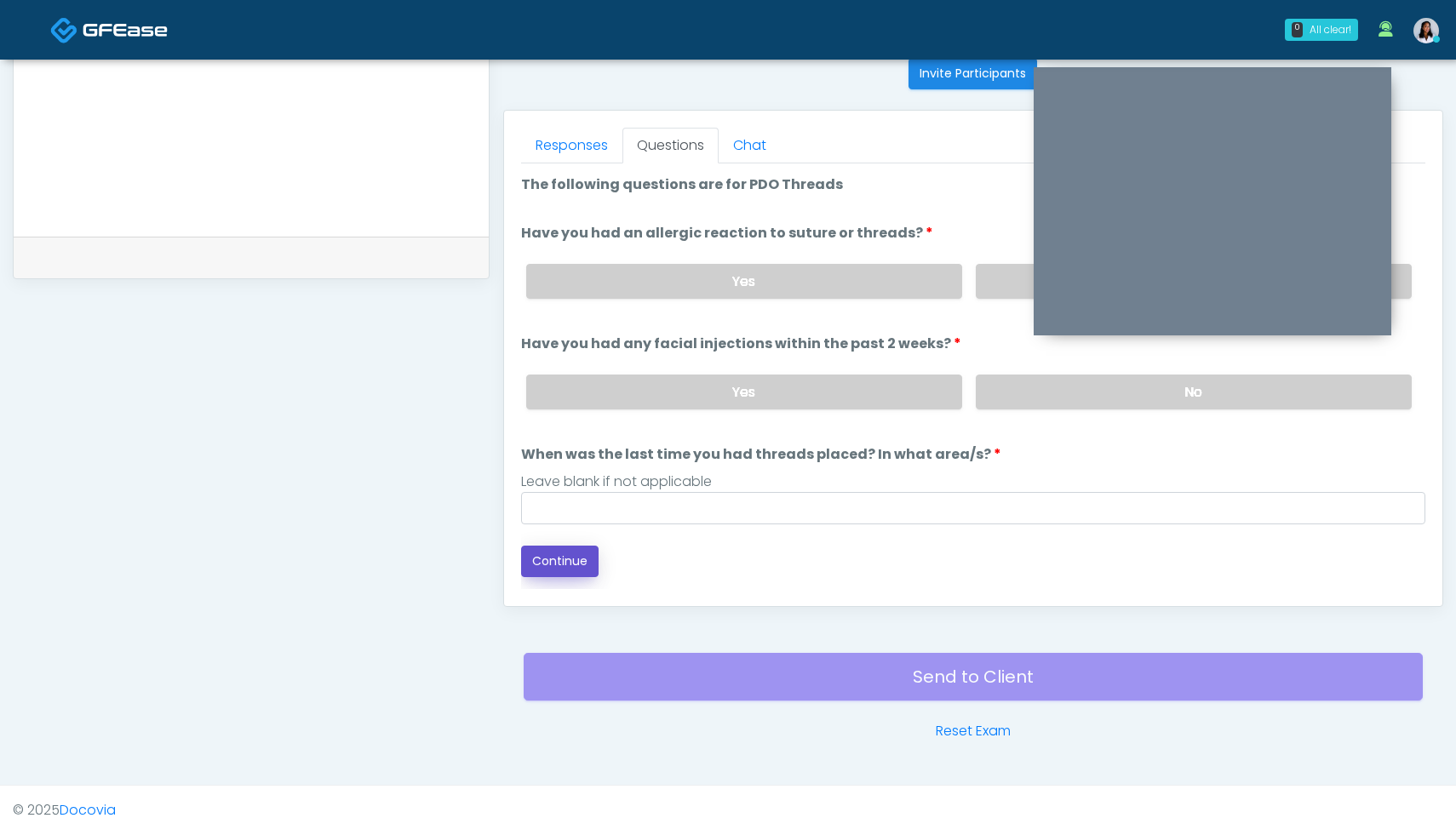
click at [563, 562] on button "Continue" at bounding box center [560, 562] width 77 height 31
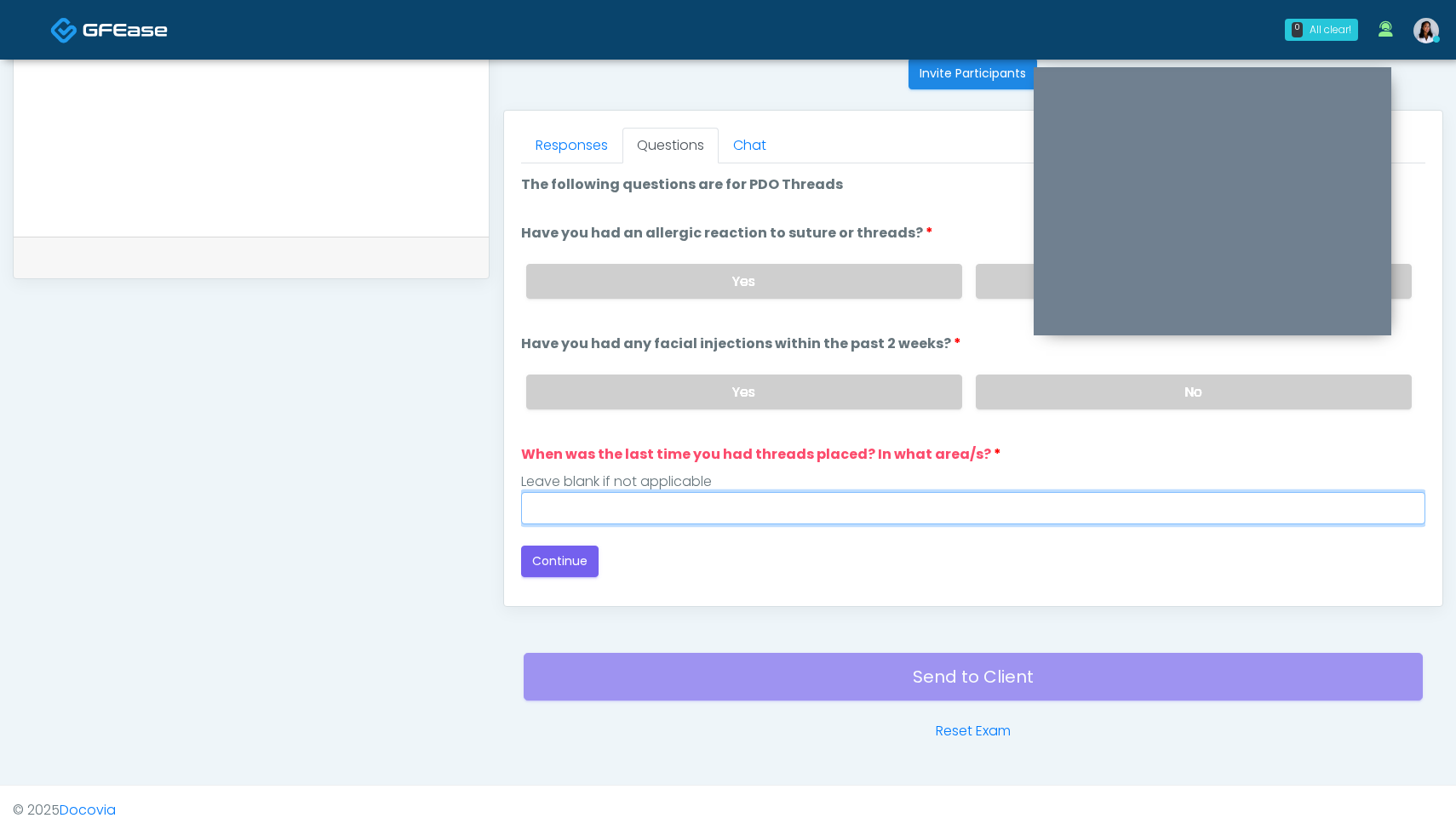
click at [652, 512] on input "When was the last time you had threads placed? In what area/s?" at bounding box center [973, 508] width 904 height 32
type input "***"
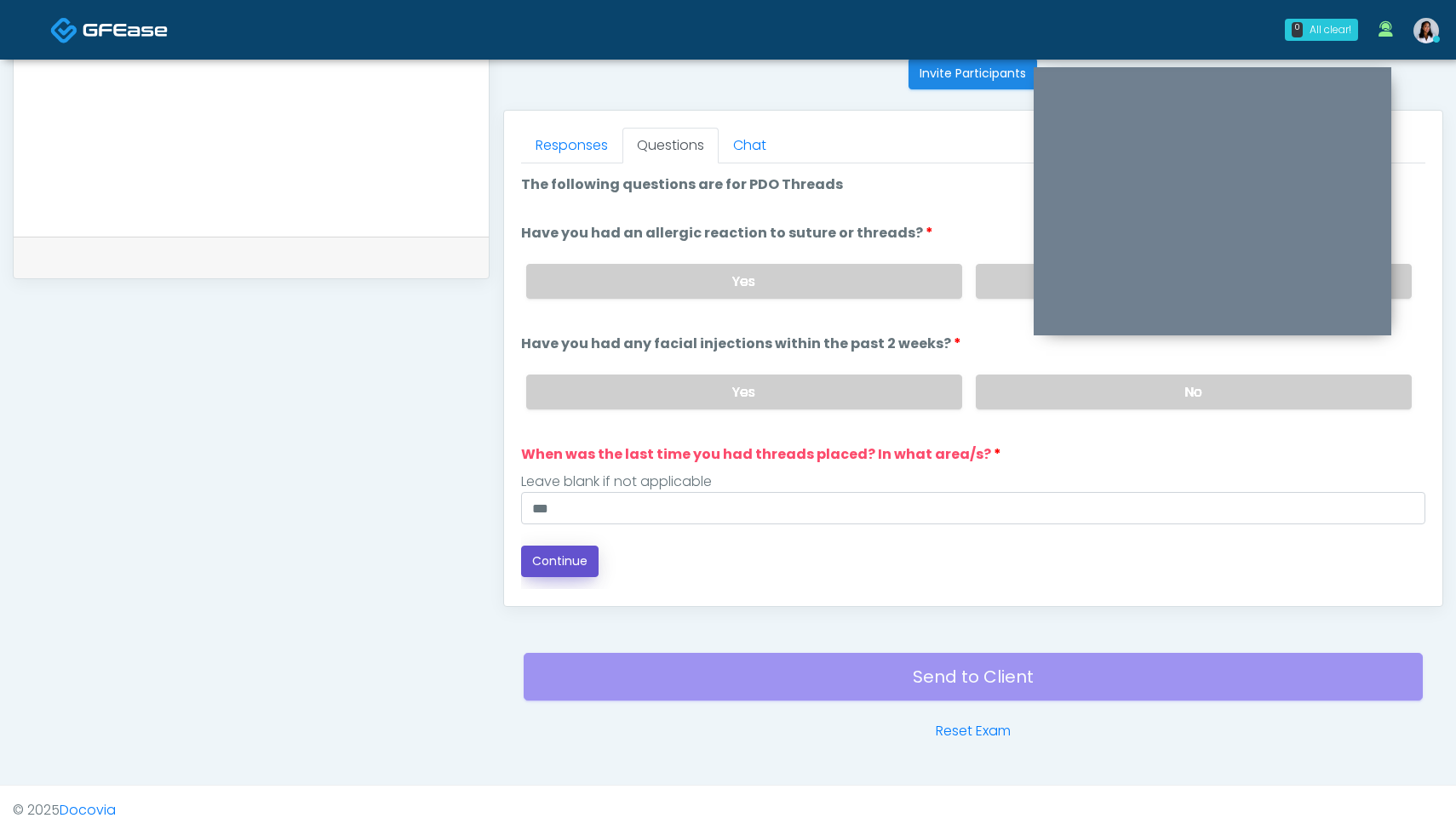
click at [552, 554] on button "Continue" at bounding box center [560, 562] width 77 height 31
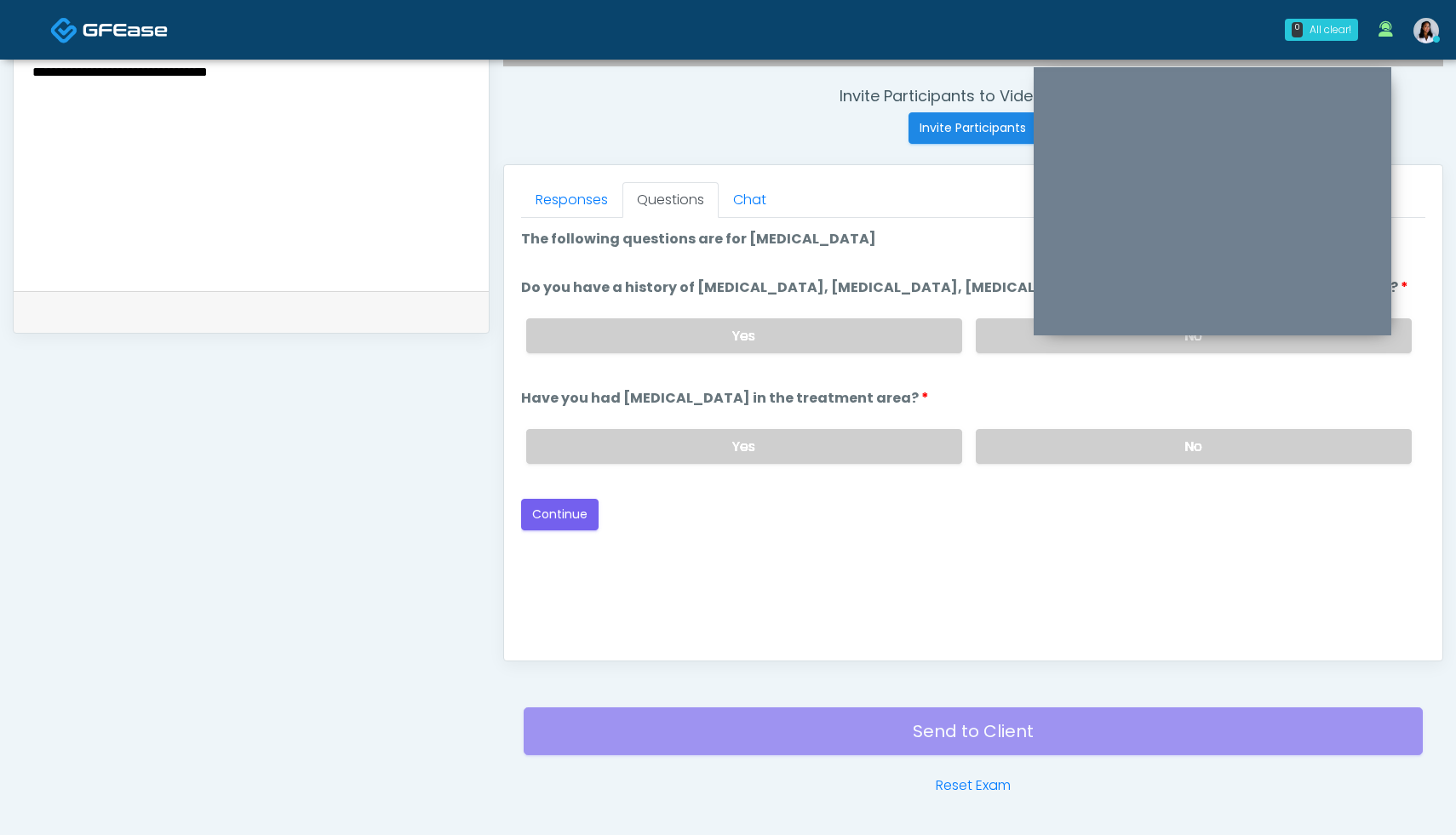
scroll to position [573, 0]
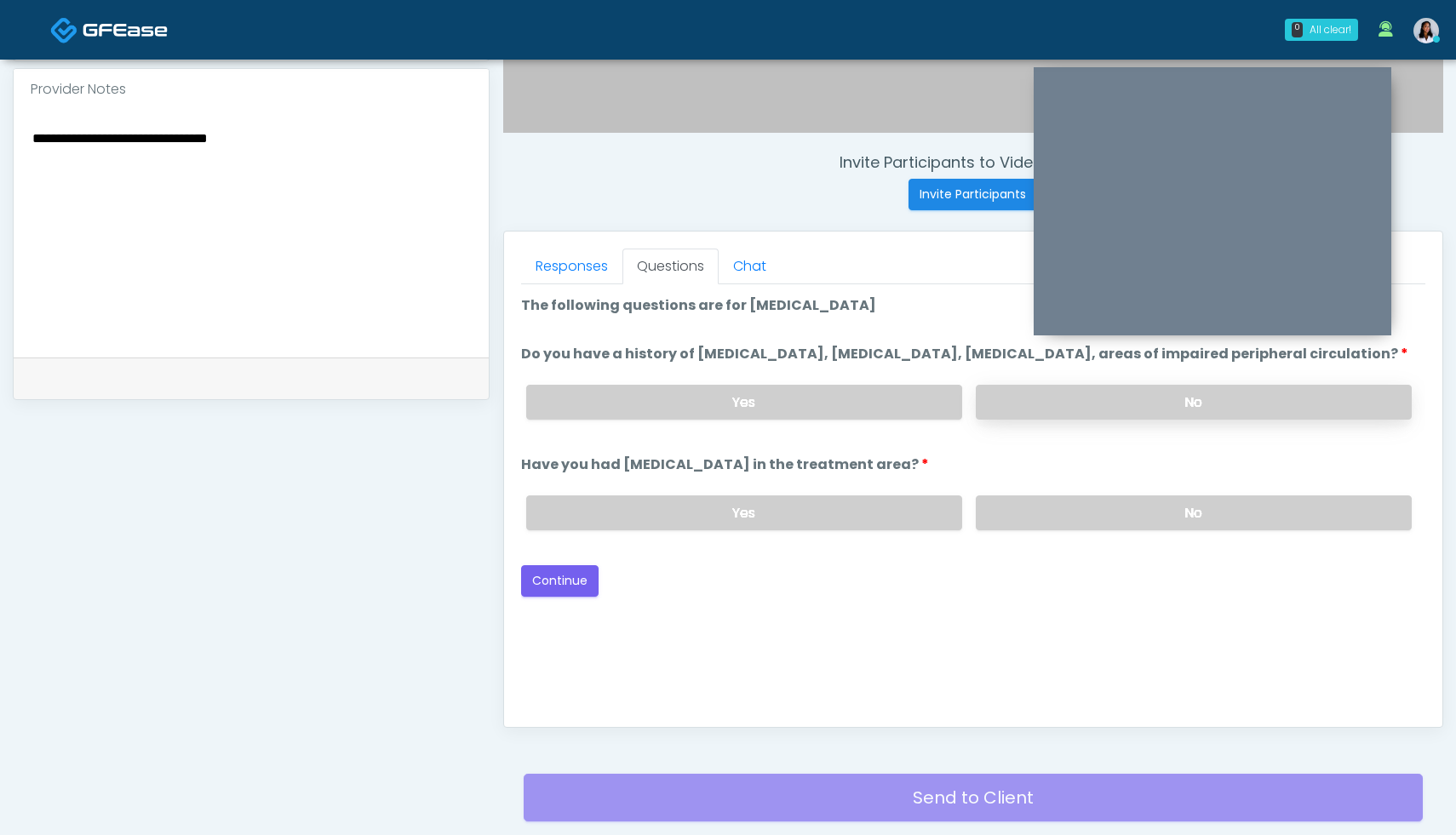
click at [1091, 413] on label "No" at bounding box center [1194, 402] width 436 height 35
click at [1097, 524] on label "No" at bounding box center [1194, 513] width 436 height 35
click at [559, 597] on button "Continue" at bounding box center [560, 581] width 77 height 31
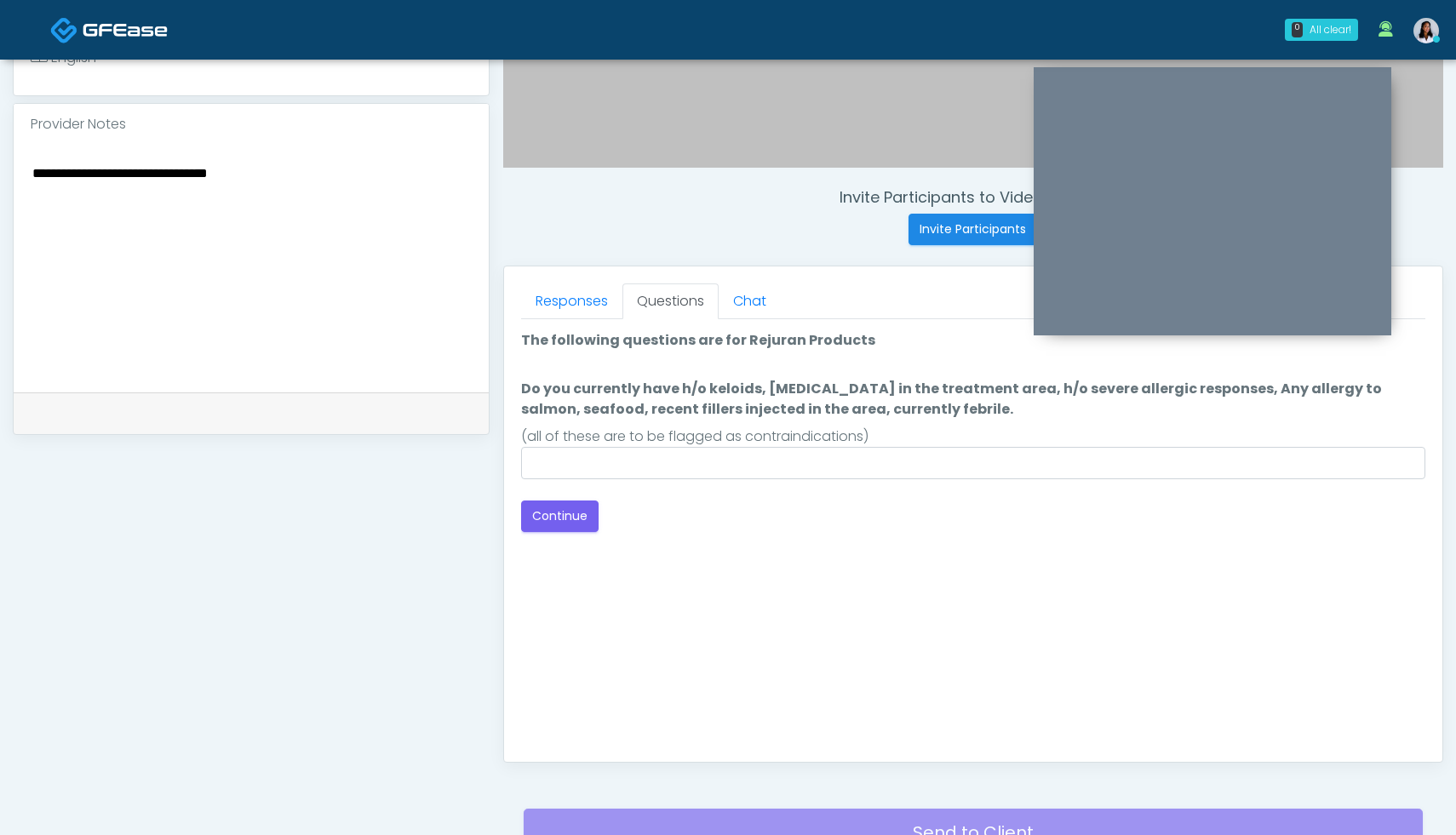
scroll to position [510, 0]
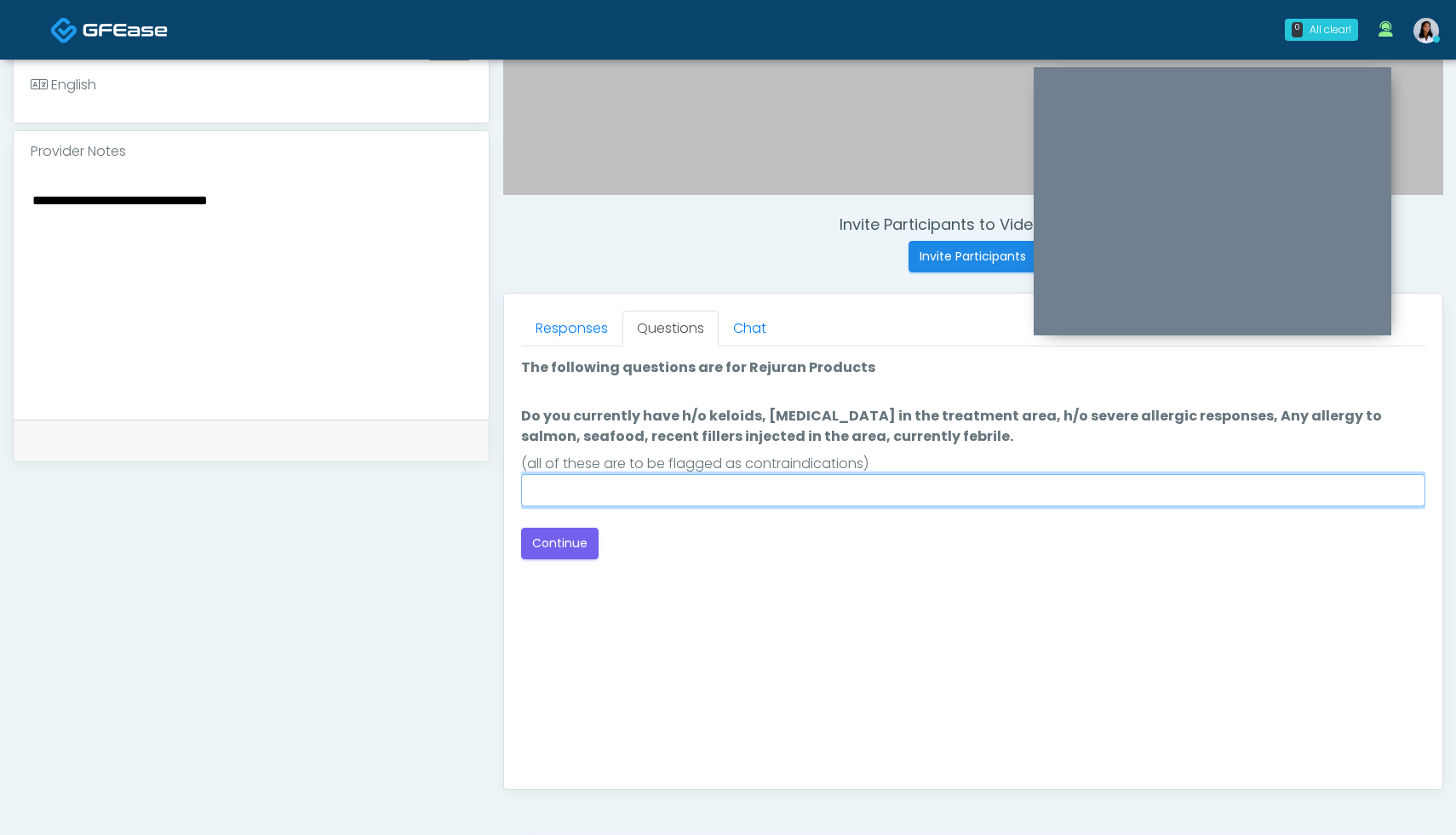
click at [751, 499] on input "Do you currently have h/o keloids, skin infection in the treatment area, h/o se…" at bounding box center [973, 490] width 904 height 32
type input "*"
type input "**********"
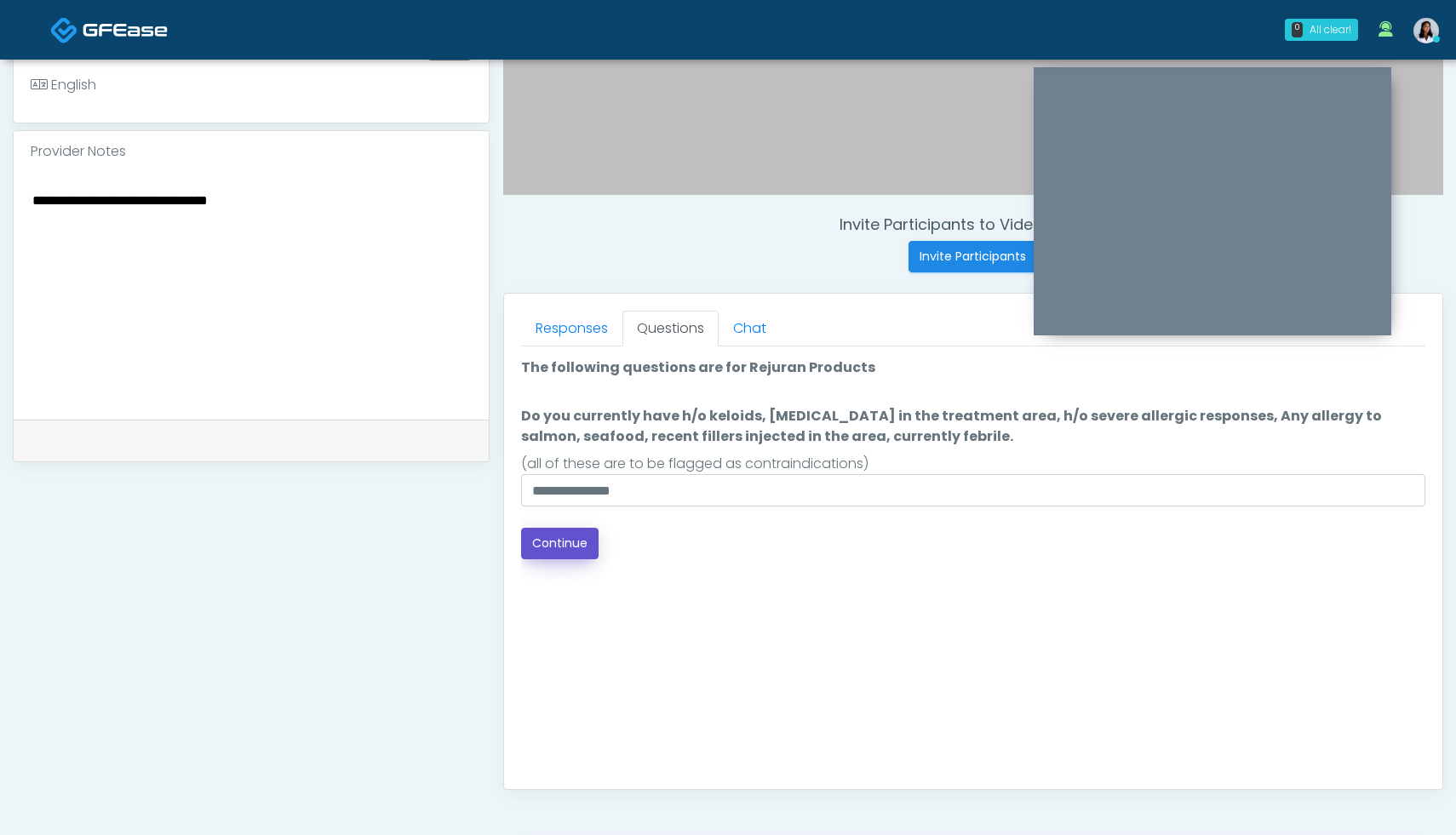
click at [576, 547] on button "Continue" at bounding box center [560, 543] width 77 height 31
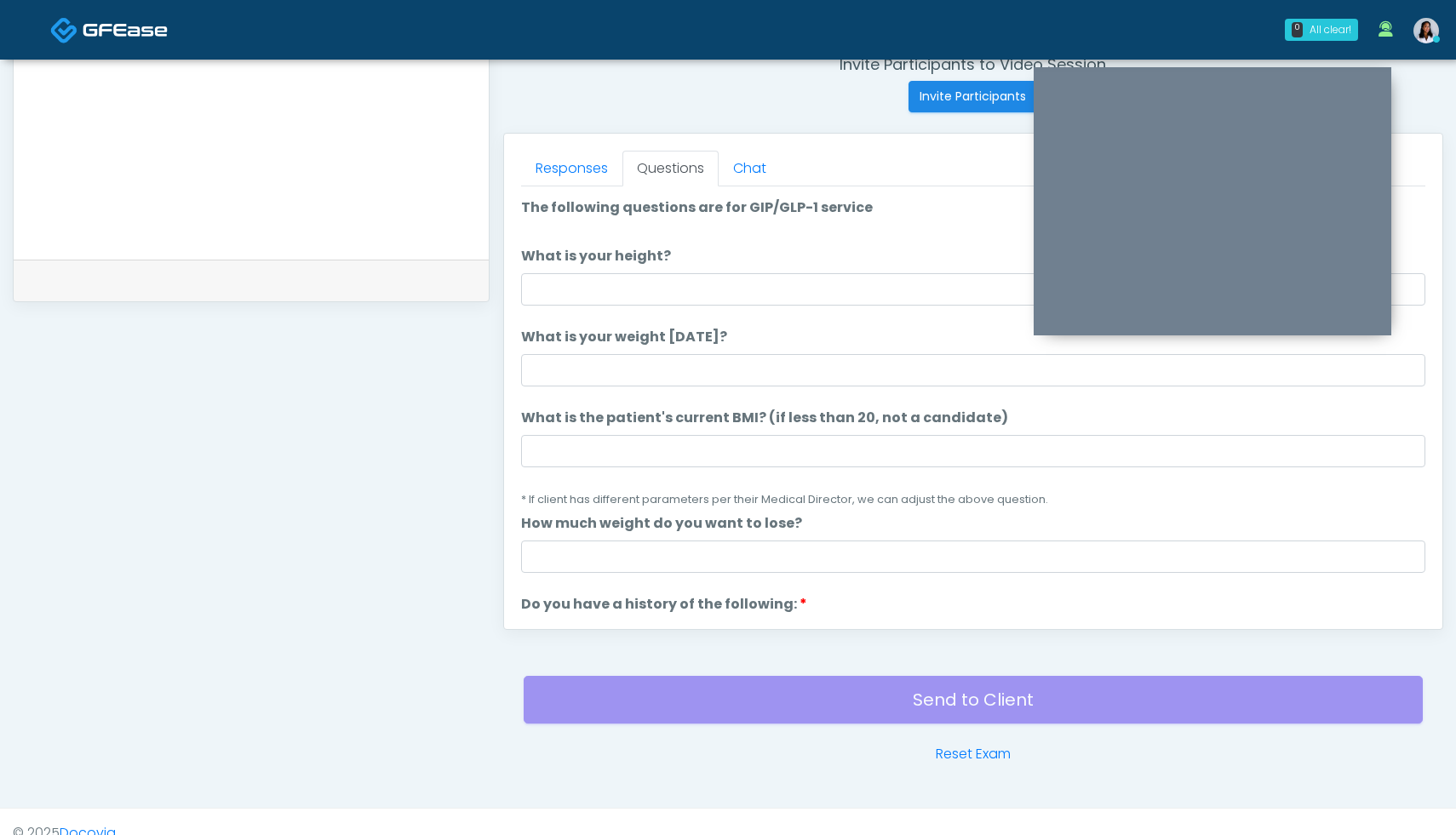
scroll to position [667, 0]
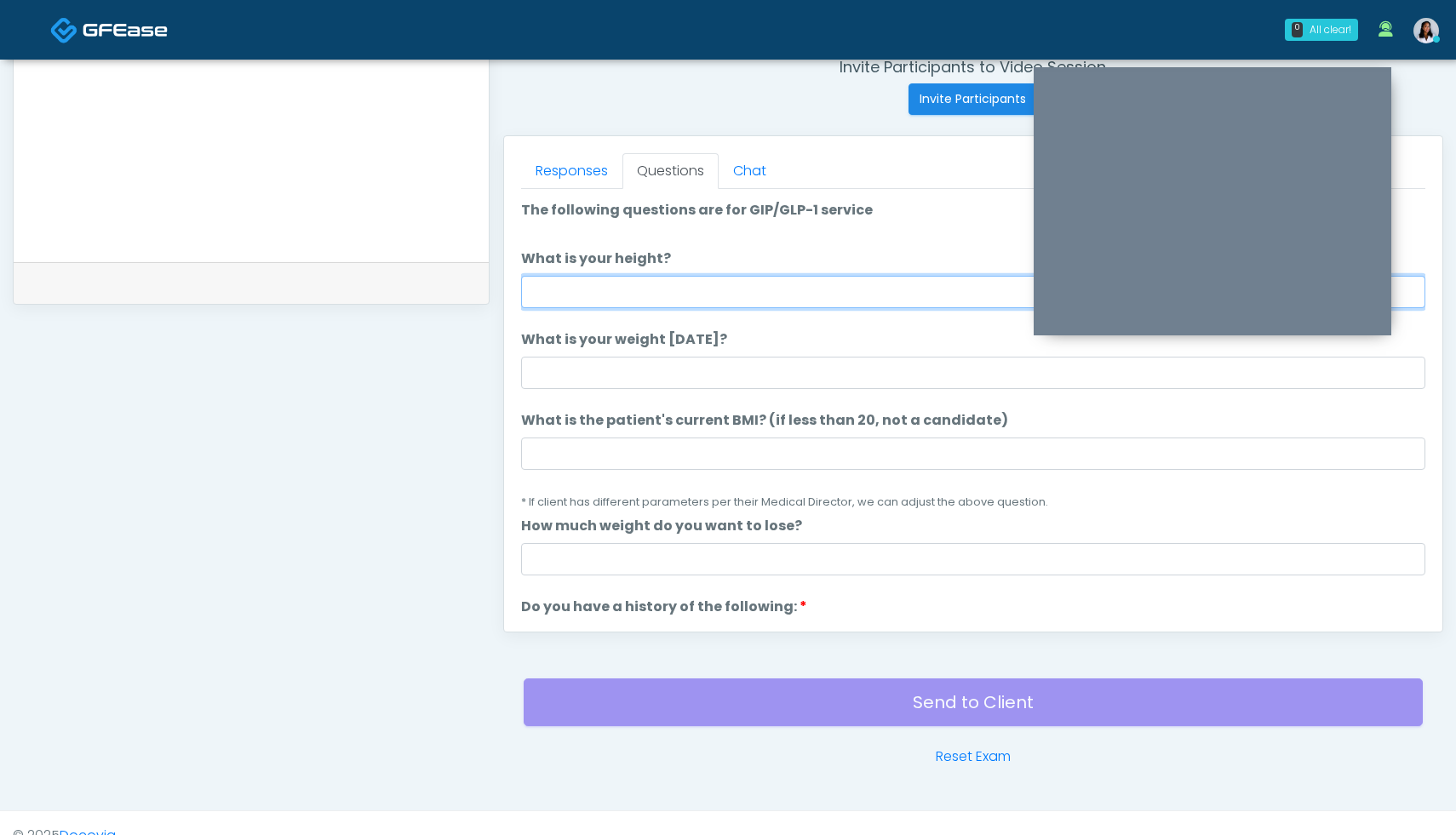
click at [653, 298] on input "What is your height?" at bounding box center [973, 292] width 904 height 32
type input "***"
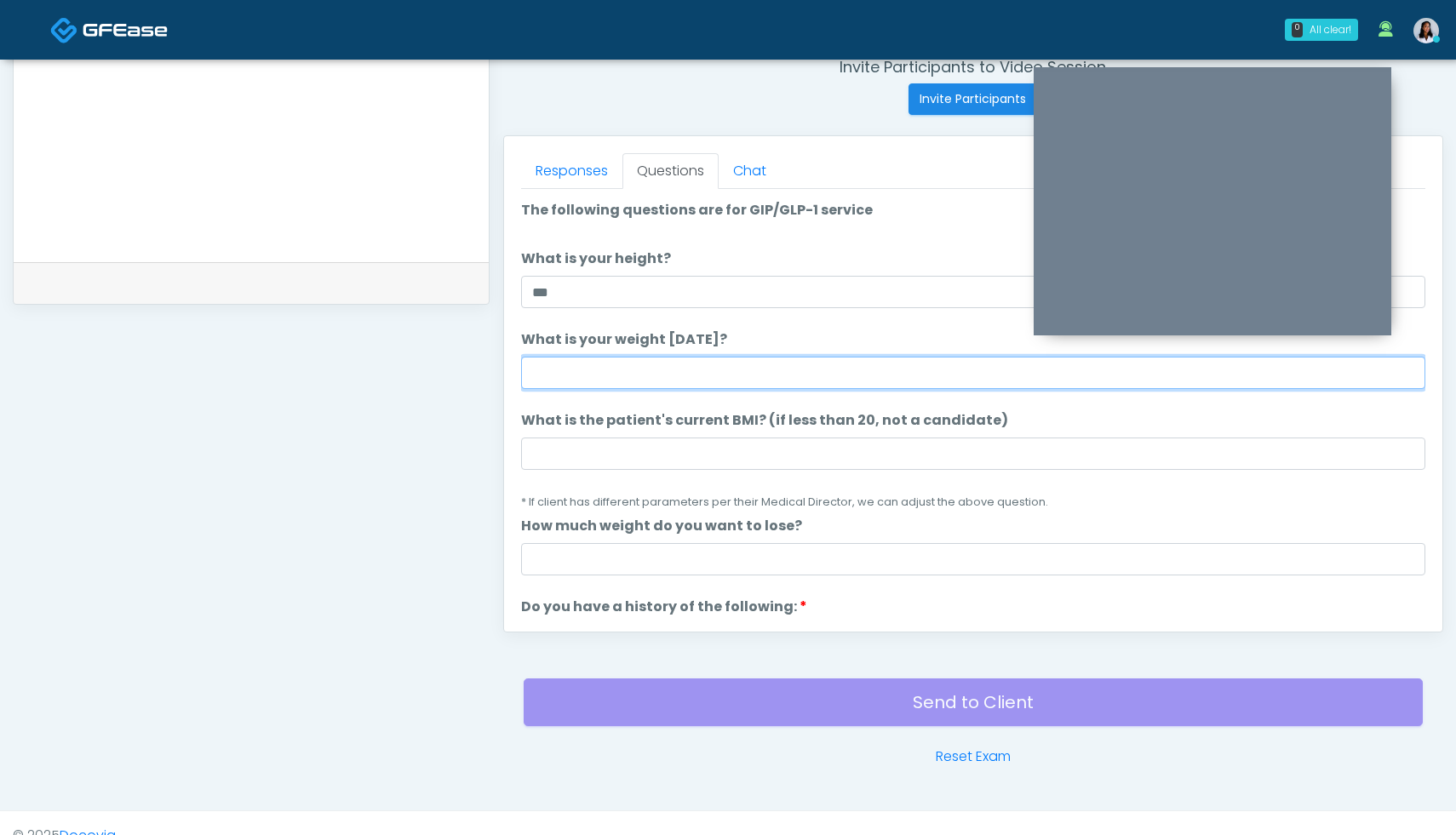
click at [605, 380] on input "What is your weight today?" at bounding box center [973, 373] width 904 height 32
type input "***"
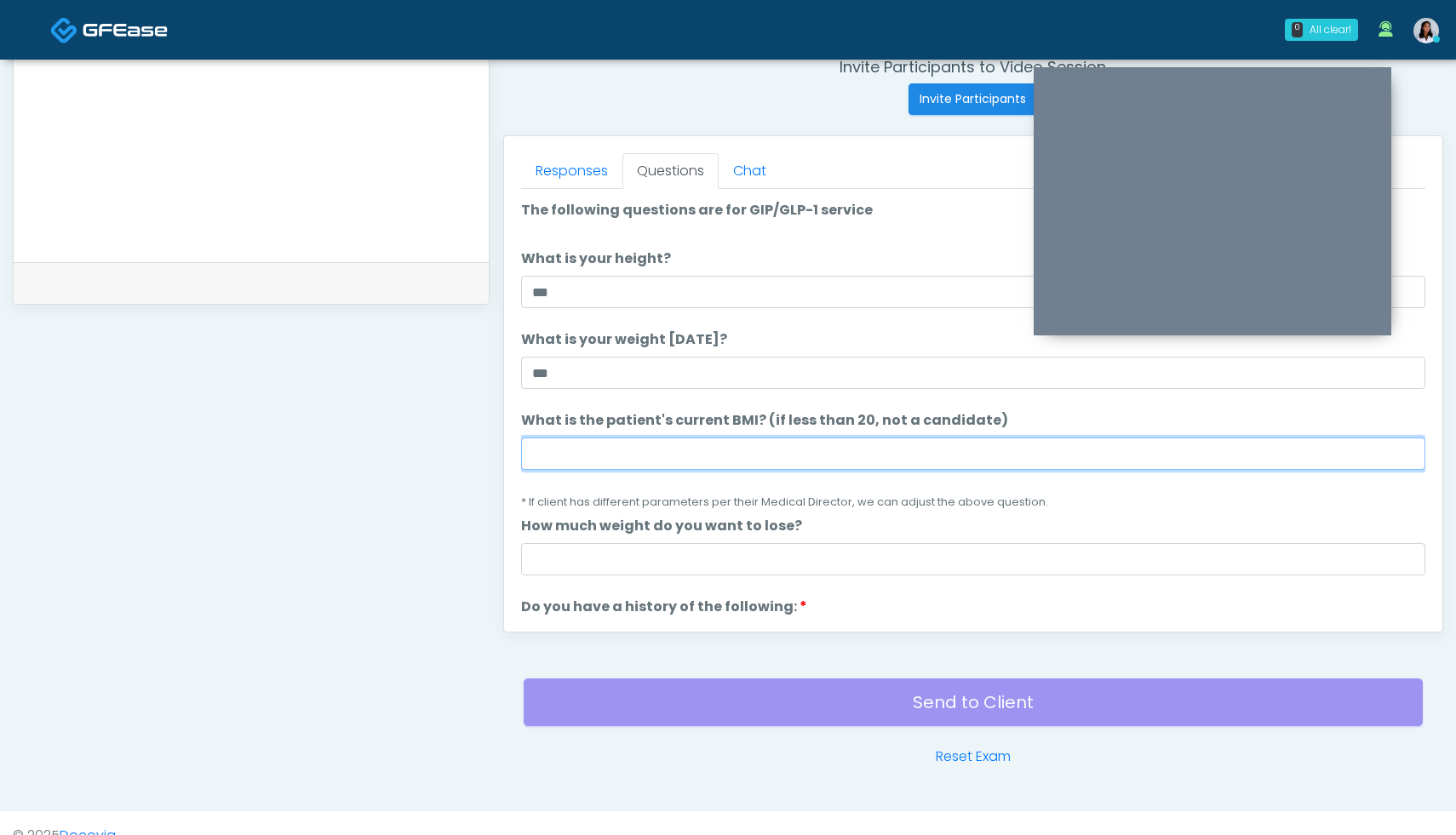
click at [664, 455] on input "What is the patient's current BMI? (if less than 20, not a candidate)" at bounding box center [973, 453] width 904 height 32
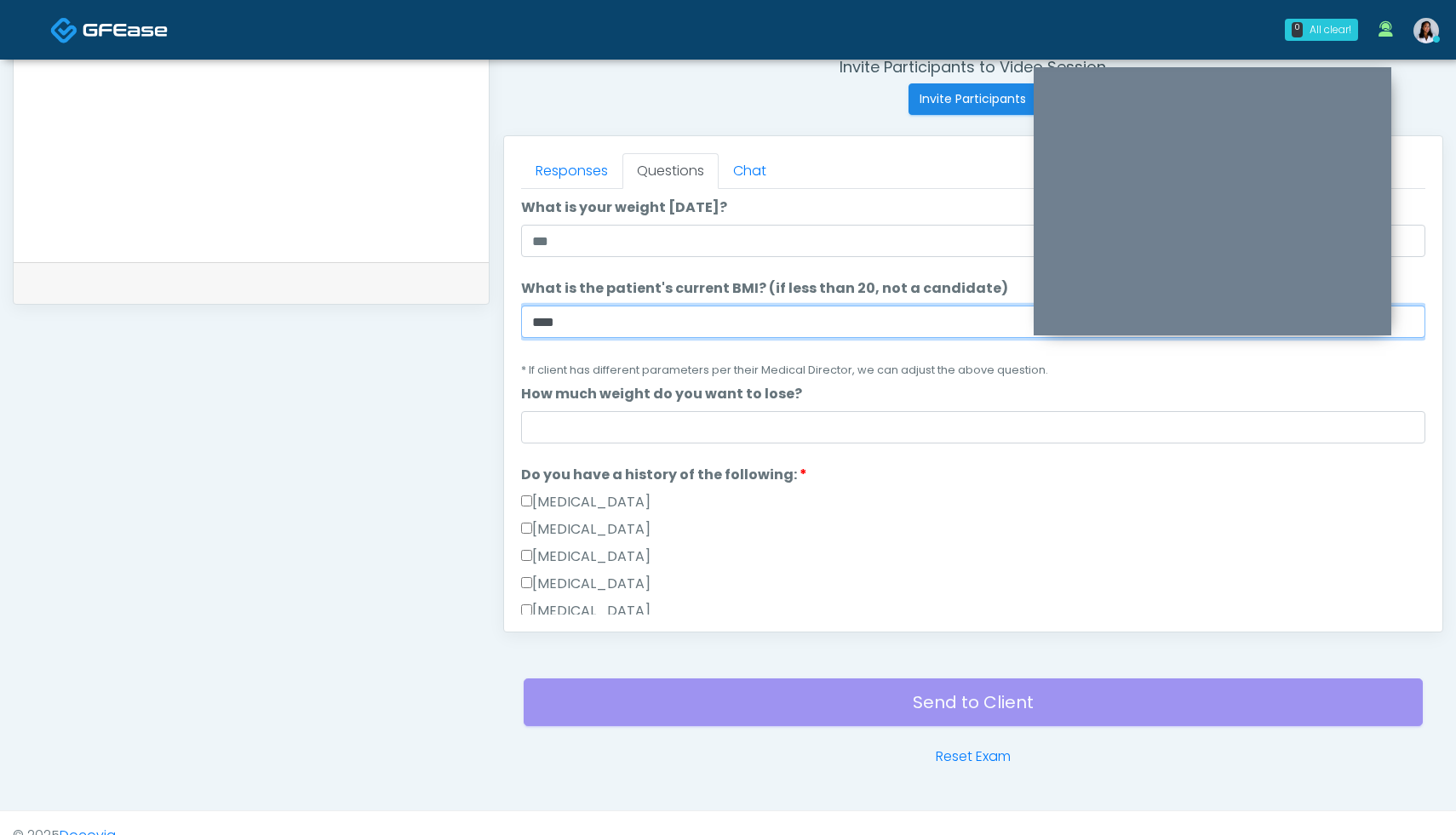
scroll to position [204, 0]
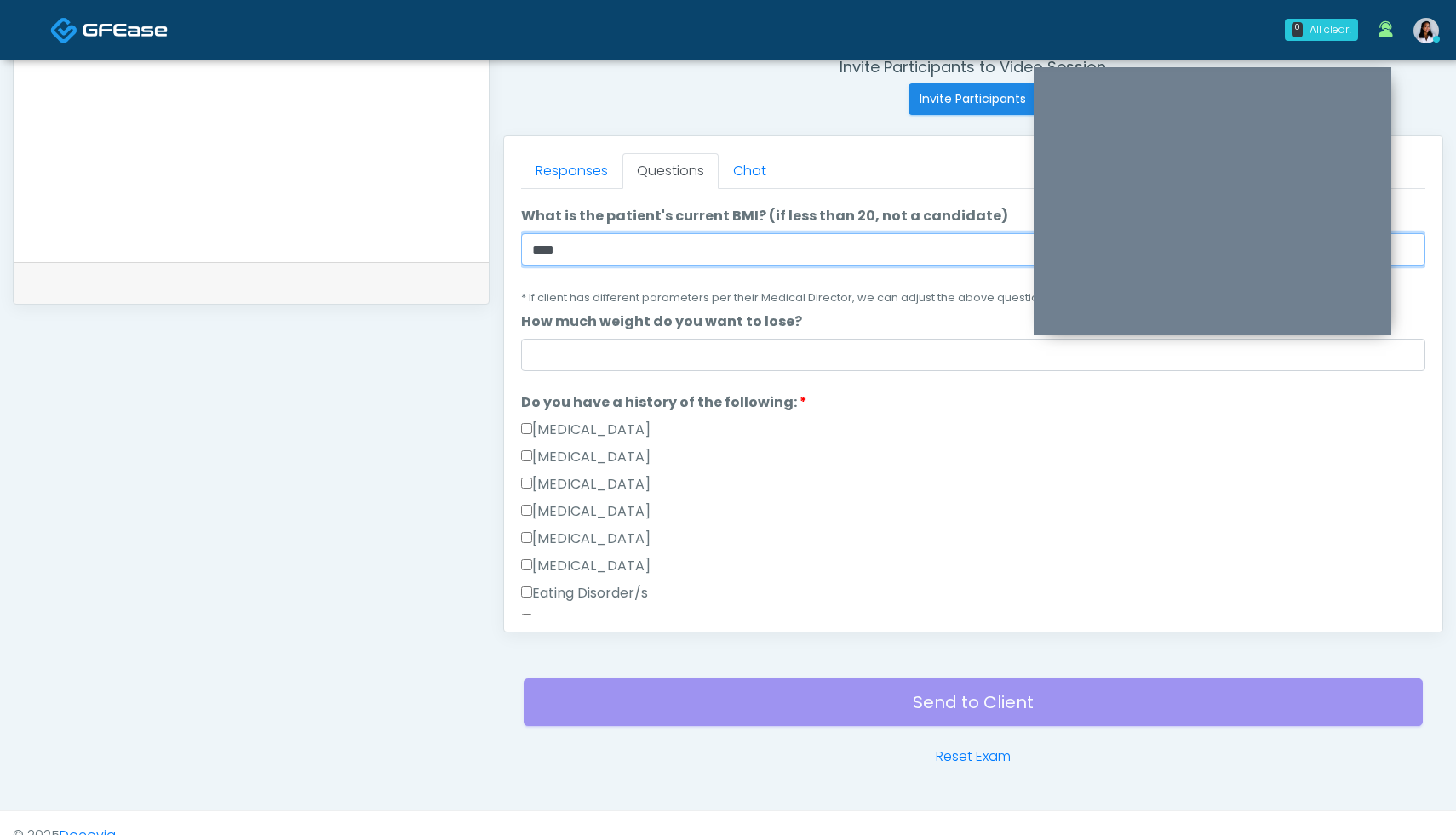
type input "****"
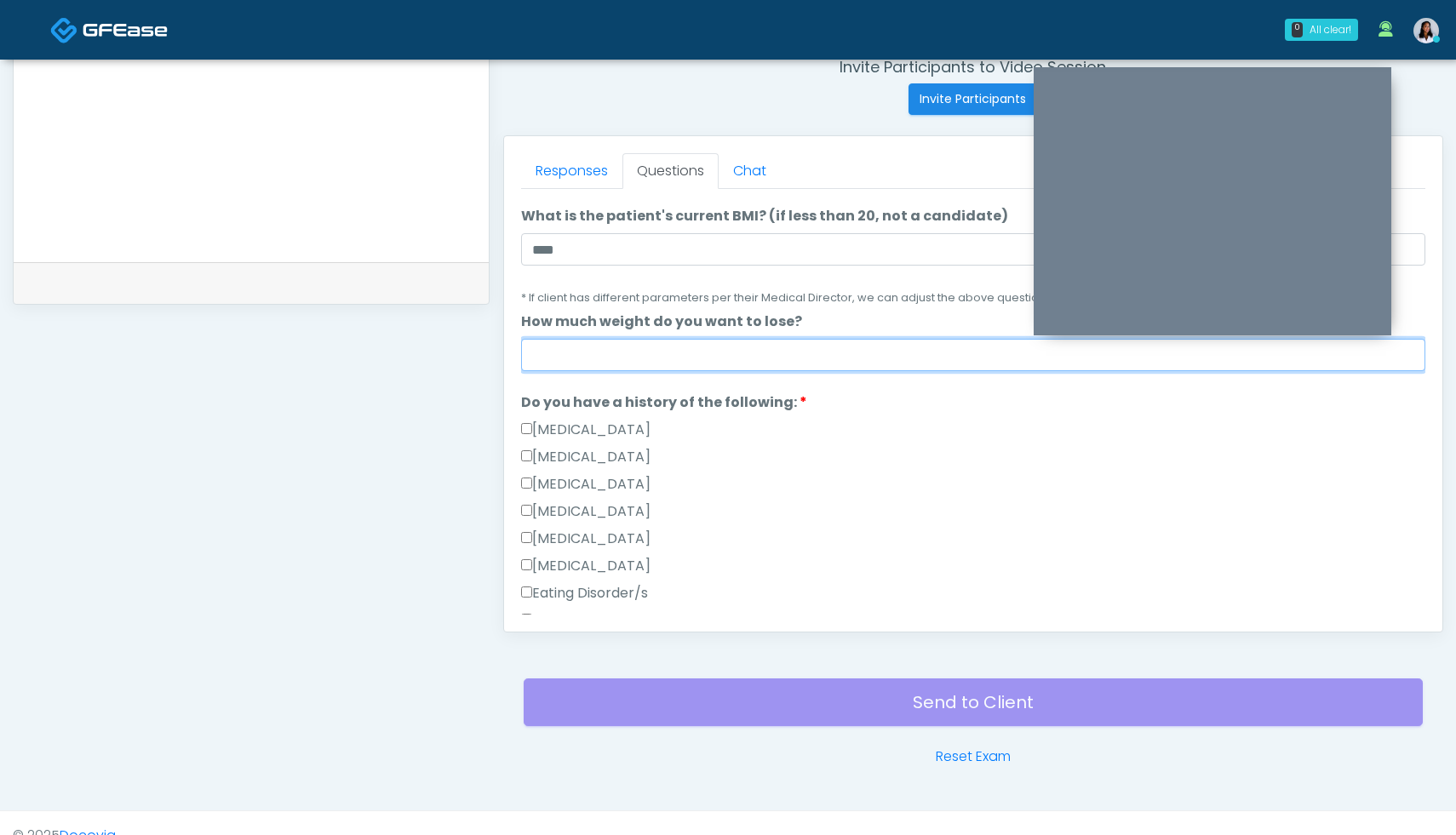
click at [593, 369] on input "How much weight do you want to lose?" at bounding box center [973, 354] width 904 height 32
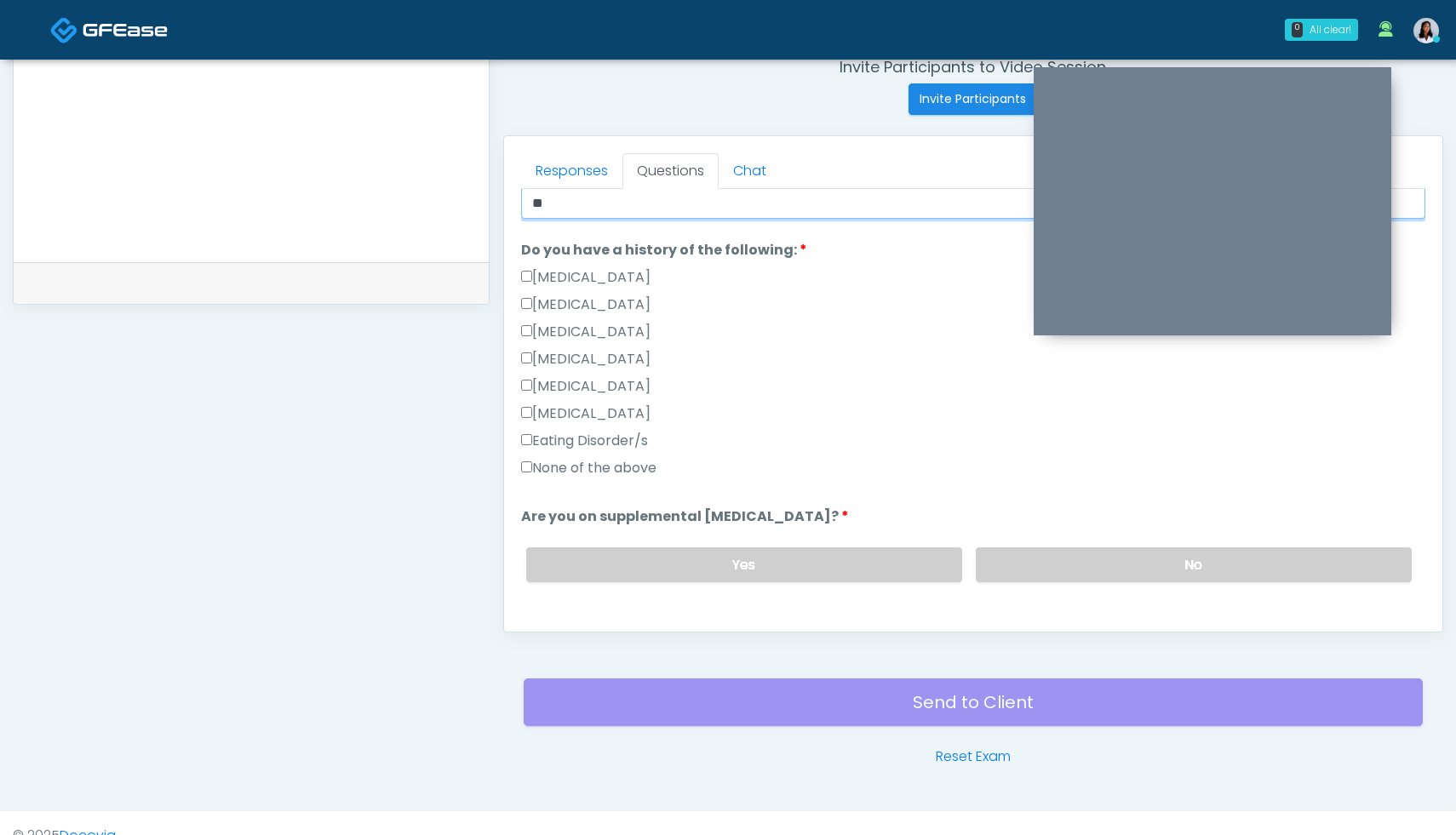
scroll to position [364, 0]
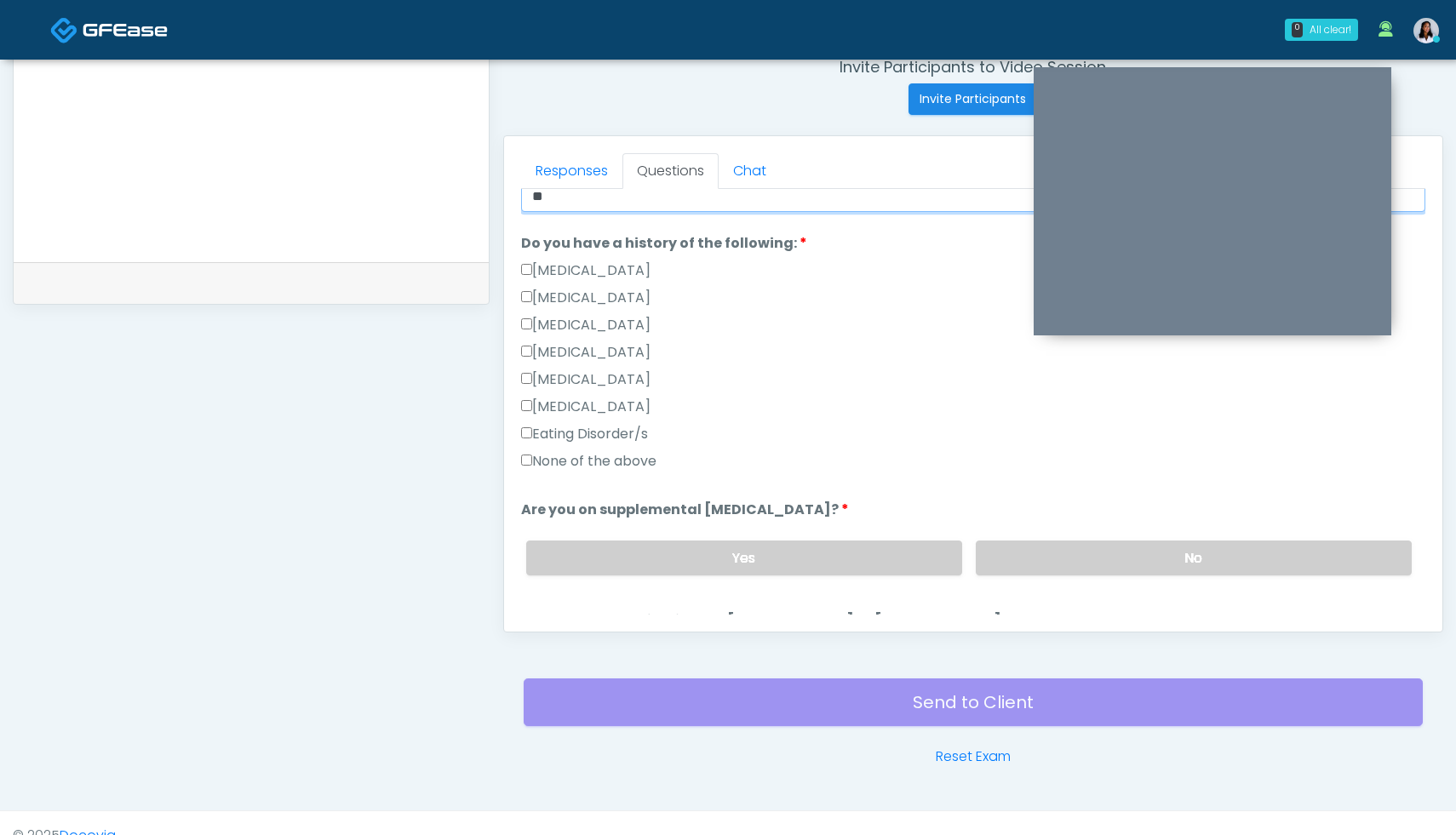
type input "**"
click at [1131, 552] on label "No" at bounding box center [1194, 558] width 436 height 35
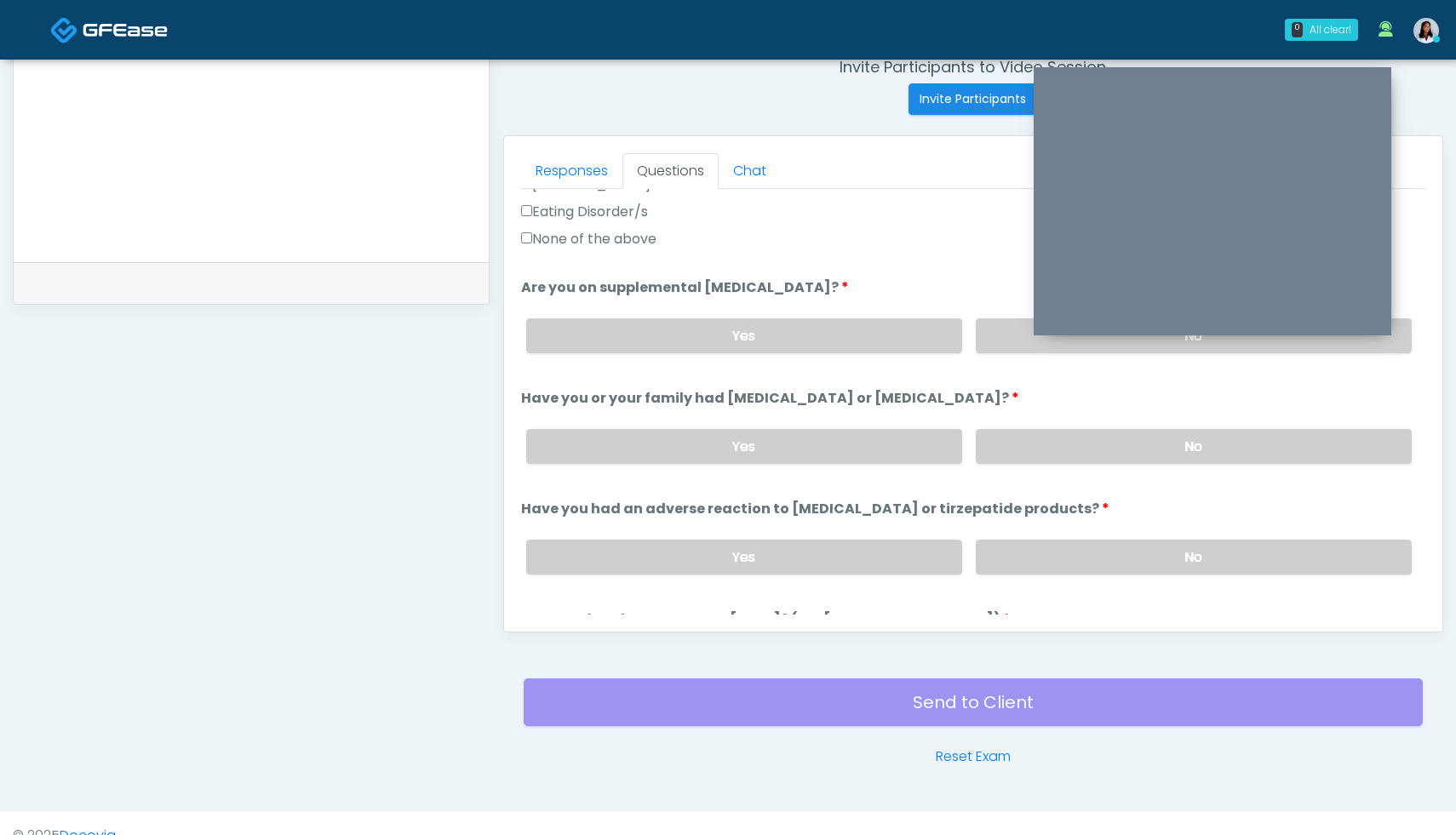
scroll to position [617, 0]
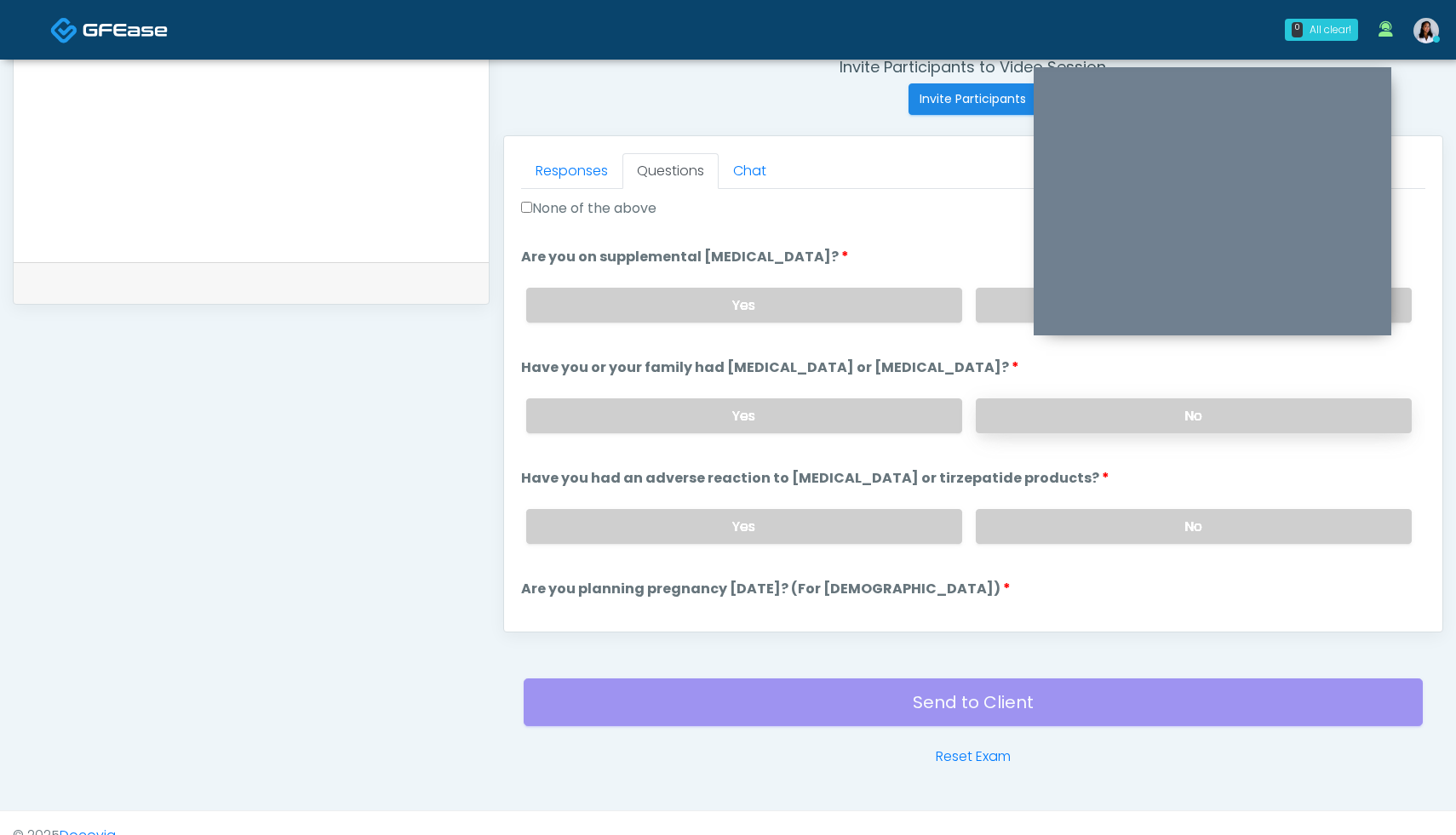
click at [1231, 403] on label "No" at bounding box center [1194, 416] width 436 height 35
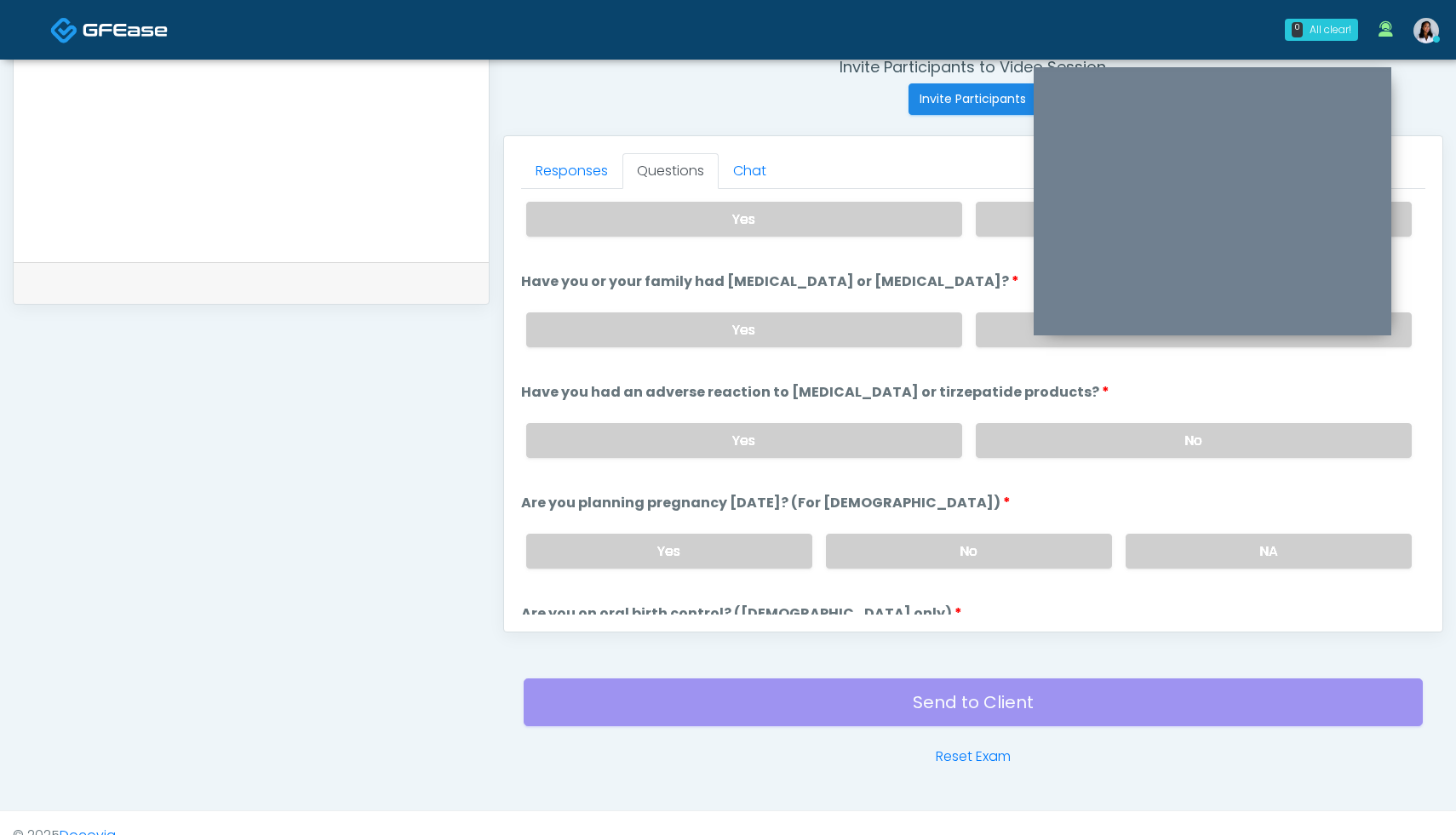
scroll to position [716, 0]
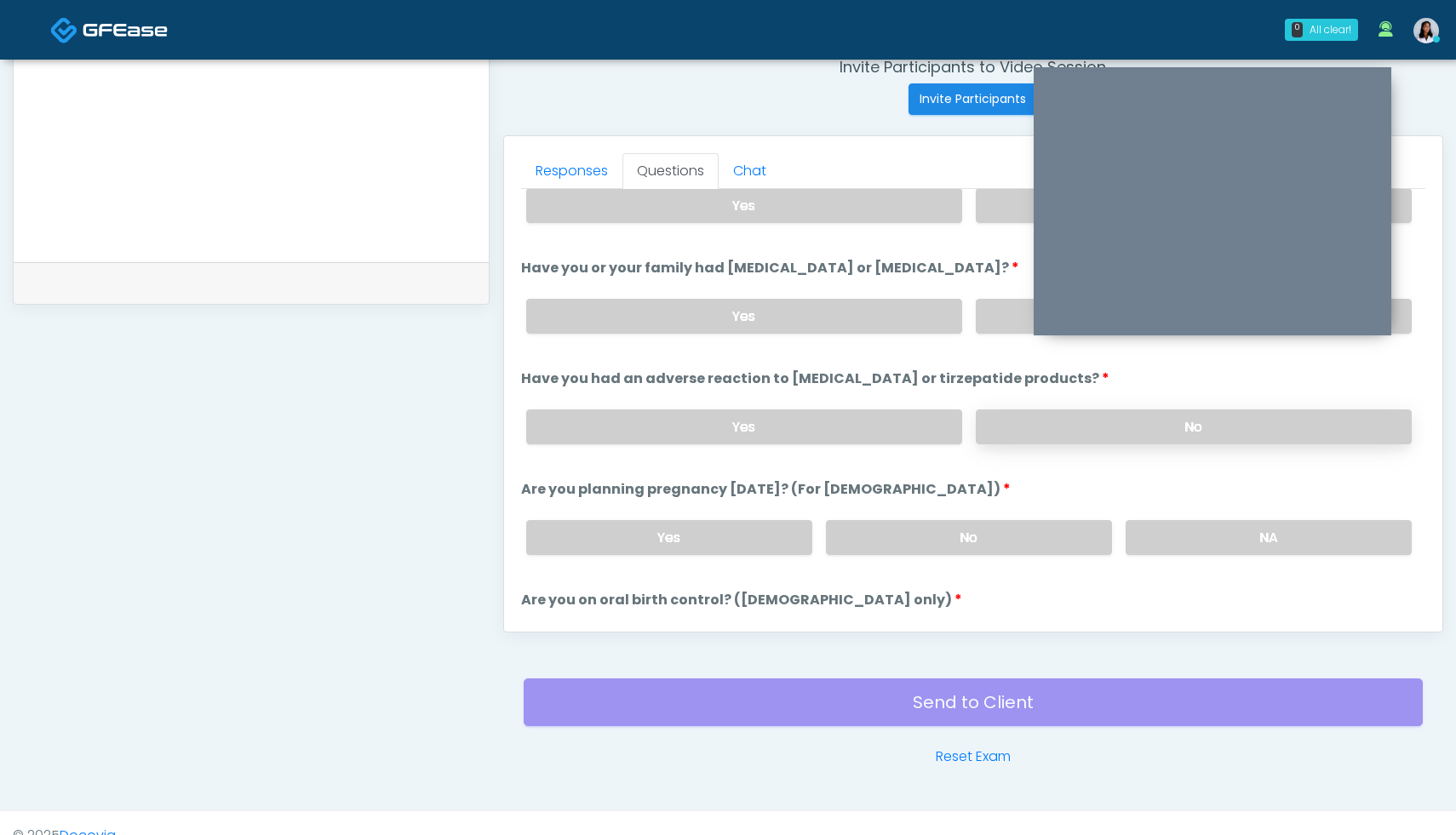
click at [1191, 420] on label "No" at bounding box center [1194, 427] width 436 height 35
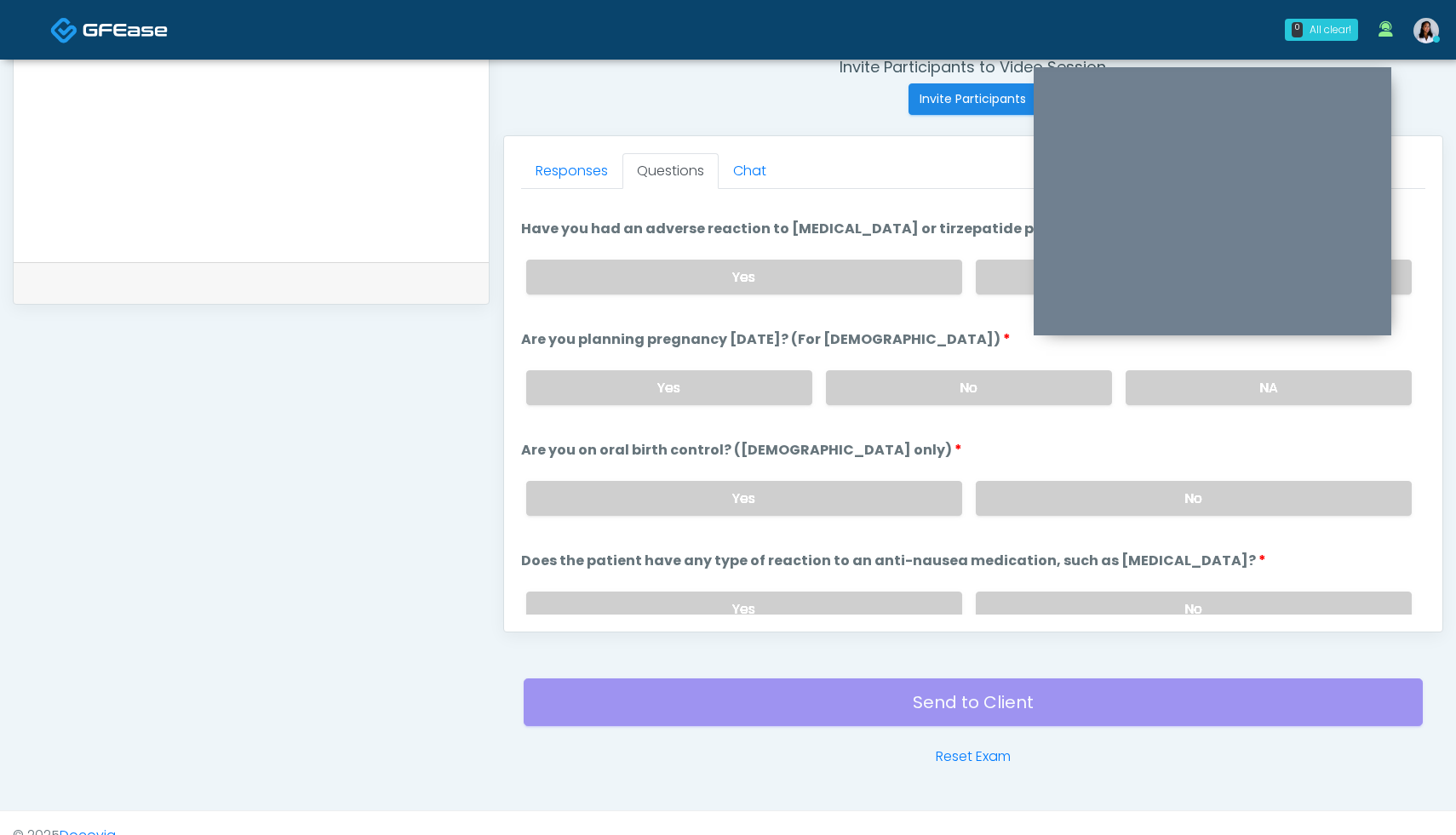
scroll to position [867, 0]
click at [1267, 390] on label "NA" at bounding box center [1268, 387] width 286 height 35
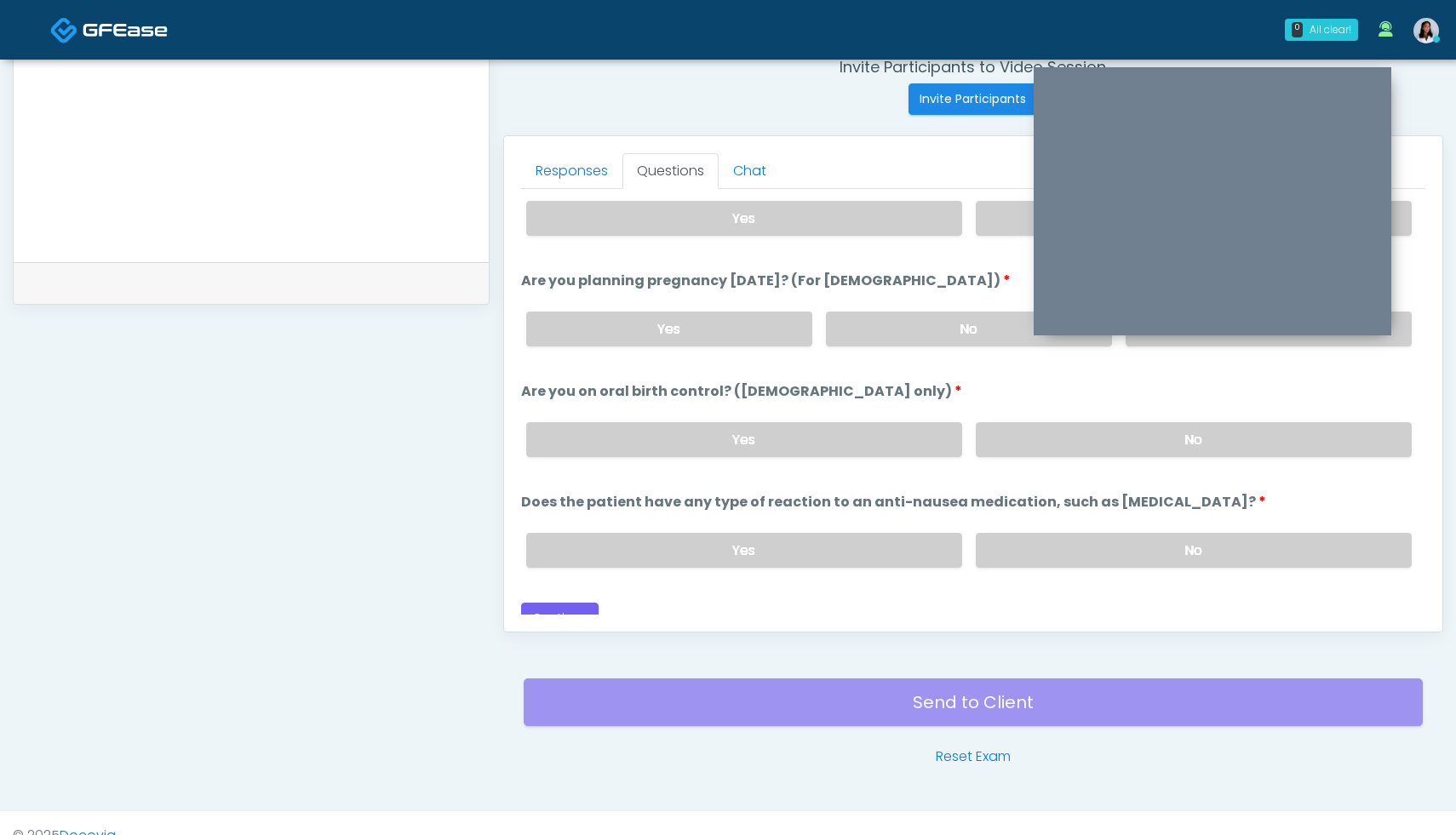
scroll to position [939, 0]
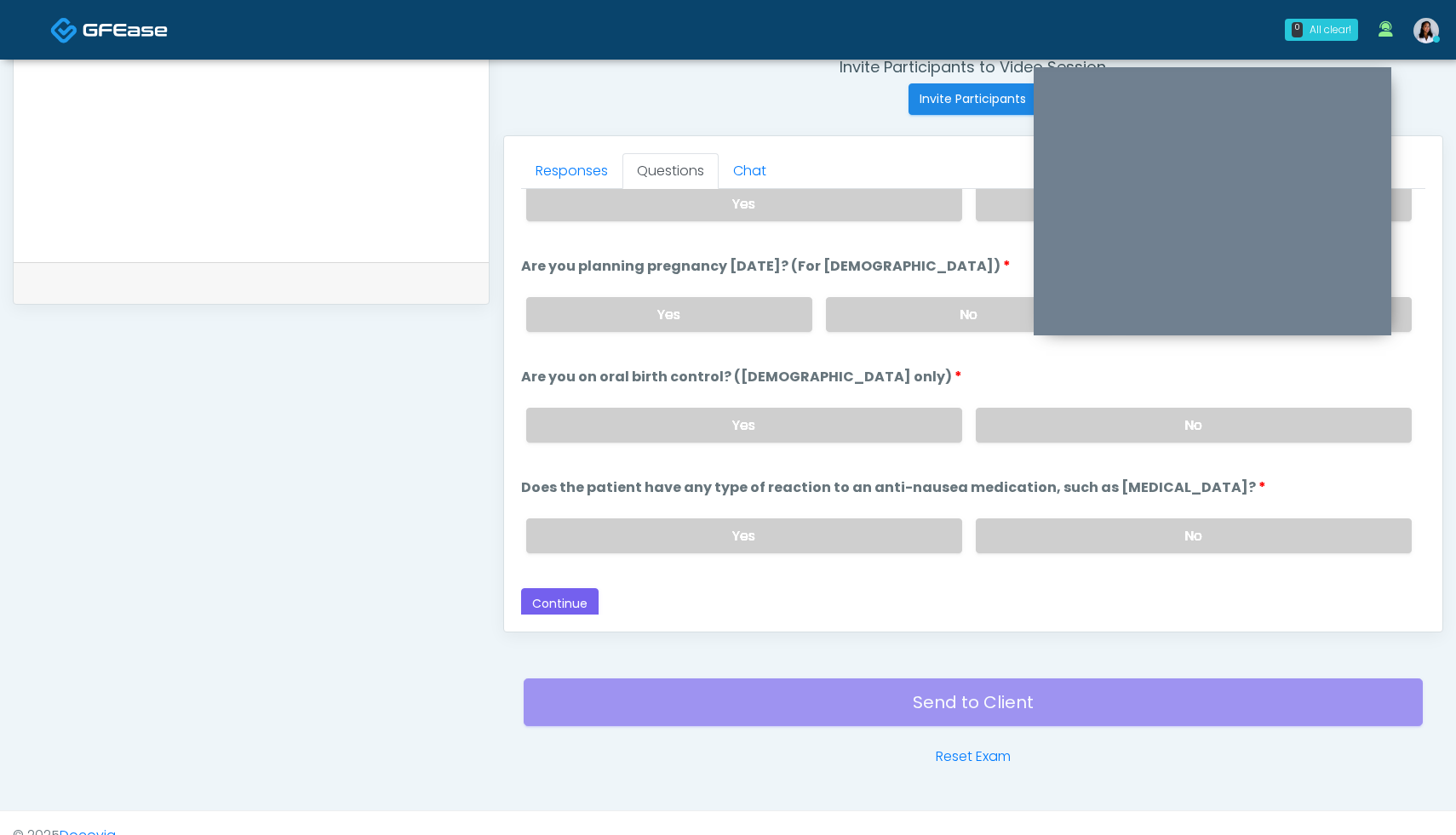
click at [1071, 397] on div "Yes No" at bounding box center [969, 425] width 913 height 63
click at [1071, 425] on label "No" at bounding box center [1194, 425] width 436 height 35
click at [1159, 542] on label "No" at bounding box center [1194, 536] width 436 height 35
click at [568, 600] on button "Continue" at bounding box center [560, 604] width 77 height 31
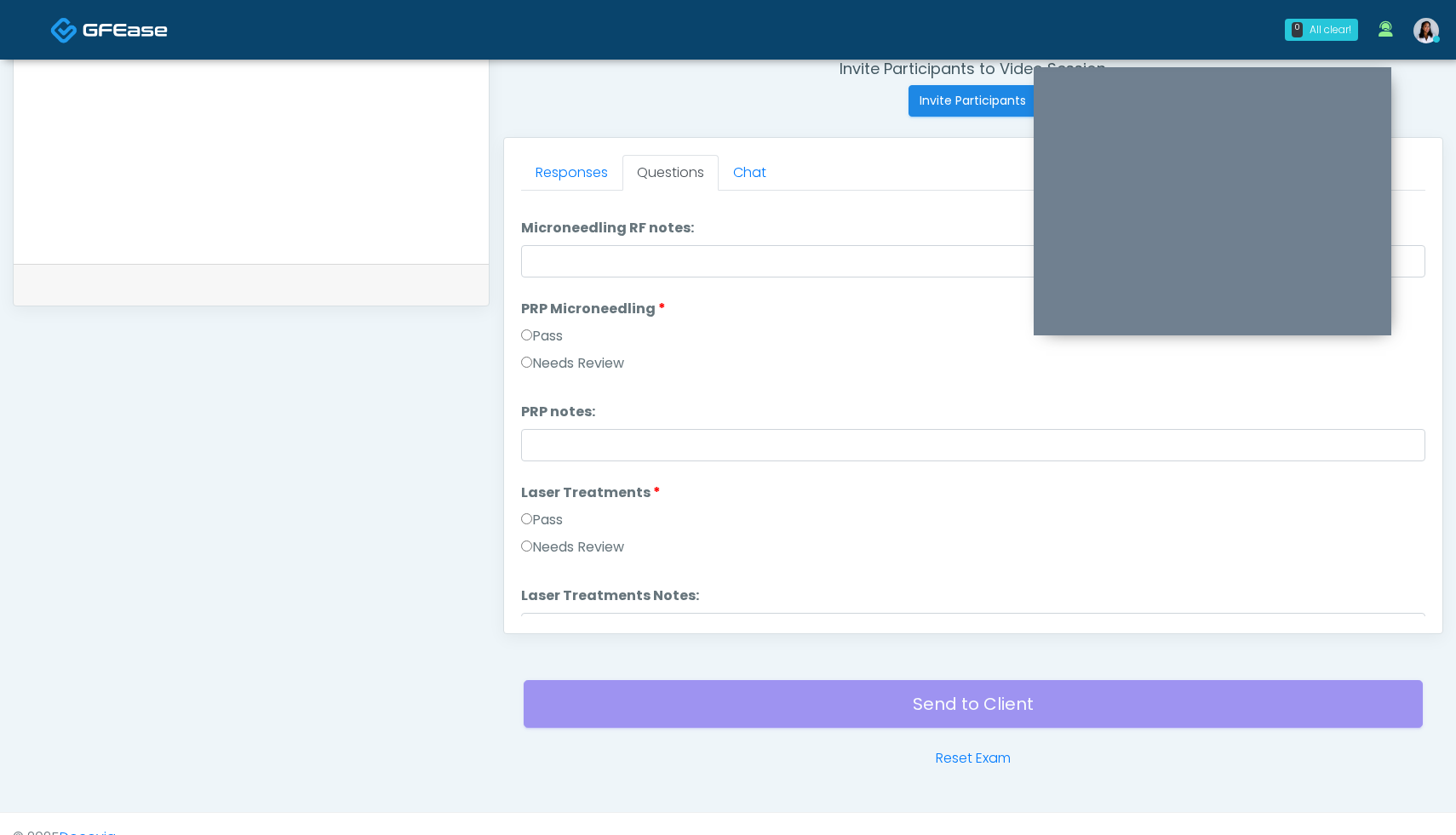
scroll to position [0, 0]
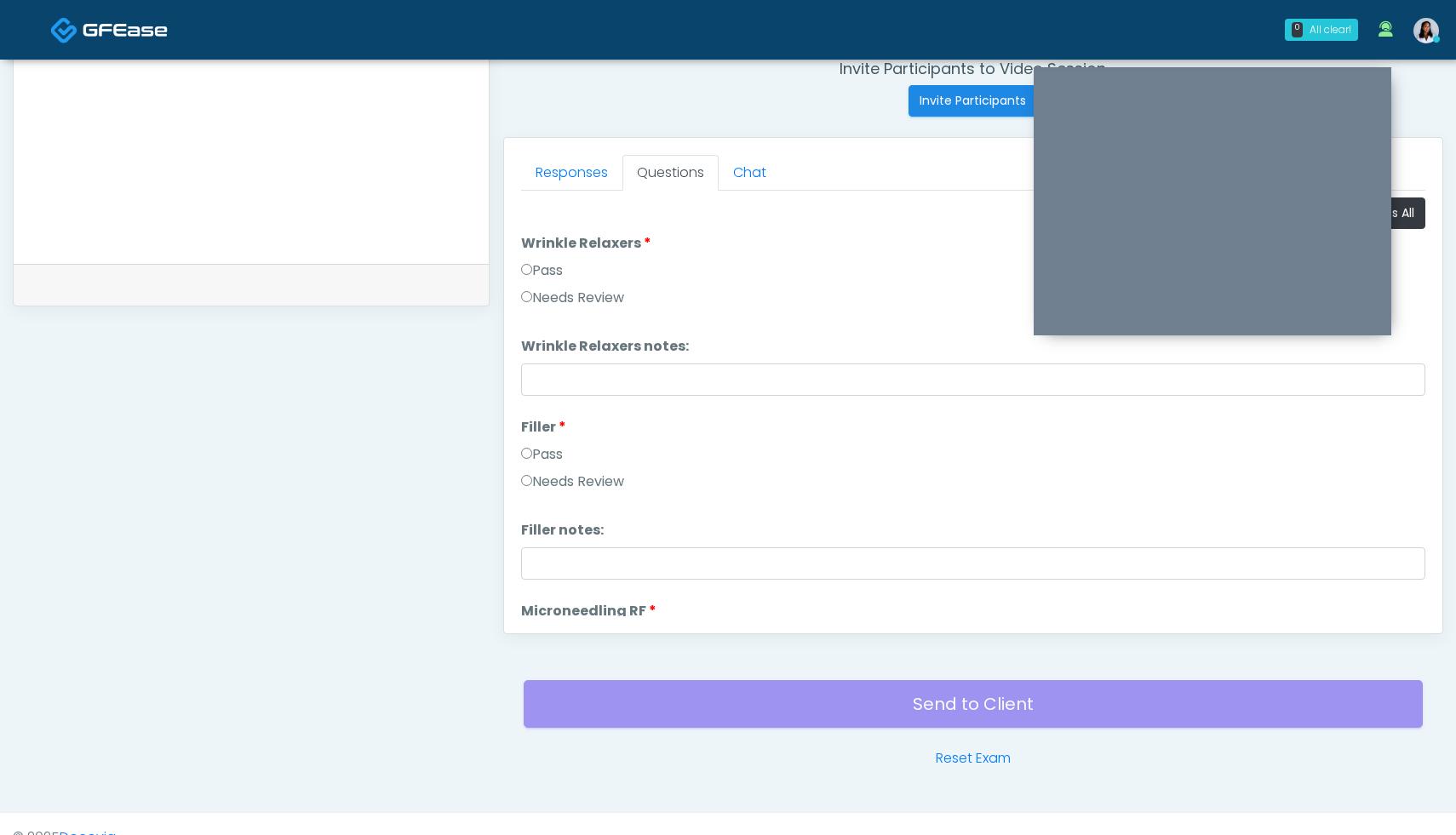
click at [523, 459] on label "Pass" at bounding box center [541, 455] width 41 height 20
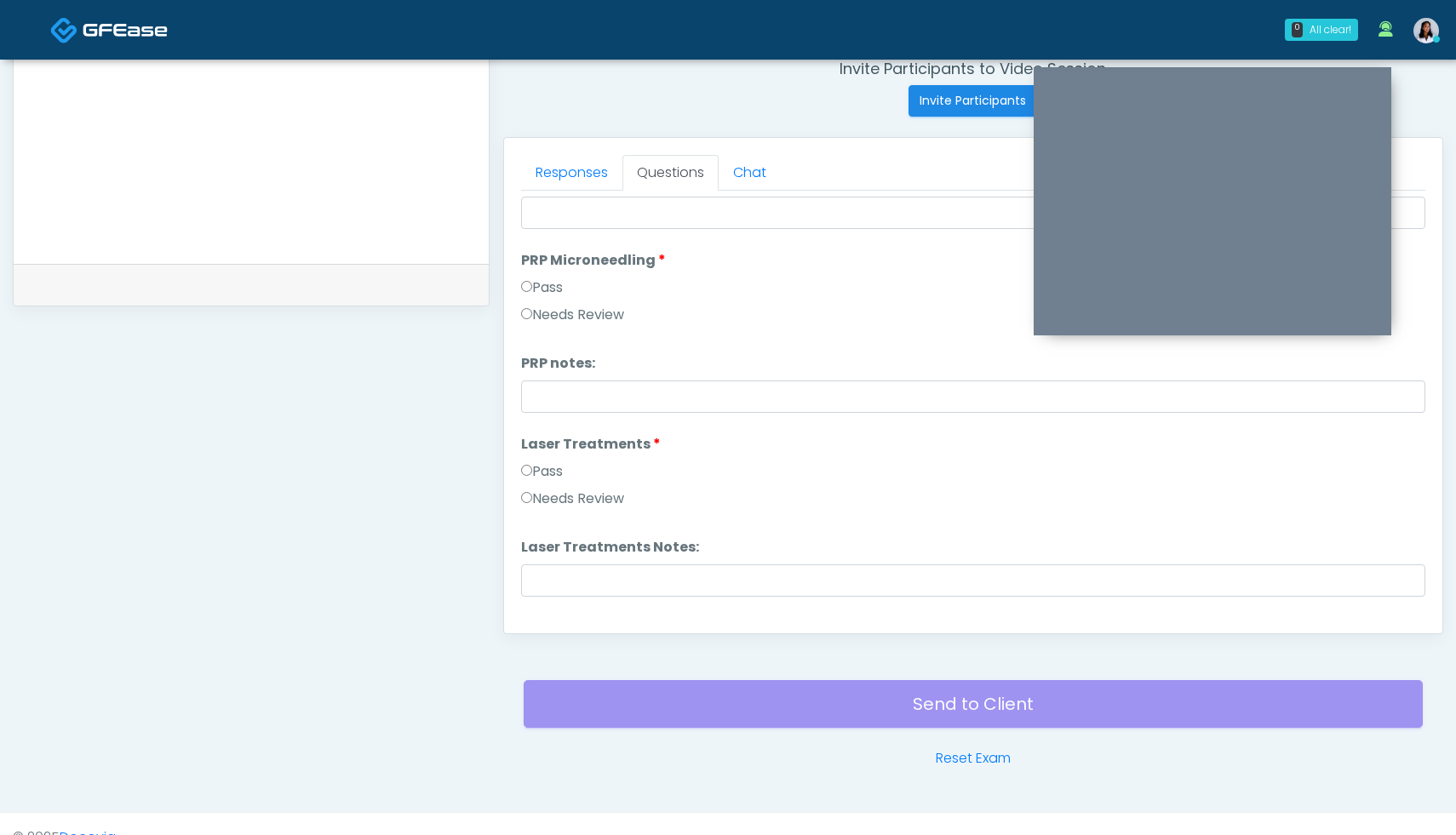
click at [526, 477] on label "Pass" at bounding box center [541, 471] width 41 height 20
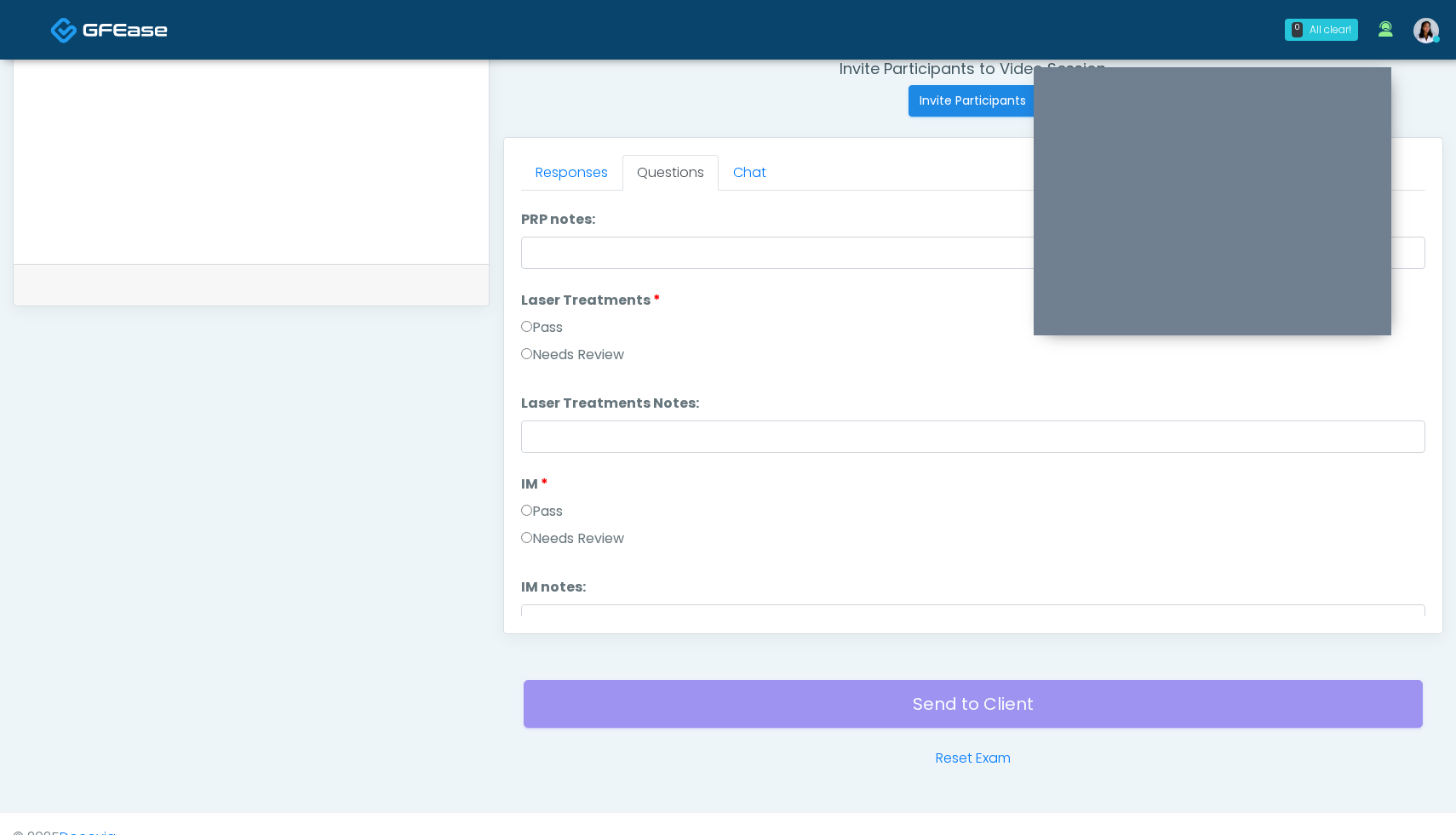
scroll to position [683, 0]
click at [527, 515] on label "Pass" at bounding box center [541, 507] width 41 height 20
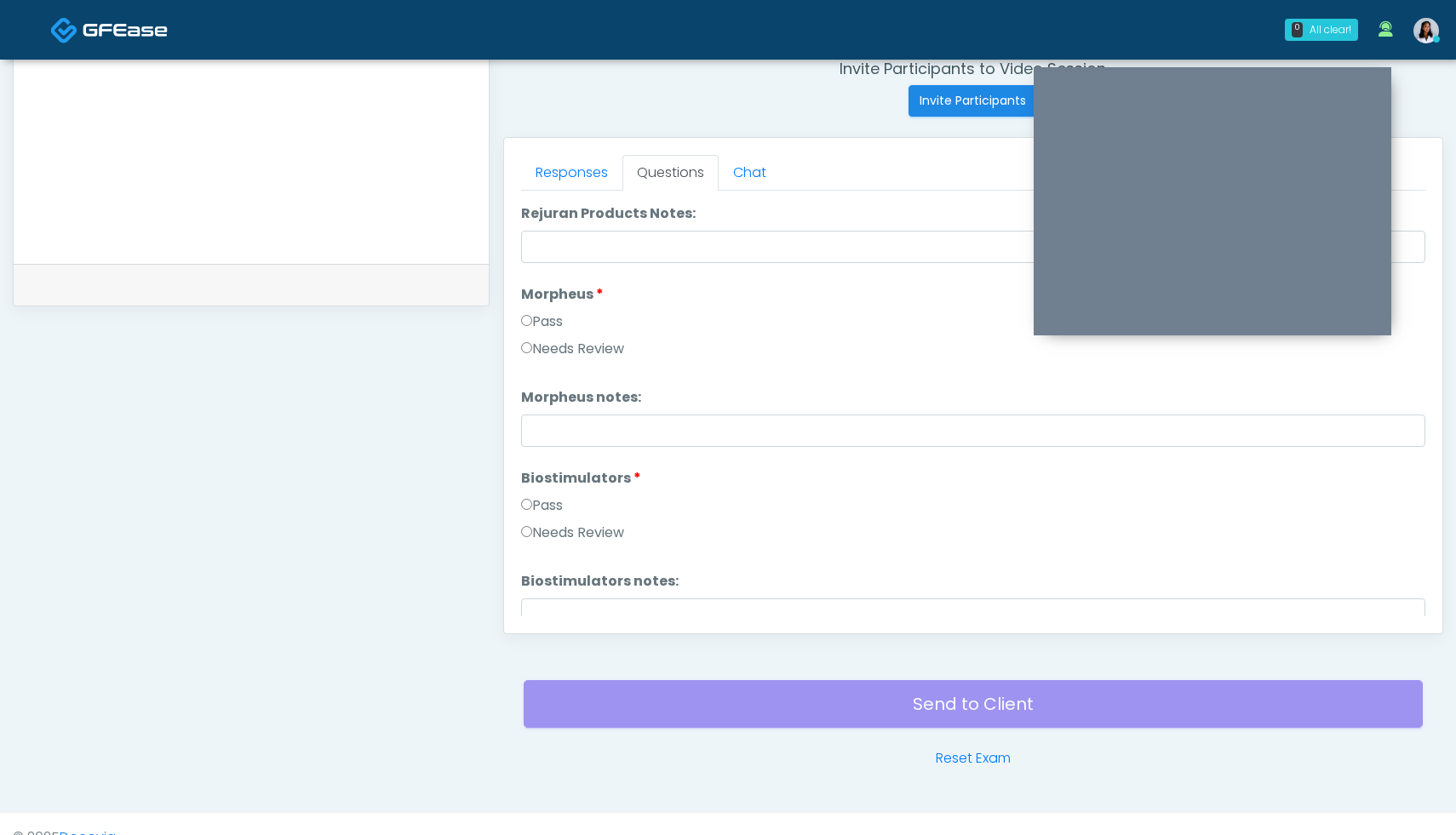
scroll to position [1448, 0]
click at [520, 493] on div "Responses Questions Chat Good Faith Exam Script Good Faith Exam Script INTRODUC…" at bounding box center [973, 386] width 938 height 495
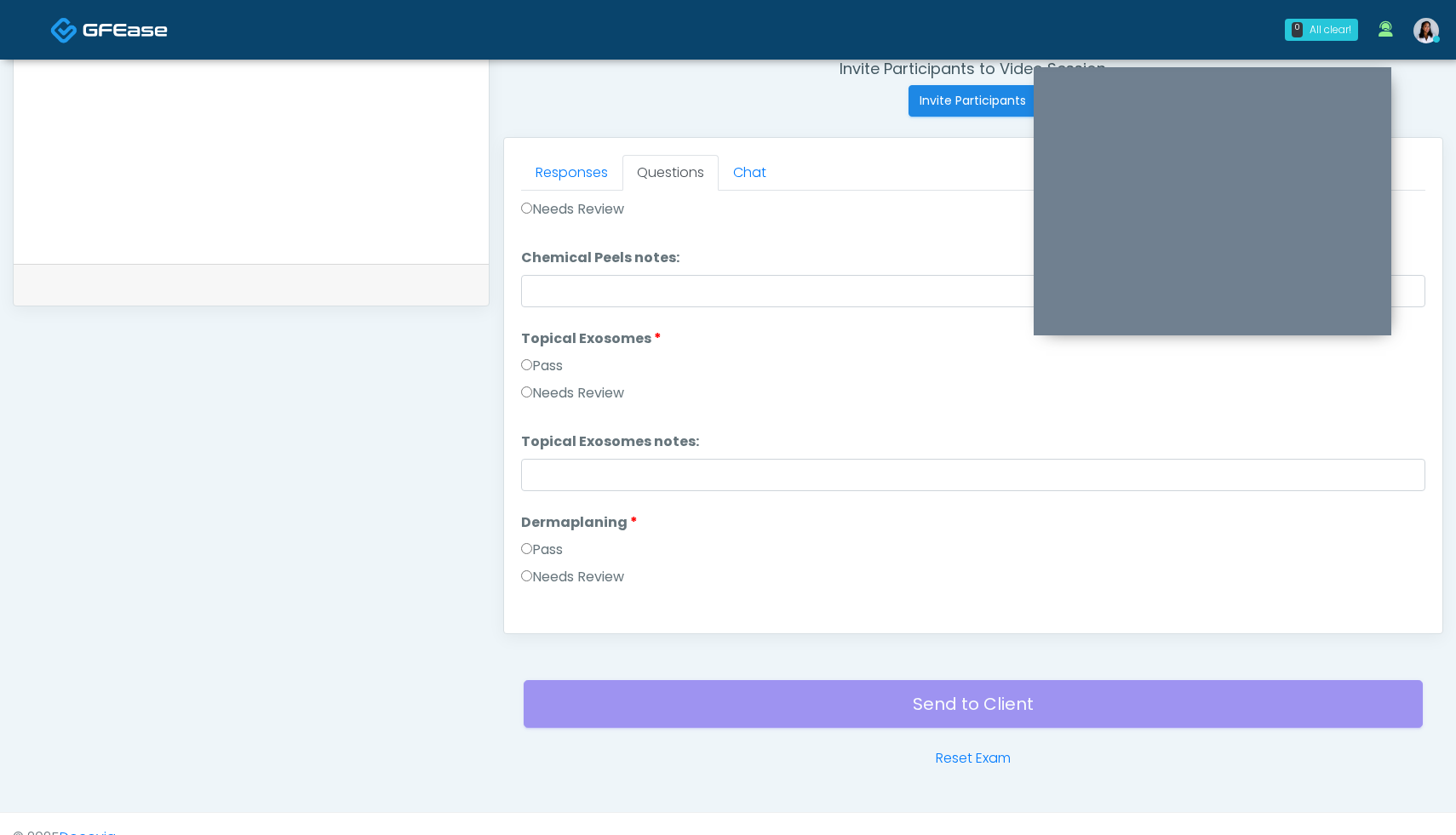
scroll to position [2514, 0]
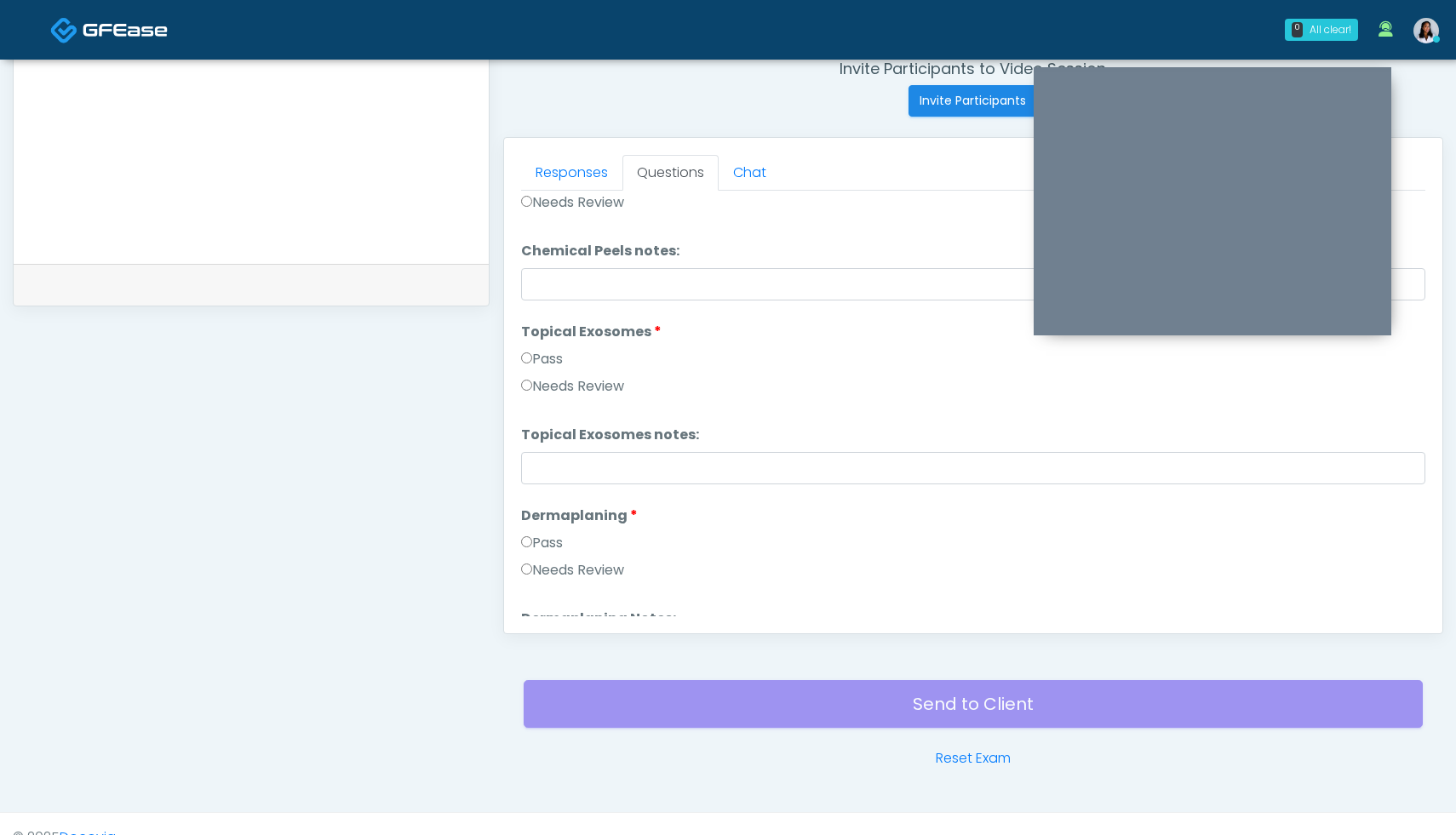
click at [525, 533] on label "Pass" at bounding box center [541, 543] width 41 height 20
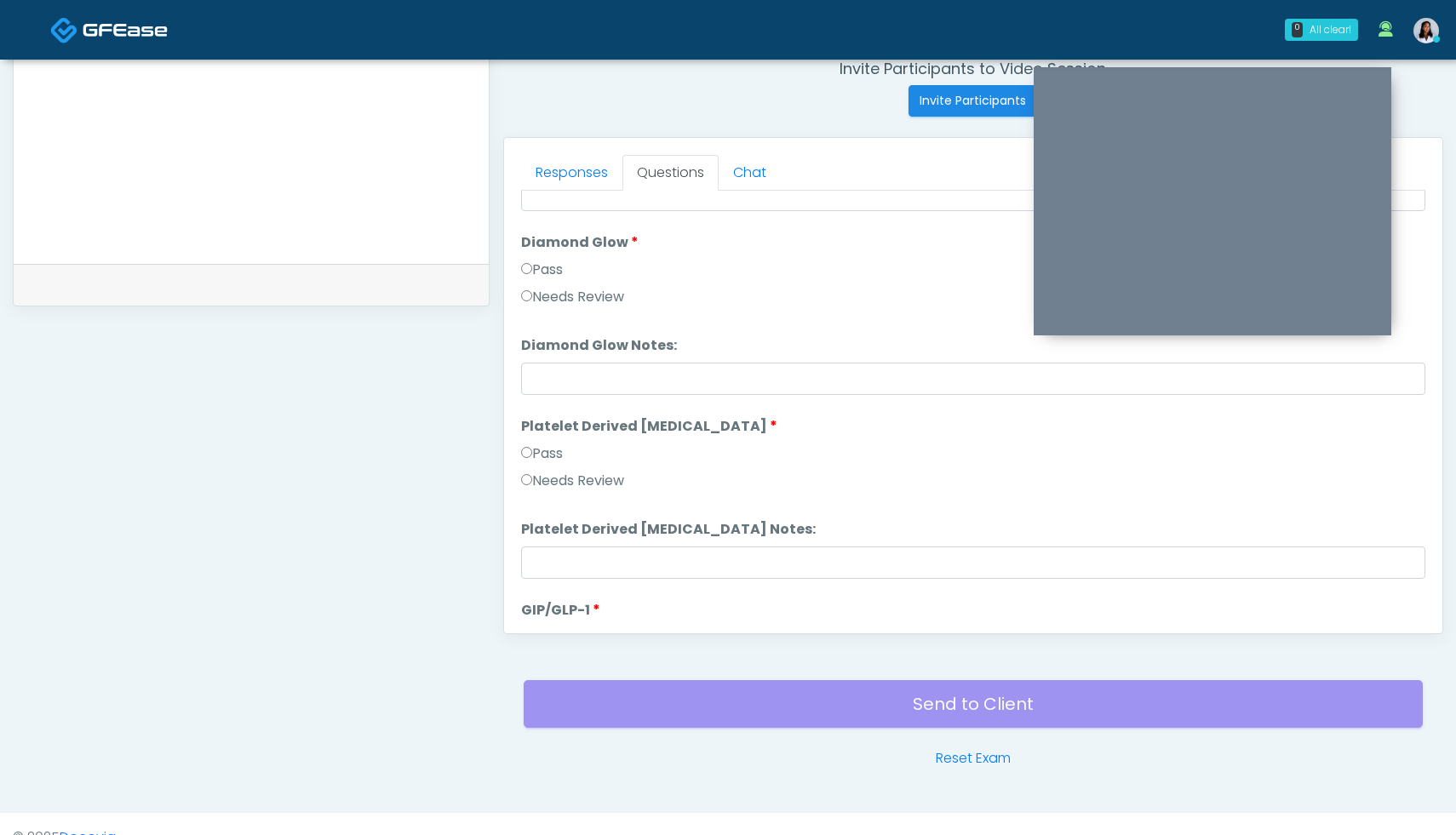
scroll to position [3354, 0]
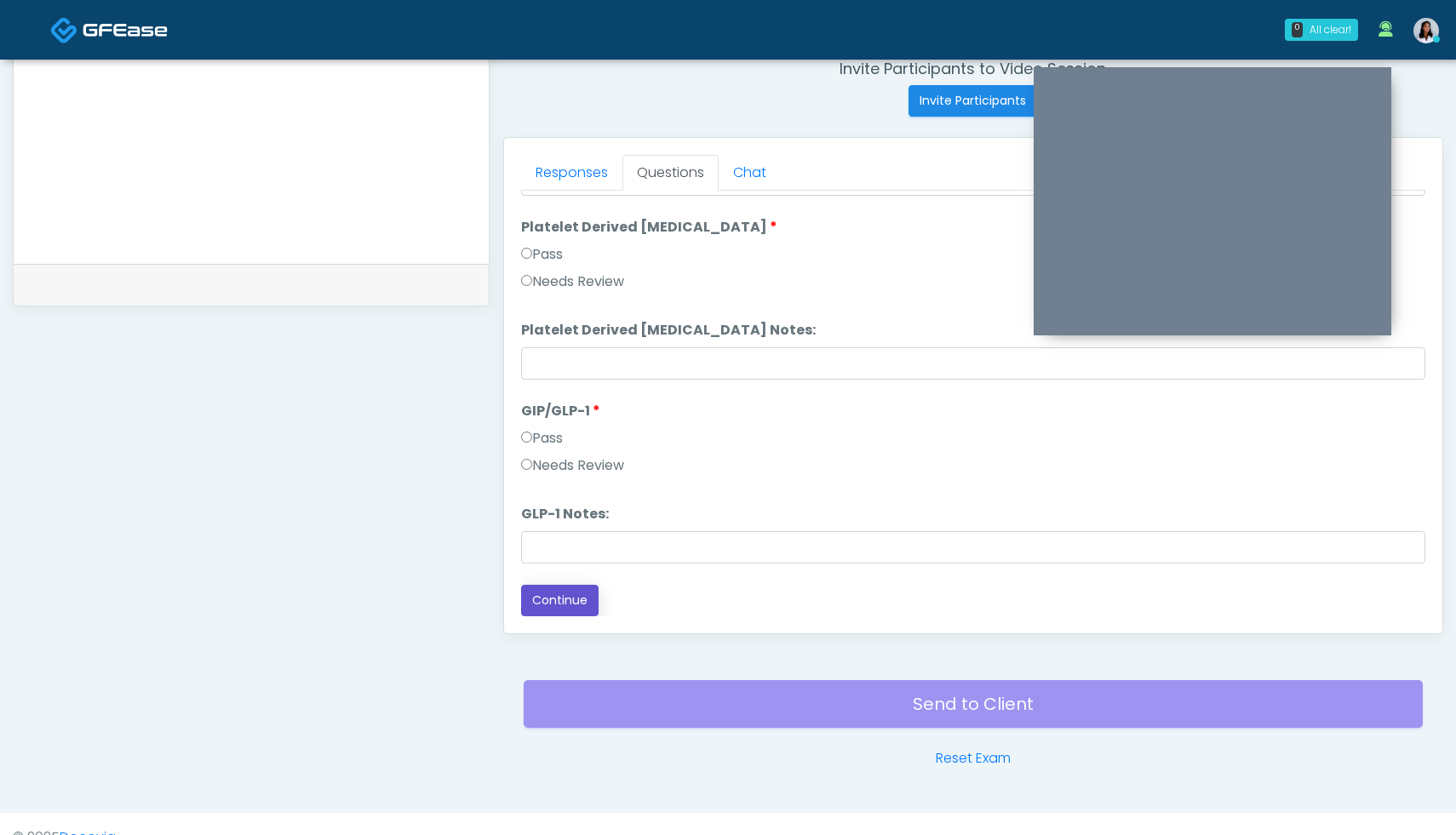
click at [561, 608] on button "Continue" at bounding box center [560, 600] width 77 height 31
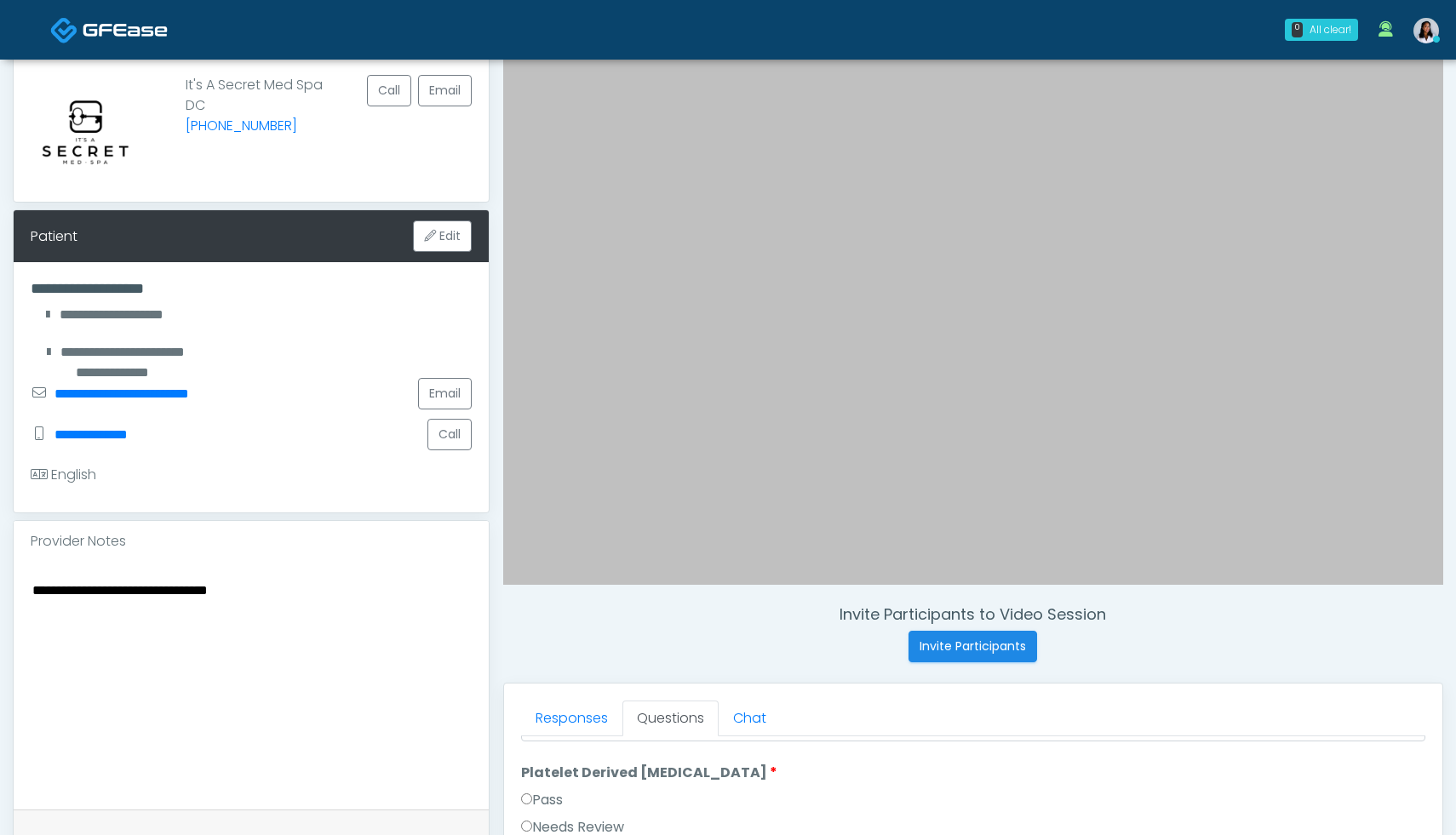
scroll to position [0, 0]
click at [261, 593] on textarea "**********" at bounding box center [250, 683] width 441 height 208
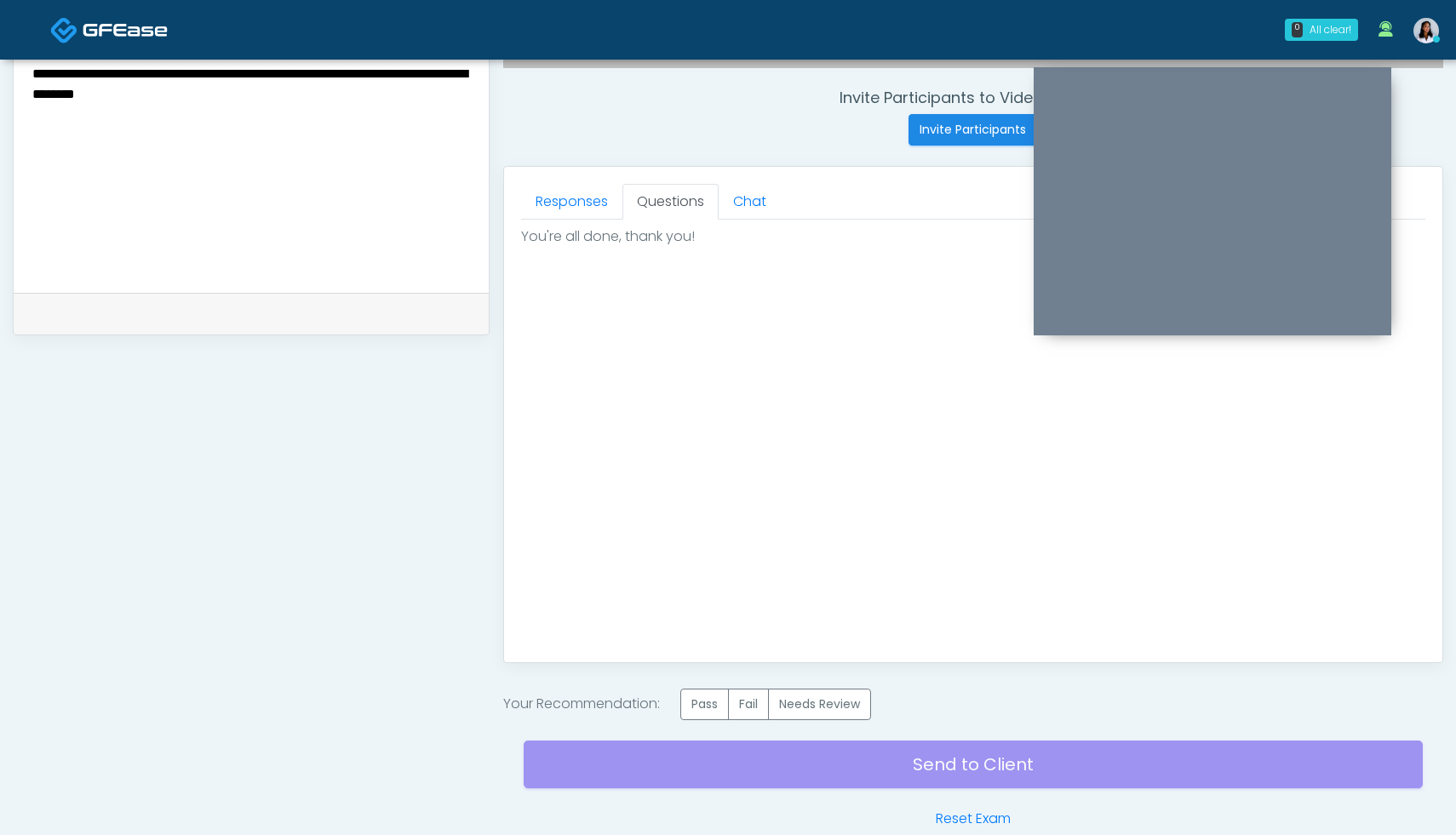
scroll to position [725, 0]
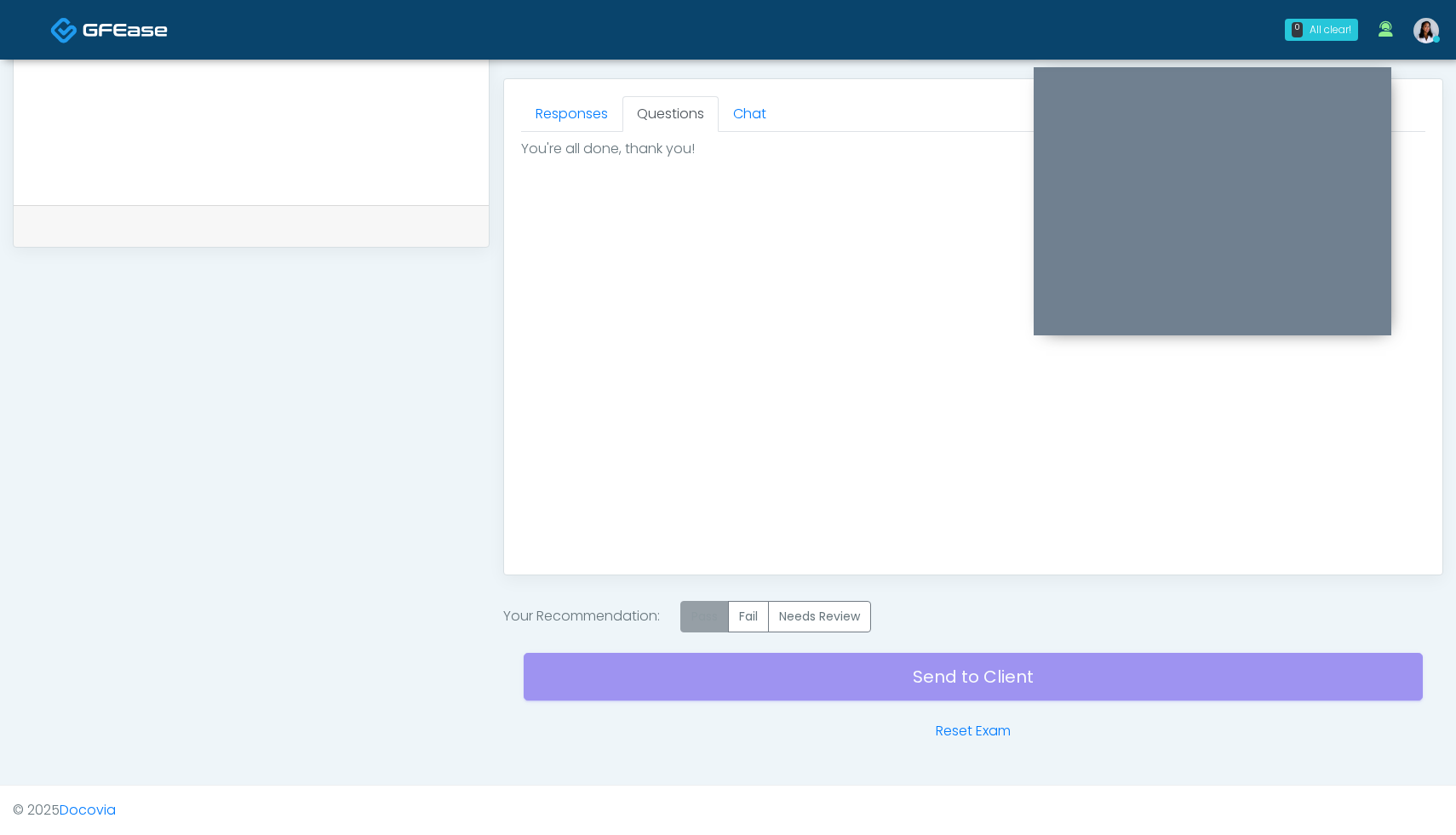
type textarea "**********"
click at [712, 617] on label "Pass" at bounding box center [704, 617] width 49 height 31
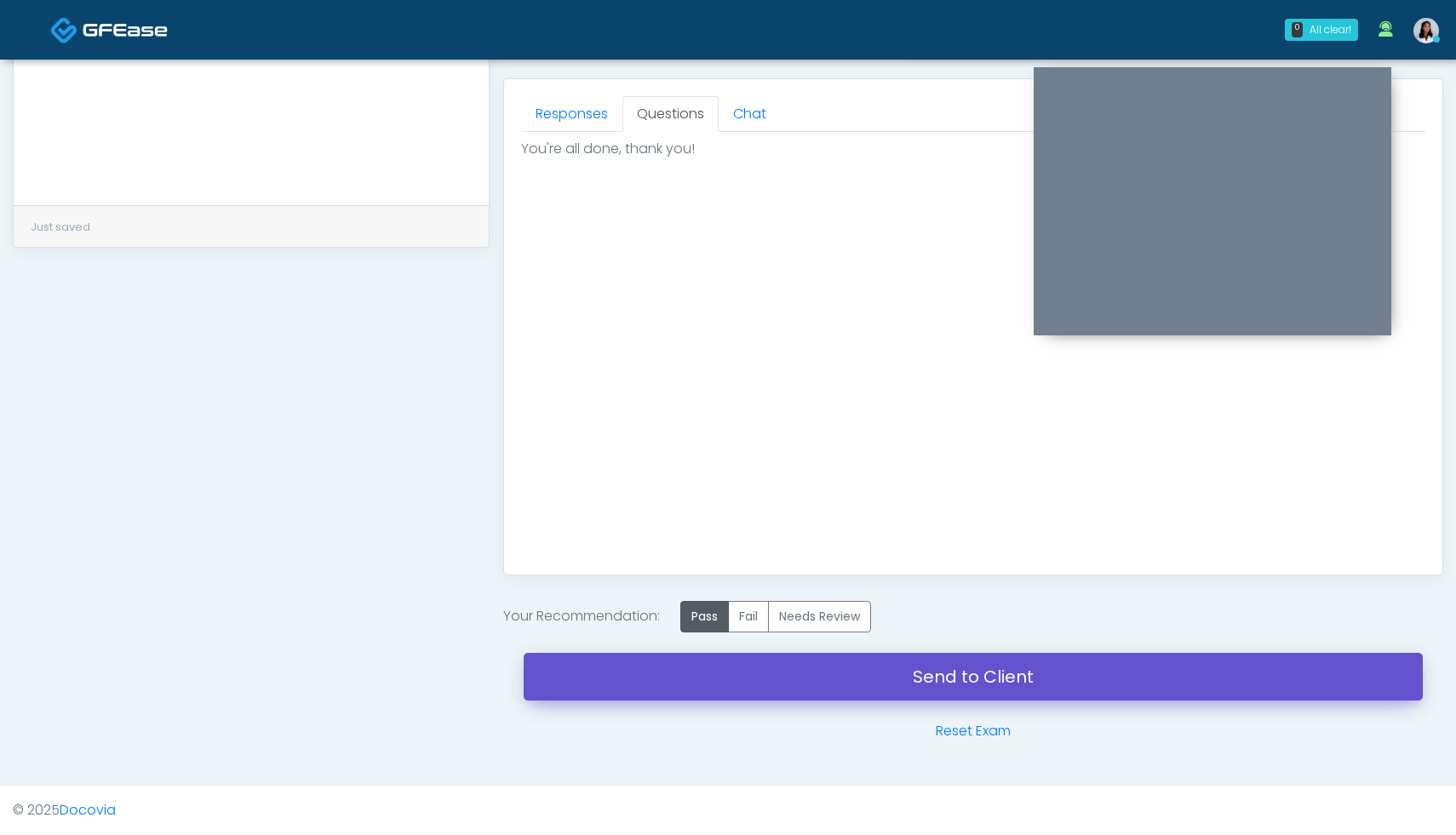
click at [996, 672] on link "Send to Client" at bounding box center [973, 677] width 899 height 48
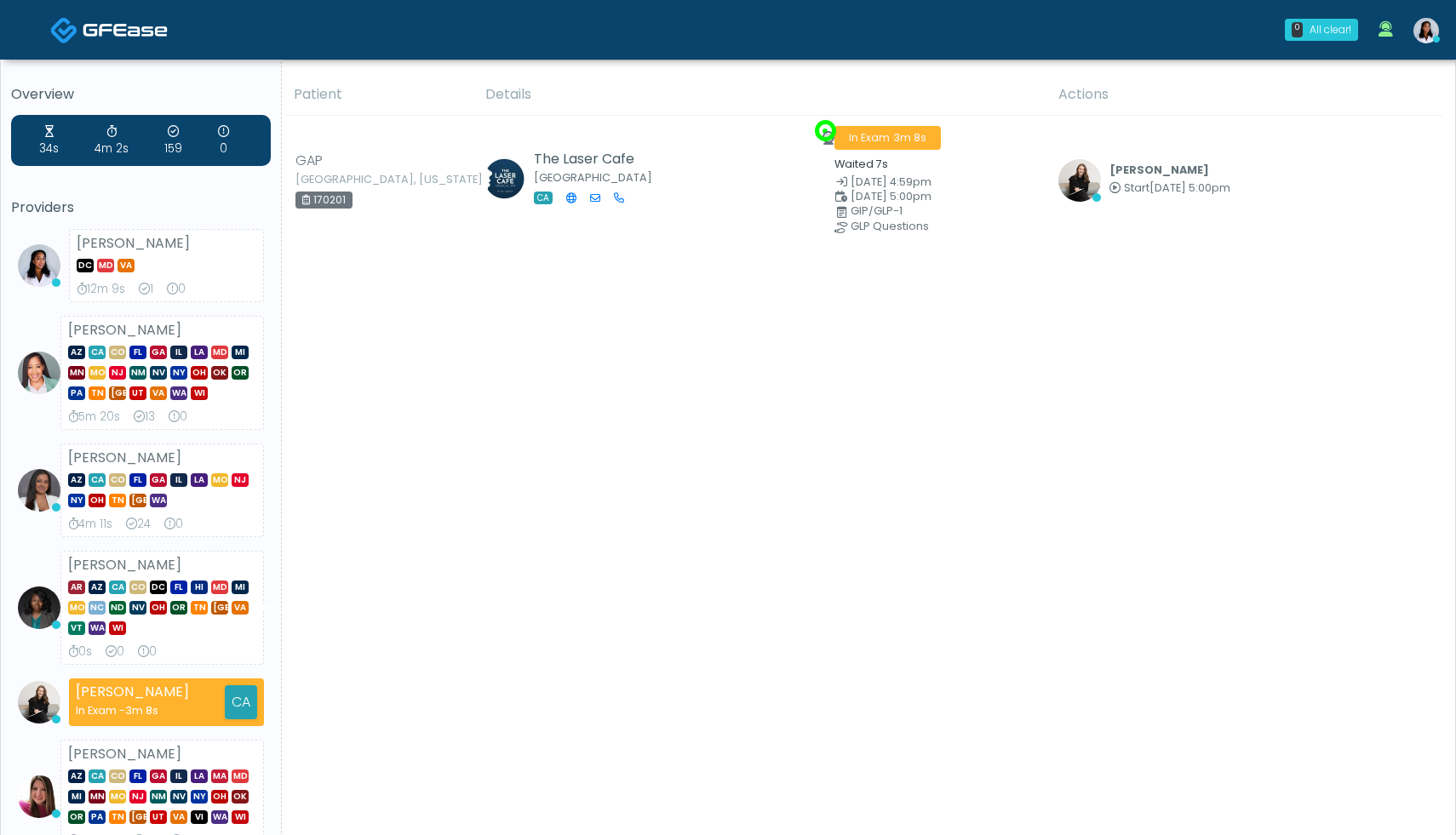
click at [1435, 40] on icon at bounding box center [1436, 39] width 6 height 6
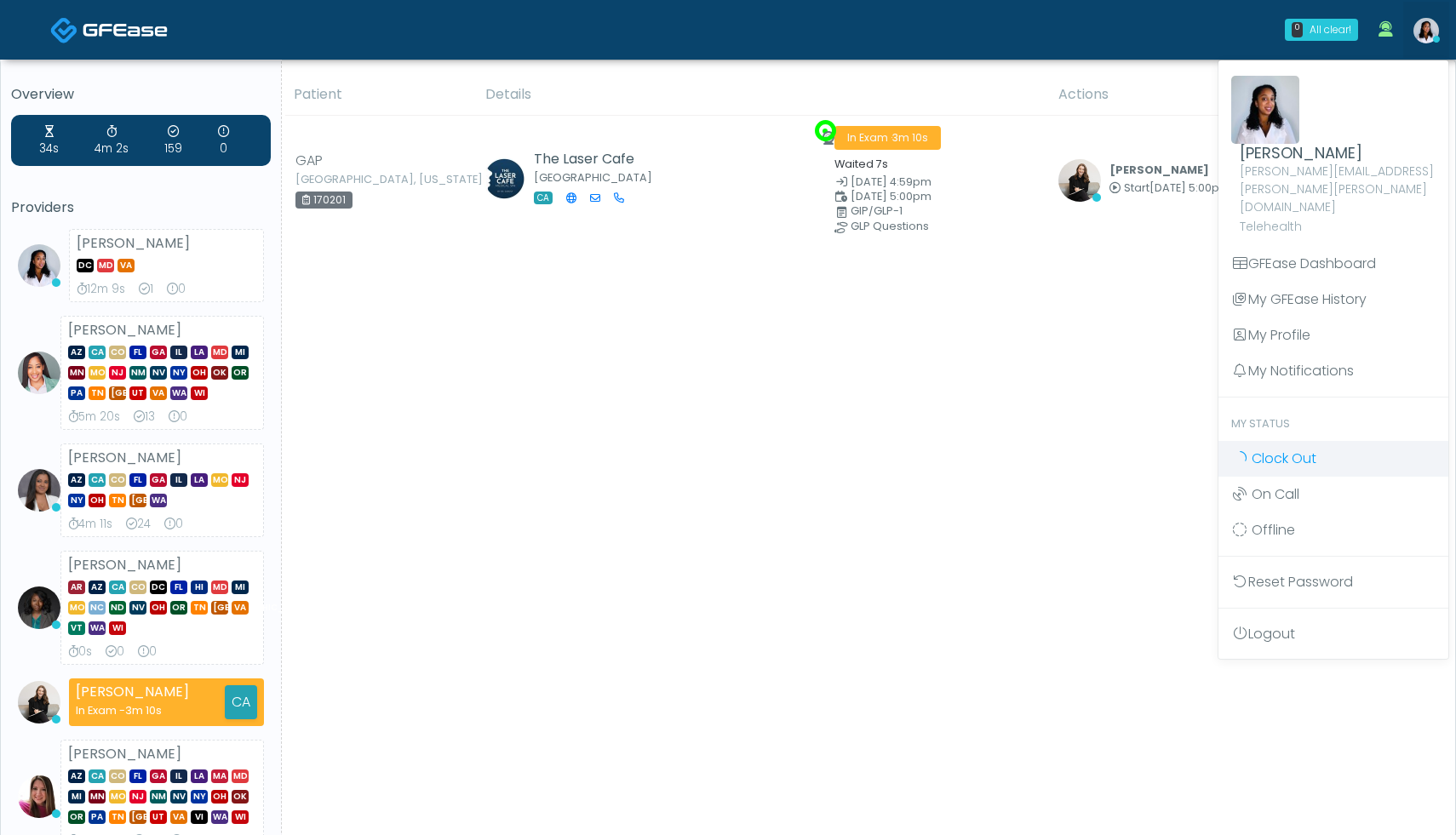
click at [1274, 448] on span "Clock Out" at bounding box center [1284, 458] width 64 height 19
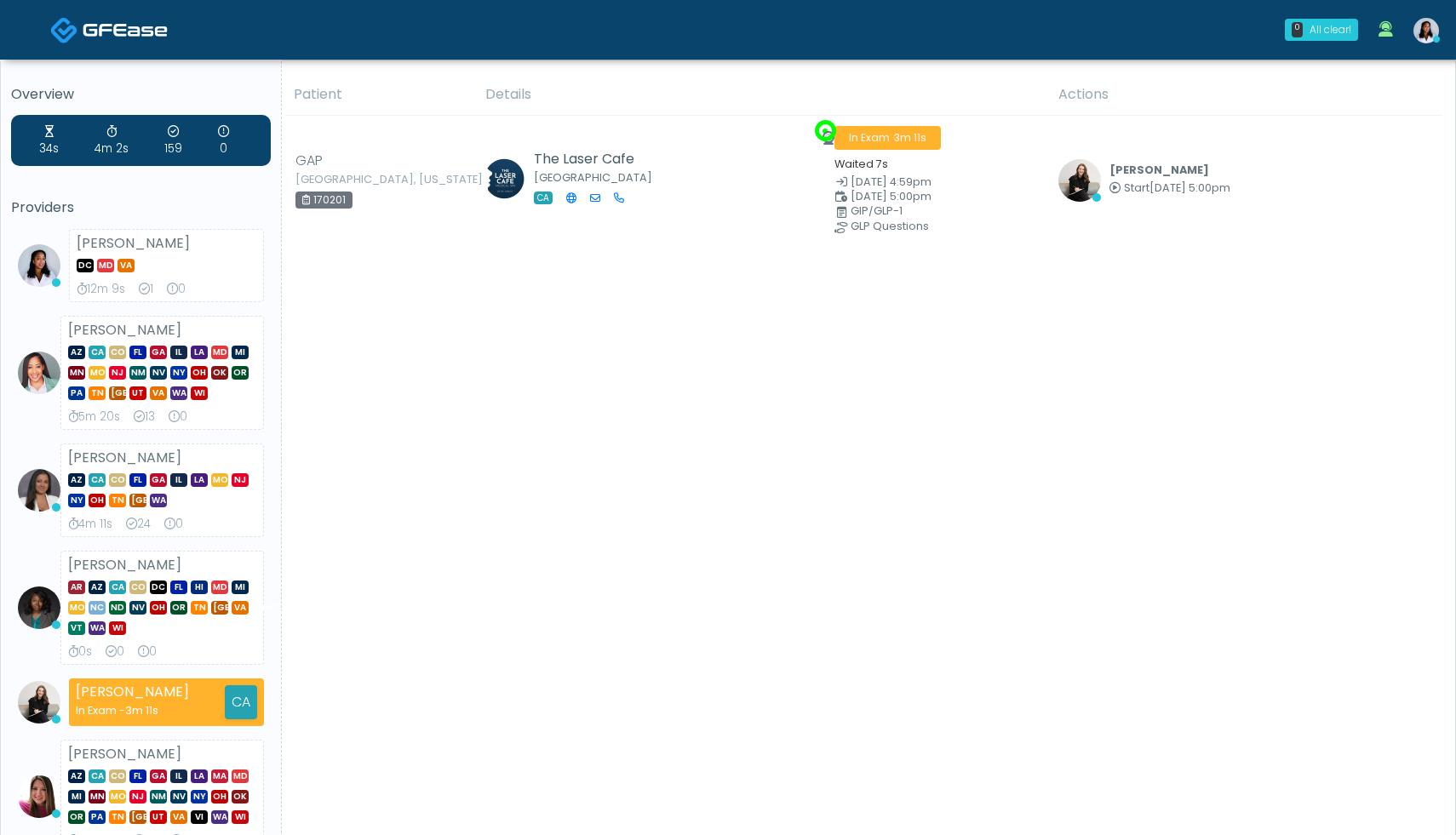
click at [1432, 35] on img at bounding box center [1426, 30] width 26 height 26
click at [1420, 30] on img at bounding box center [1426, 30] width 26 height 26
